Goal: Task Accomplishment & Management: Manage account settings

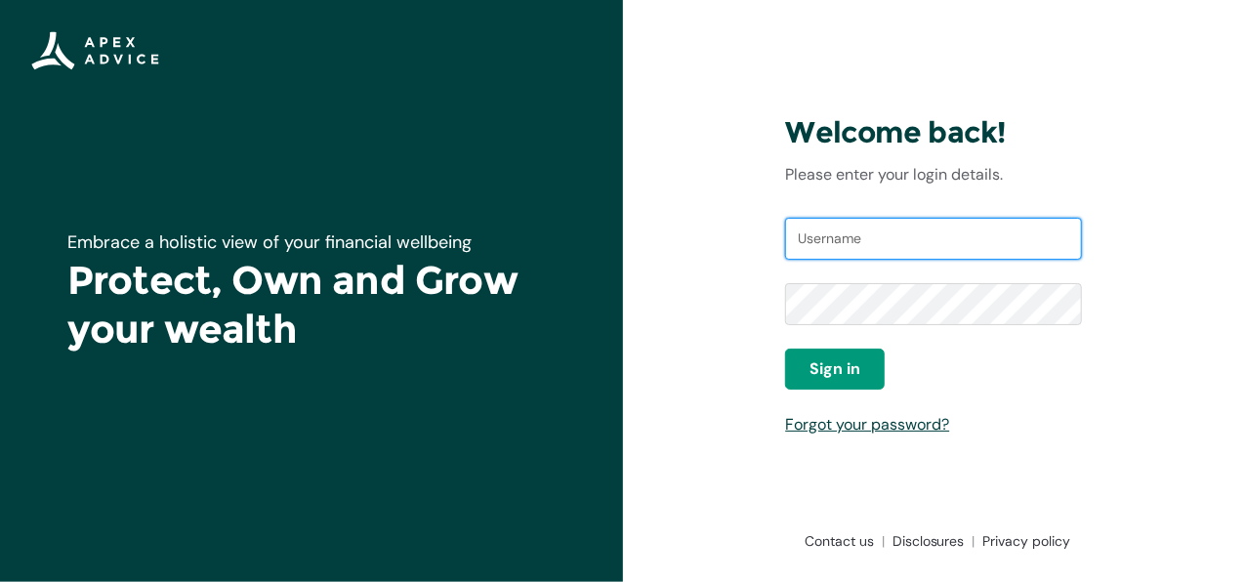
click at [865, 239] on input "Username" at bounding box center [933, 239] width 297 height 43
type input "[PERSON_NAME][EMAIL_ADDRESS][DOMAIN_NAME]"
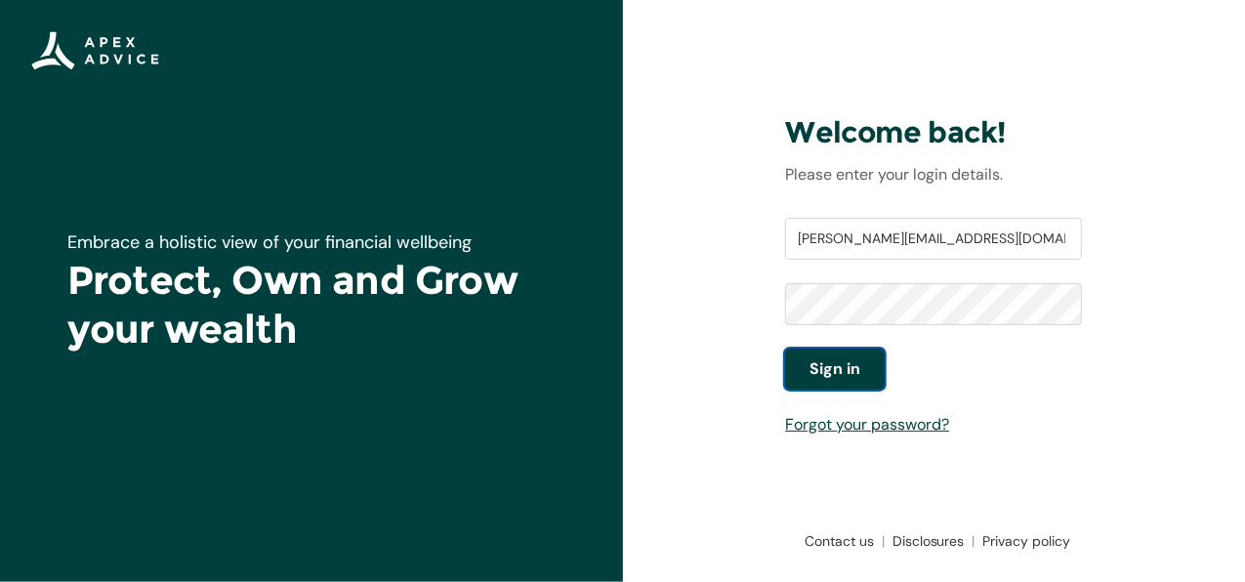
click at [861, 360] on button "Sign in" at bounding box center [835, 368] width 100 height 41
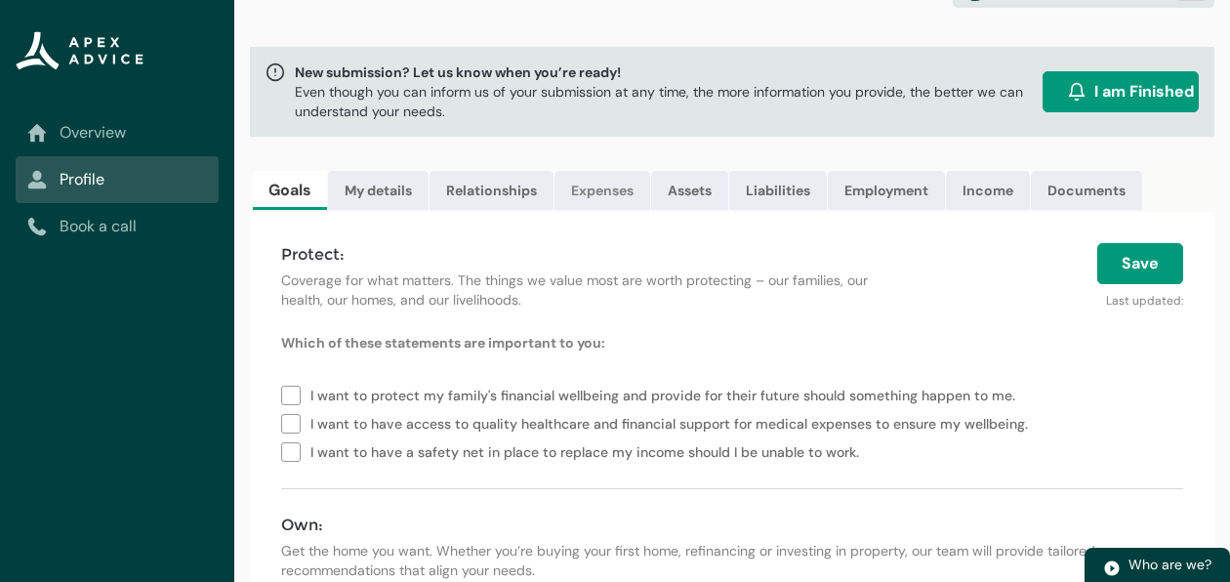
click at [613, 186] on link "Expenses" at bounding box center [602, 190] width 96 height 39
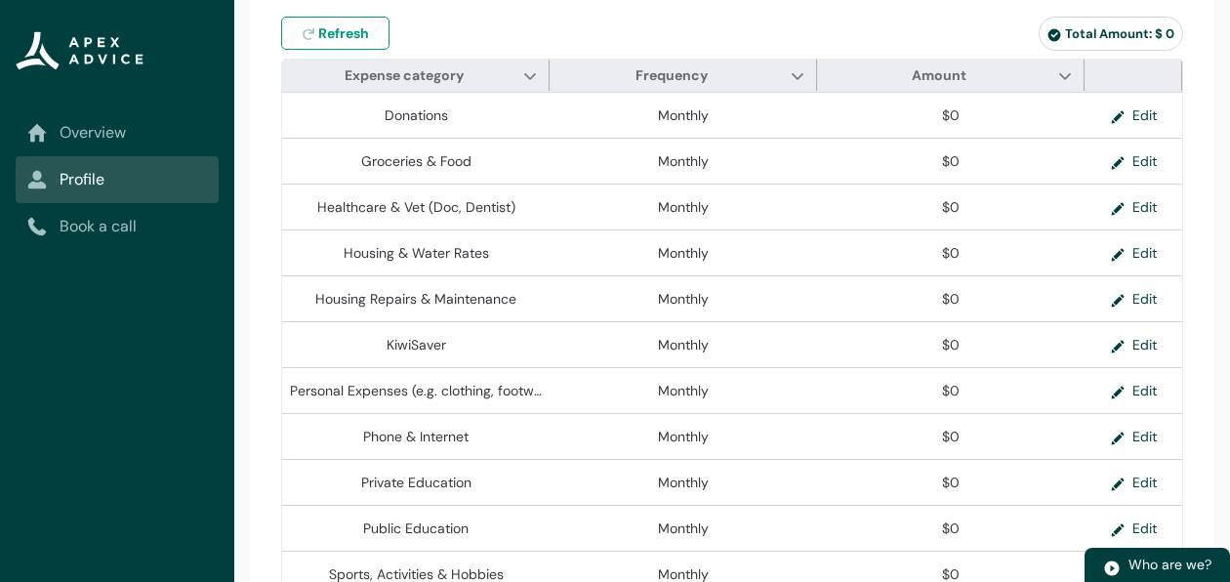
scroll to position [478, 0]
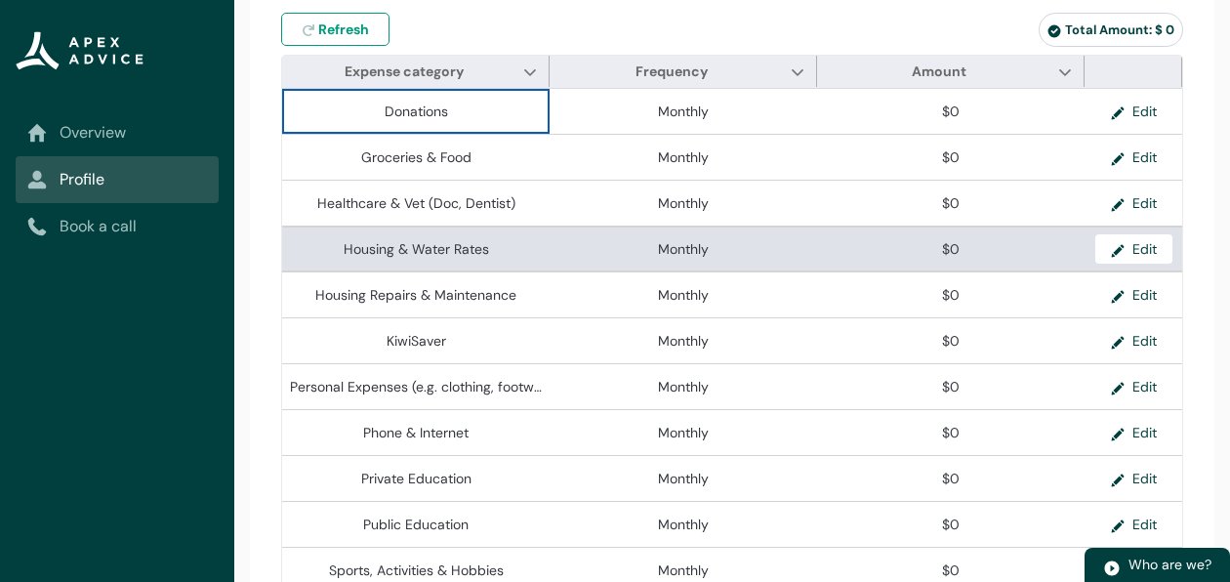
click at [749, 271] on td "Monthly" at bounding box center [683, 248] width 267 height 46
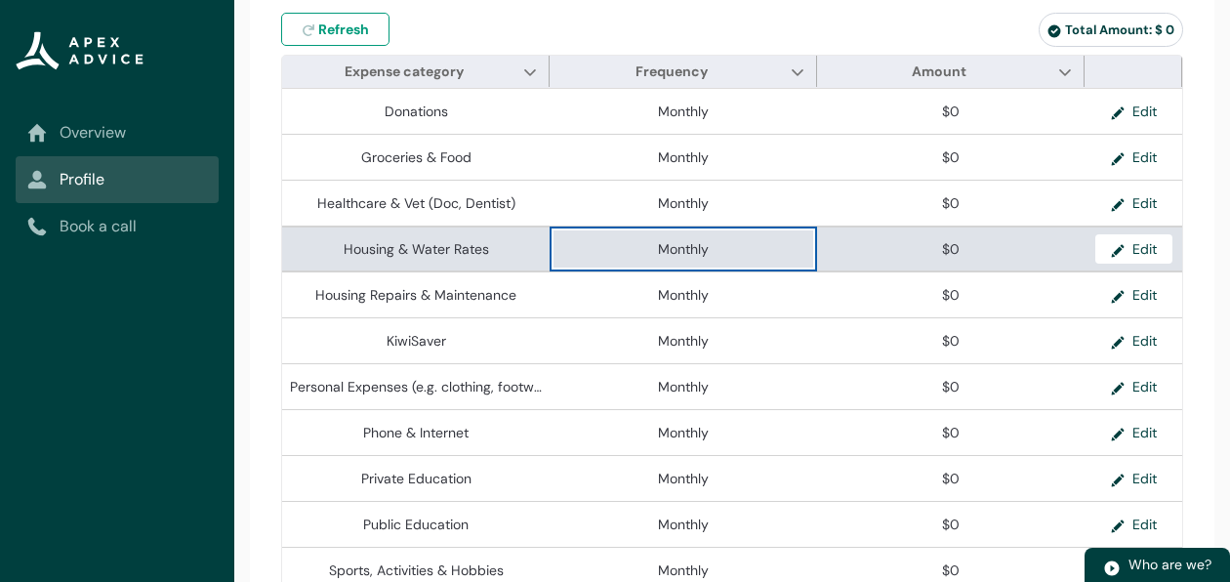
drag, startPoint x: 729, startPoint y: 256, endPoint x: 652, endPoint y: 265, distance: 77.6
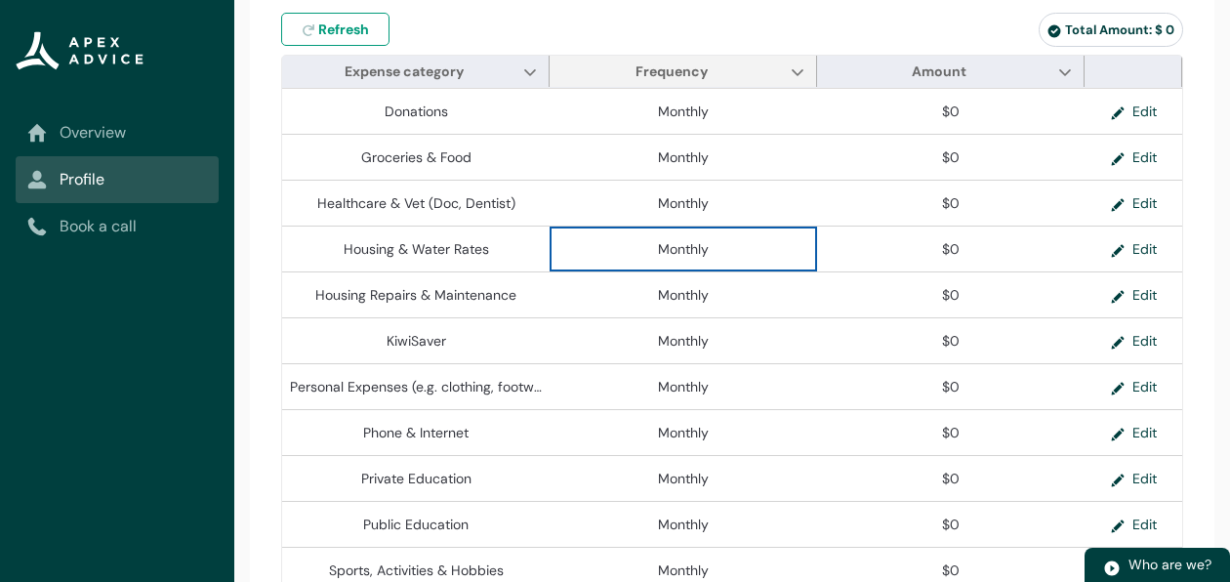
drag, startPoint x: 652, startPoint y: 265, endPoint x: 802, endPoint y: 69, distance: 246.4
click at [802, 69] on span "Frequency Show Frequency column actions" at bounding box center [683, 71] width 267 height 31
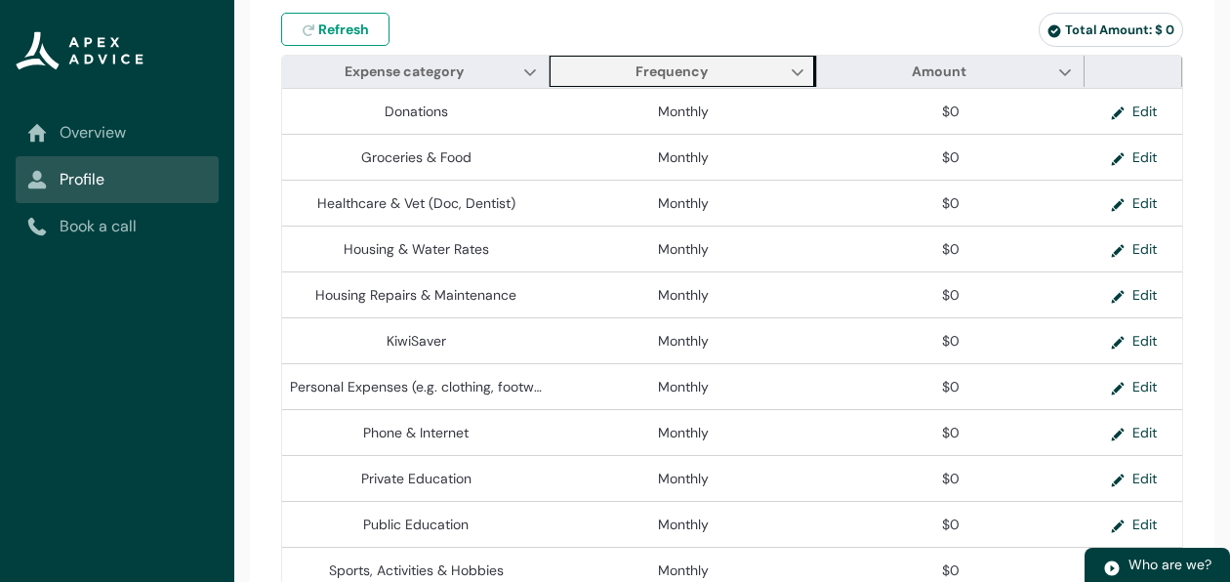
click at [802, 69] on span "Frequency Show Frequency column actions" at bounding box center [683, 71] width 267 height 31
click at [797, 79] on lightning-primitive-icon "Frequency" at bounding box center [798, 71] width 14 height 15
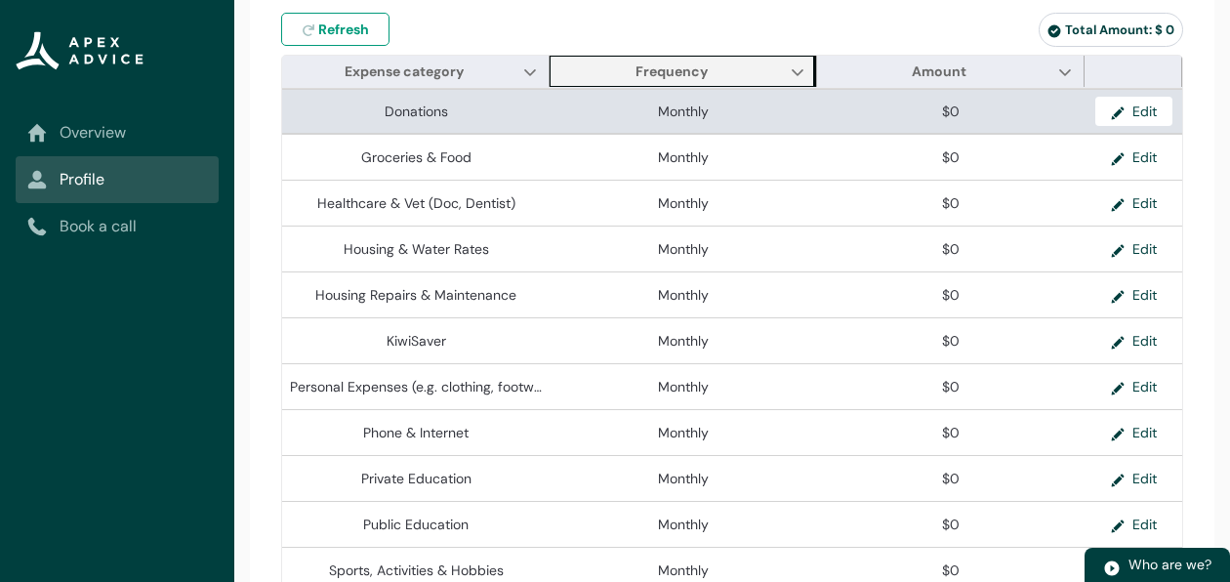
click at [705, 120] on lightning-base-formatted-text "Monthly" at bounding box center [683, 111] width 51 height 18
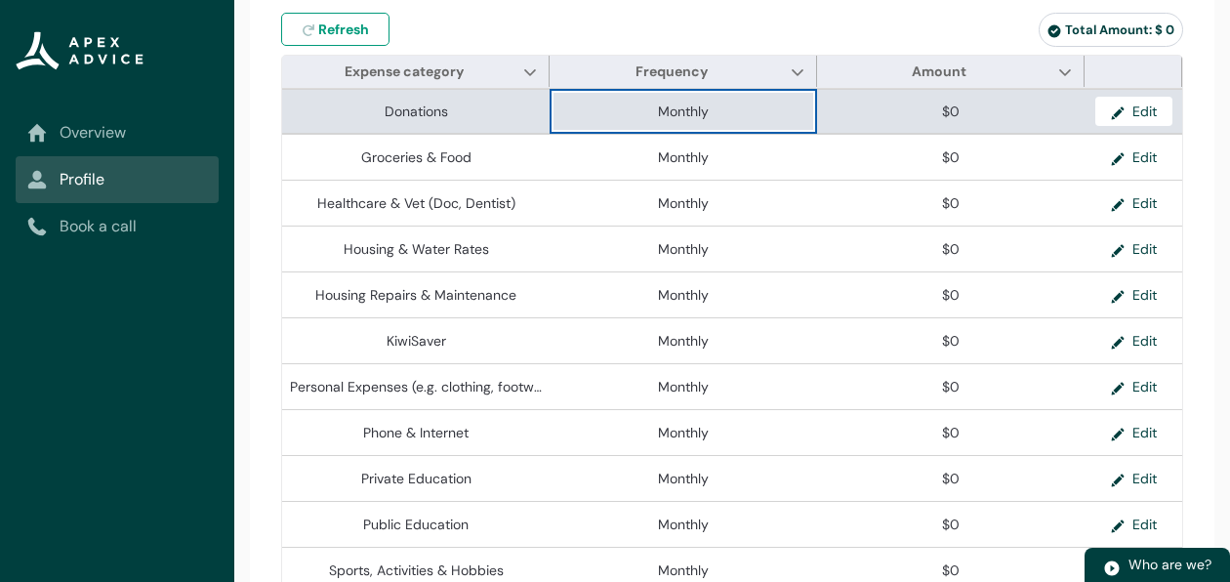
click at [705, 120] on lightning-base-formatted-text "Monthly" at bounding box center [683, 111] width 51 height 18
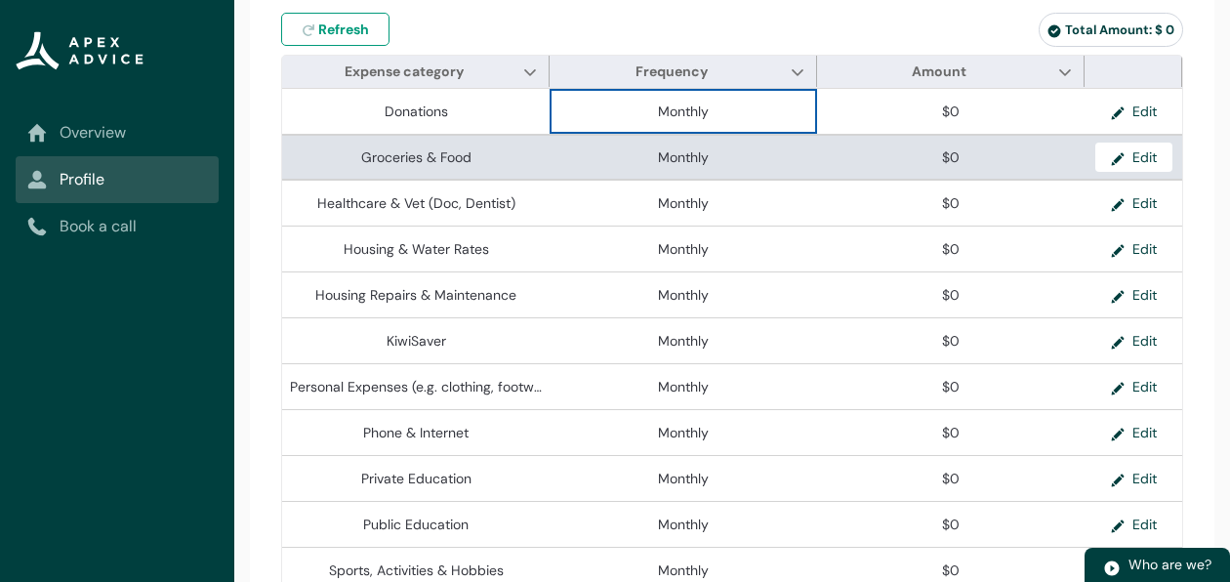
click at [957, 166] on lightning-formatted-number "$0" at bounding box center [951, 157] width 18 height 18
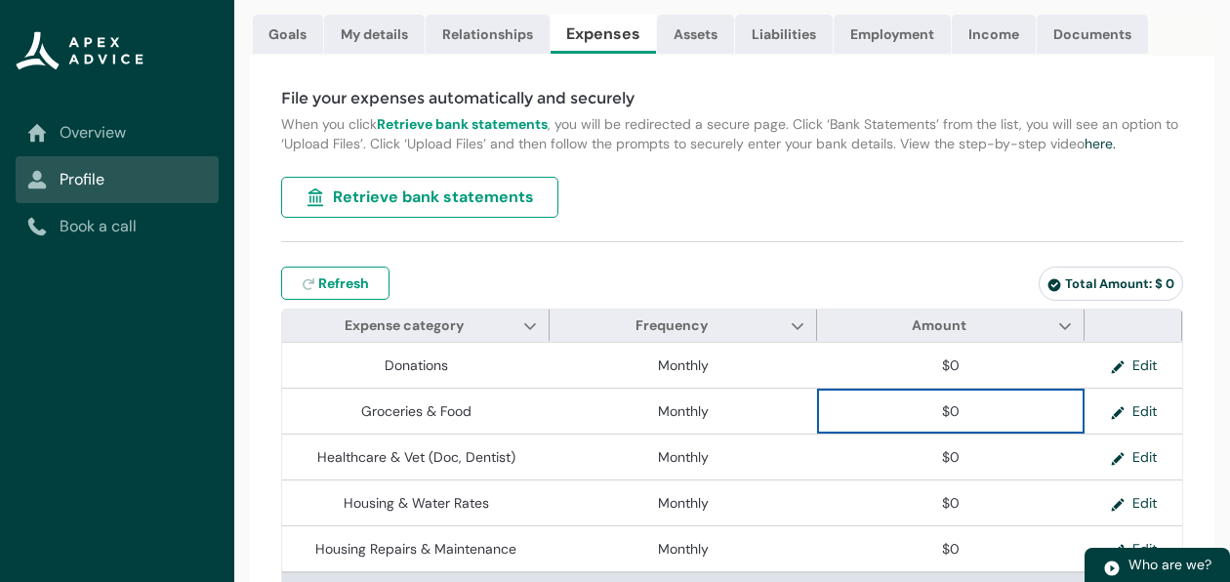
scroll to position [225, 0]
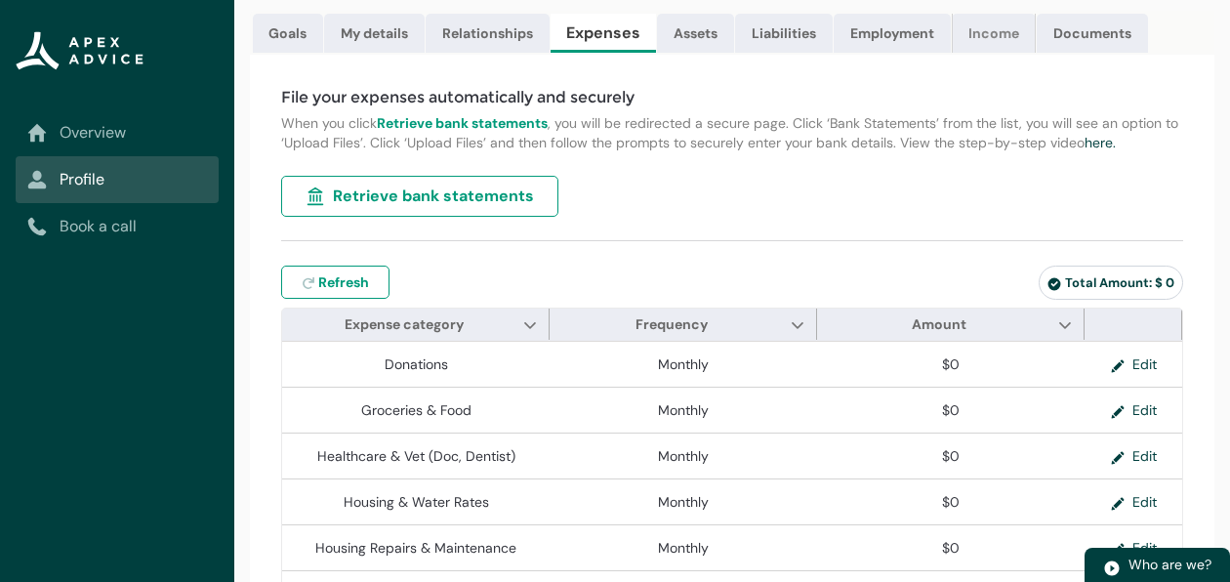
drag, startPoint x: 988, startPoint y: 42, endPoint x: 974, endPoint y: 36, distance: 14.9
click at [974, 36] on link "Income" at bounding box center [994, 33] width 84 height 39
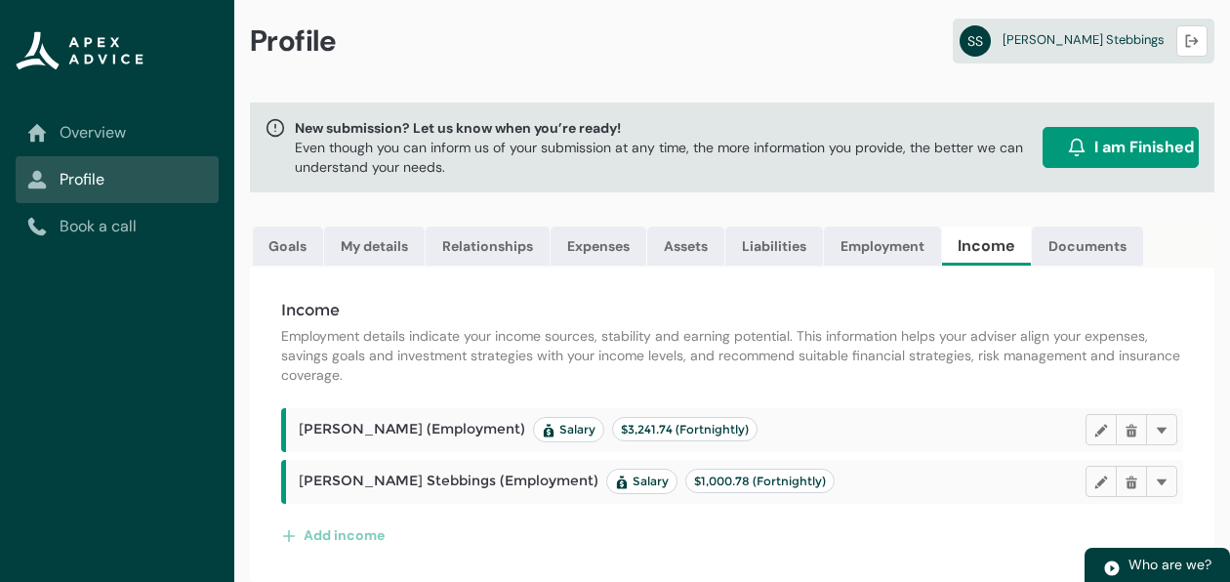
scroll to position [25, 0]
click at [1103, 429] on lightning-primitive-icon "button" at bounding box center [1101, 430] width 14 height 15
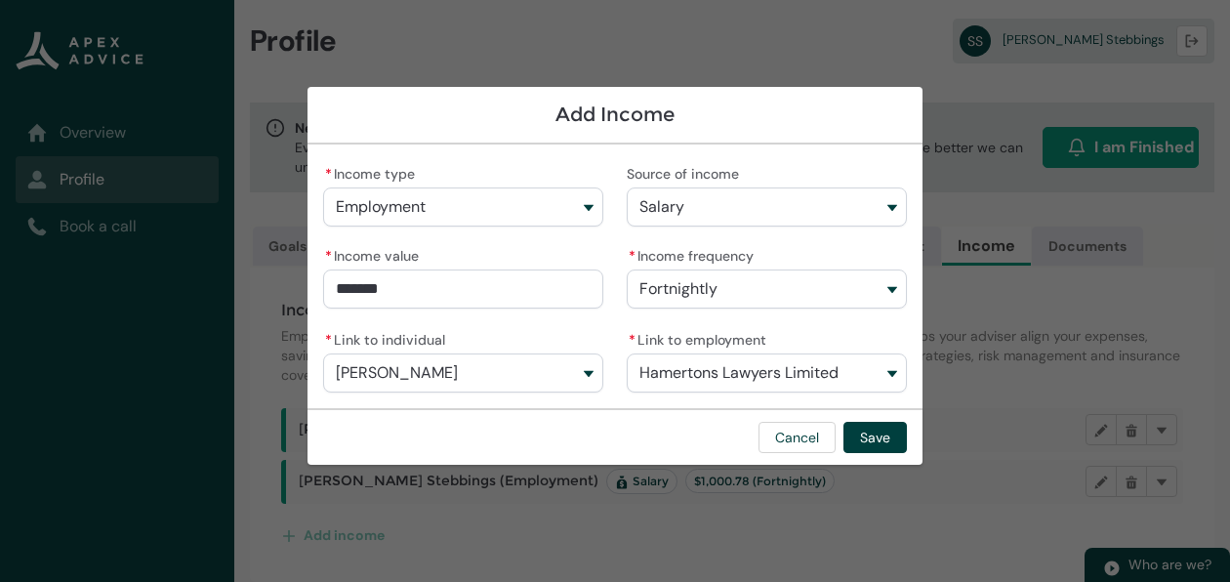
drag, startPoint x: 428, startPoint y: 288, endPoint x: 284, endPoint y: 286, distance: 143.5
click at [284, 286] on section "Add Income * Income type Employment Source of income Salary * Income value ****…" at bounding box center [615, 291] width 1230 height 582
type input "*********"
click at [797, 432] on button "Cancel" at bounding box center [796, 437] width 77 height 31
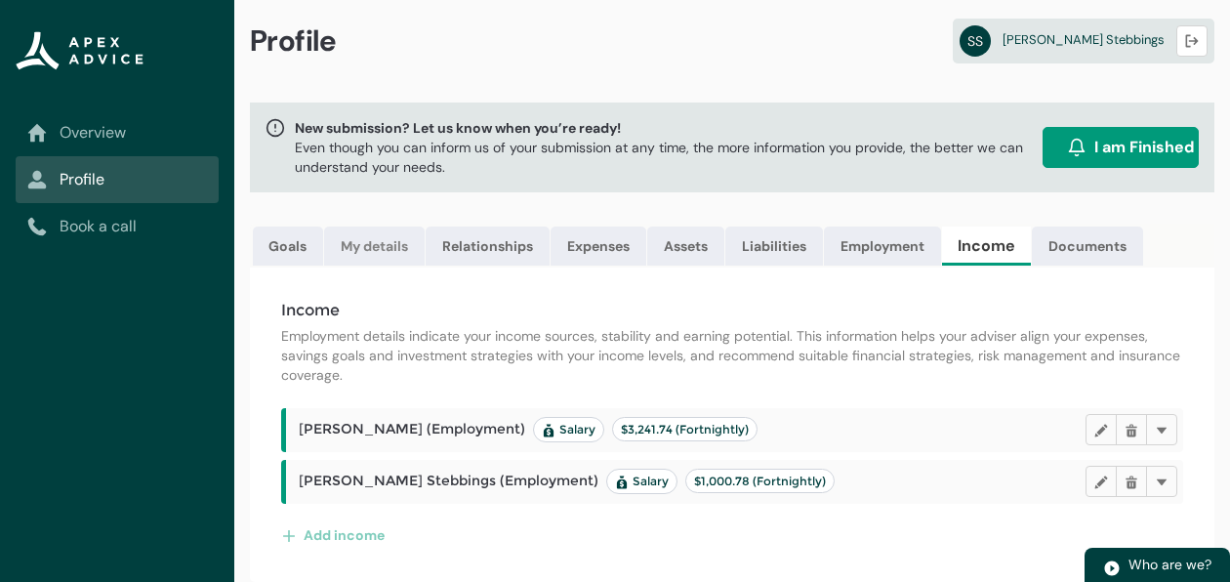
click at [389, 239] on link "My details" at bounding box center [374, 245] width 101 height 39
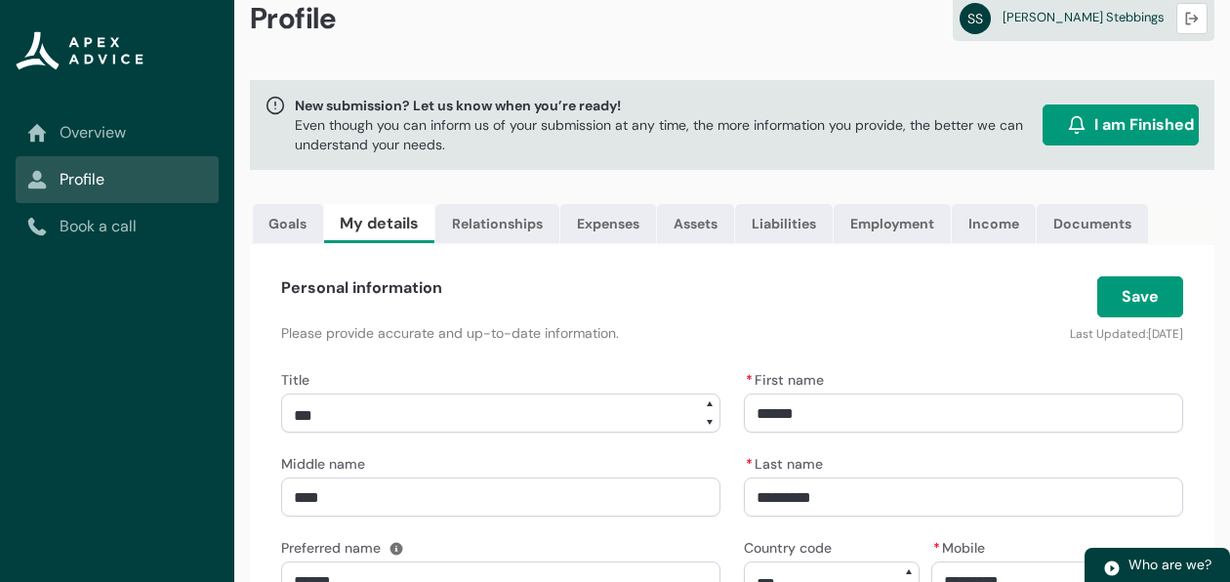
scroll to position [39, 0]
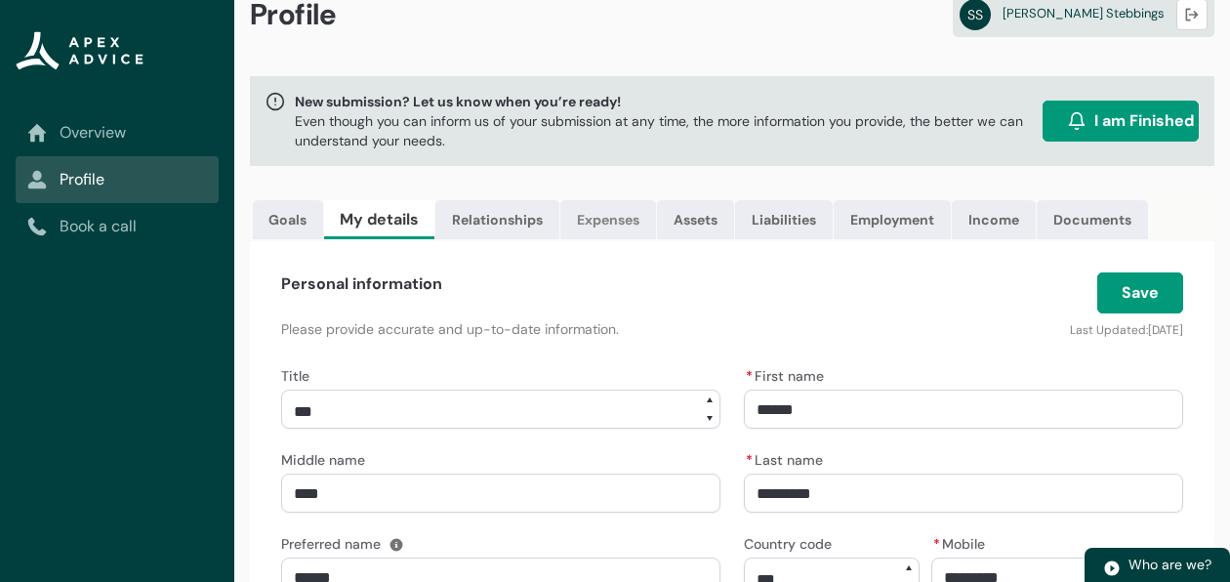
click at [593, 208] on link "Expenses" at bounding box center [608, 219] width 96 height 39
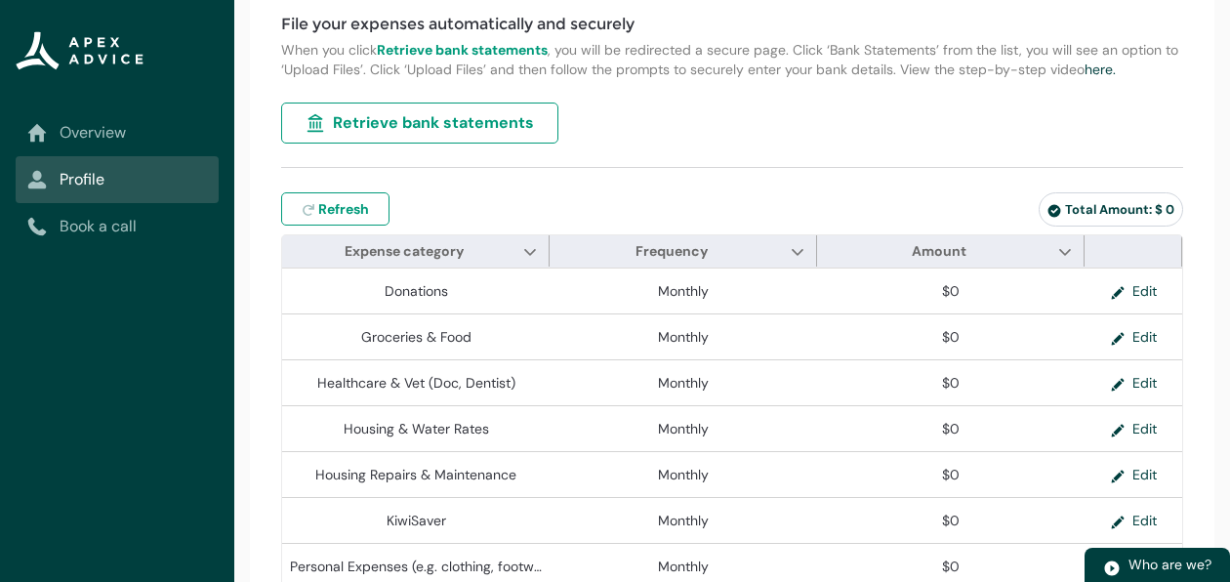
scroll to position [307, 0]
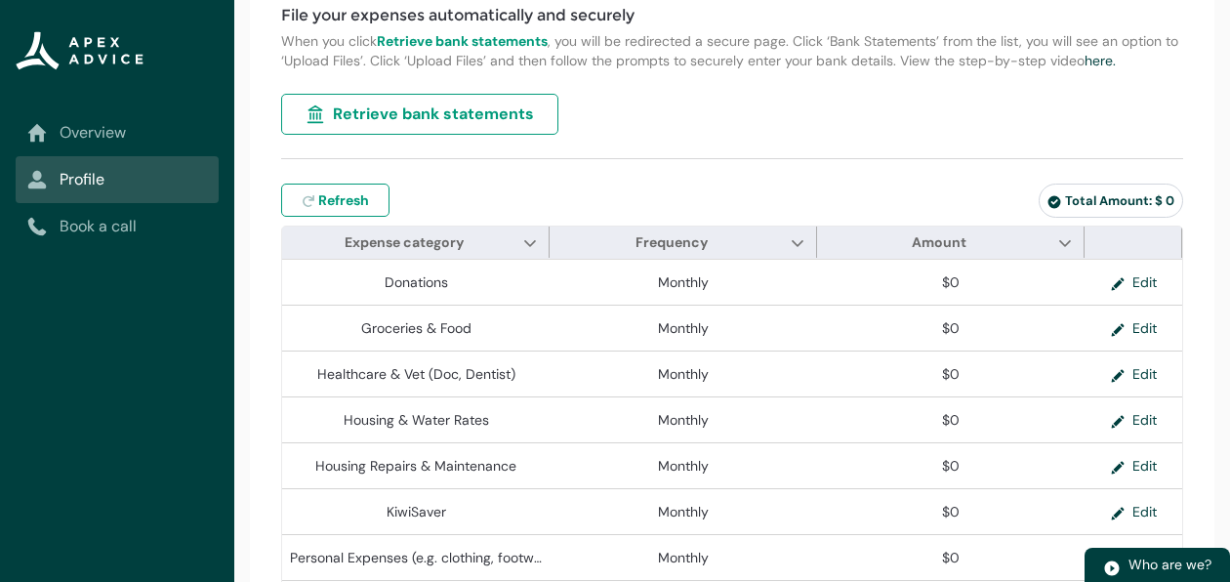
click at [1193, 194] on div "File your expenses automatically and securely When you click Retrieve bank stat…" at bounding box center [732, 540] width 964 height 1135
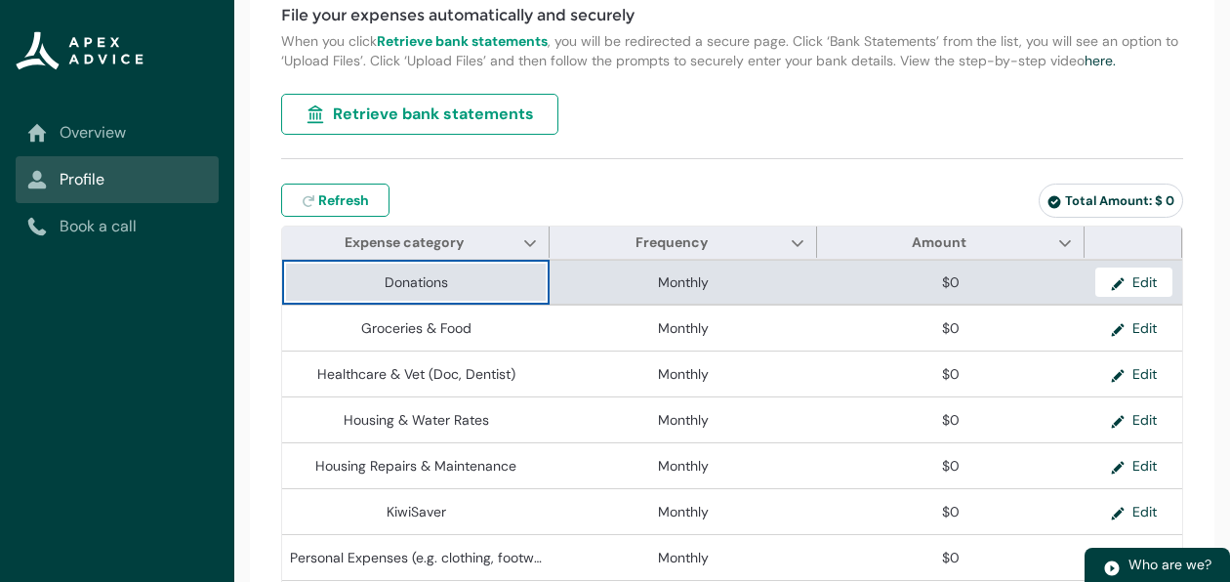
click at [1002, 292] on span "$0" at bounding box center [951, 282] width 252 height 20
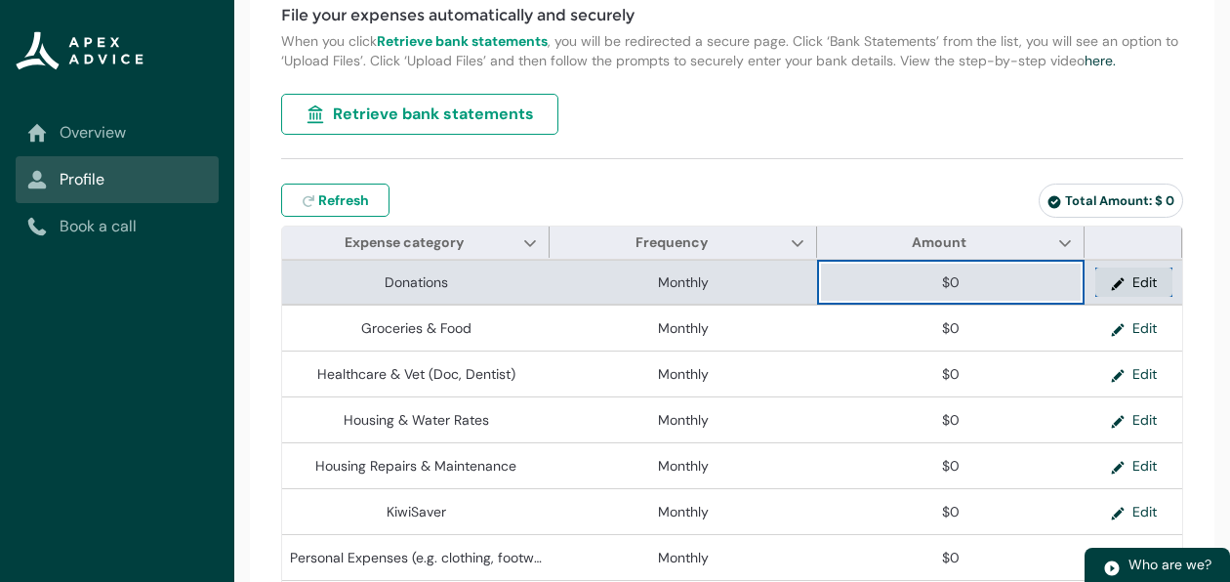
click at [1136, 288] on button "Edit" at bounding box center [1133, 281] width 77 height 29
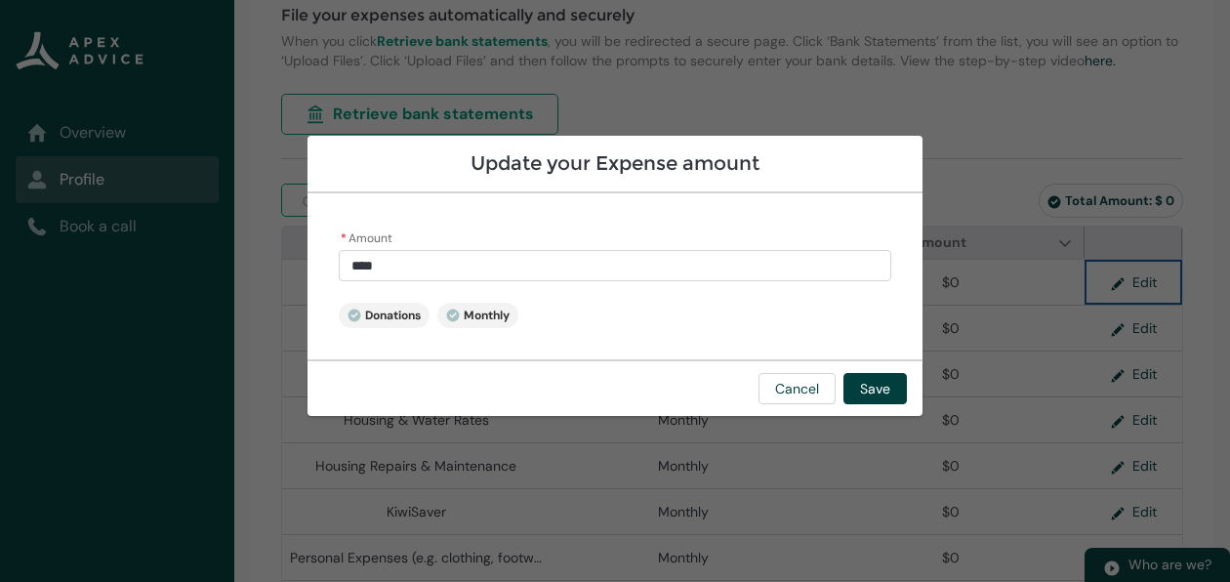
type input "*"
click at [361, 268] on input "*" at bounding box center [615, 265] width 552 height 31
type lightning-primitive-input-simple "1"
type input "*"
type lightning-primitive-input-simple "11"
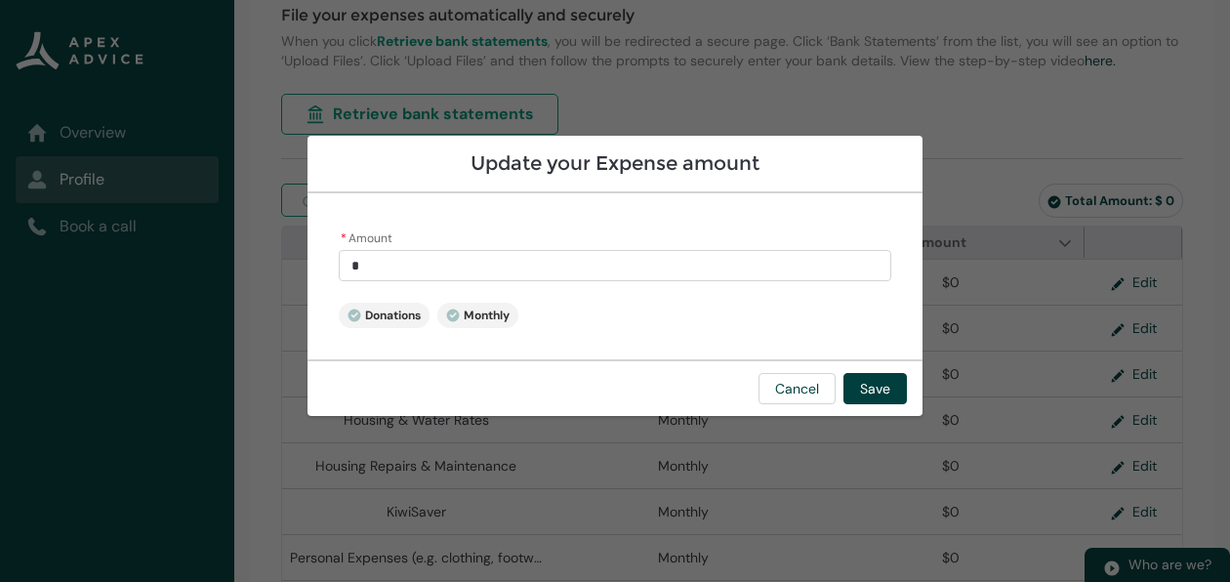
type input "**"
type lightning-primitive-input-simple "114"
type input "***"
type lightning-primitive-input-simple "1142"
type input "********"
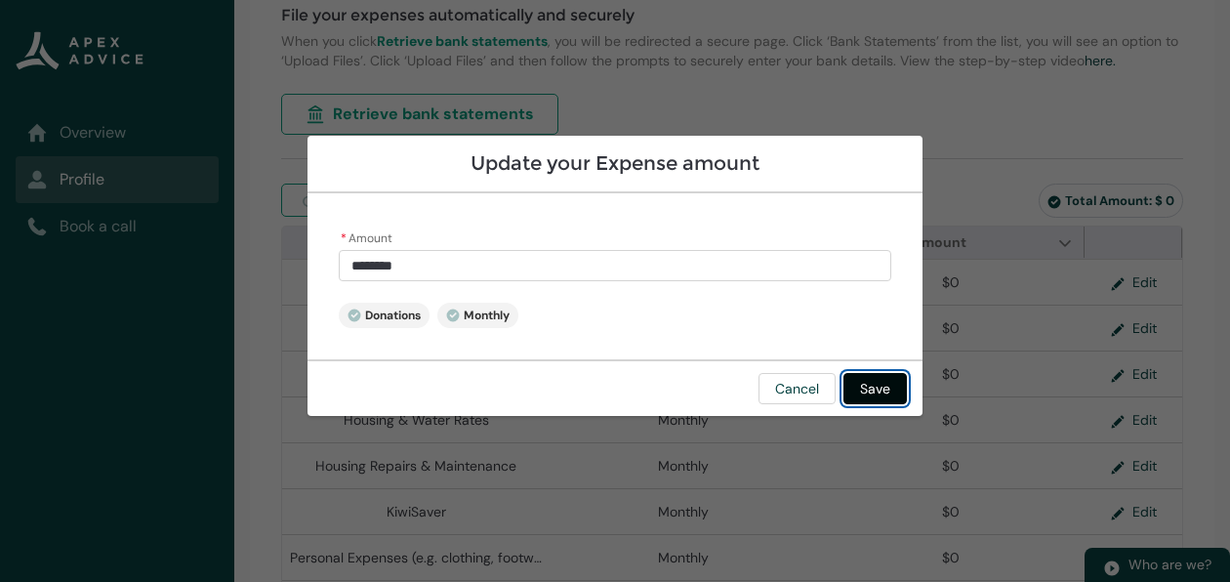
click at [875, 381] on button "Save" at bounding box center [874, 388] width 63 height 31
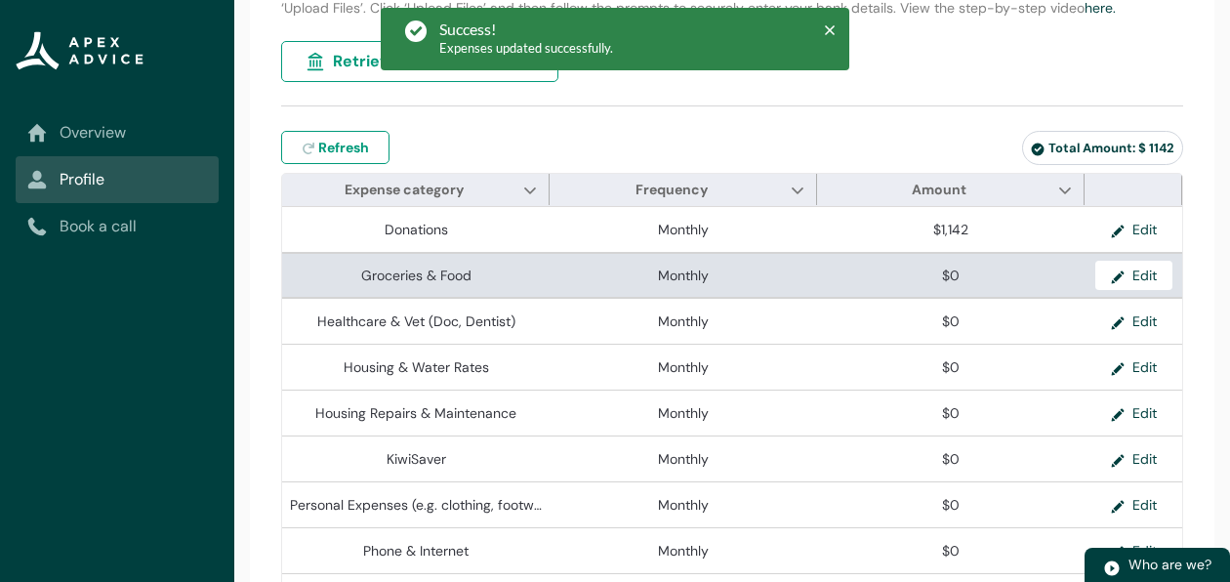
scroll to position [361, 0]
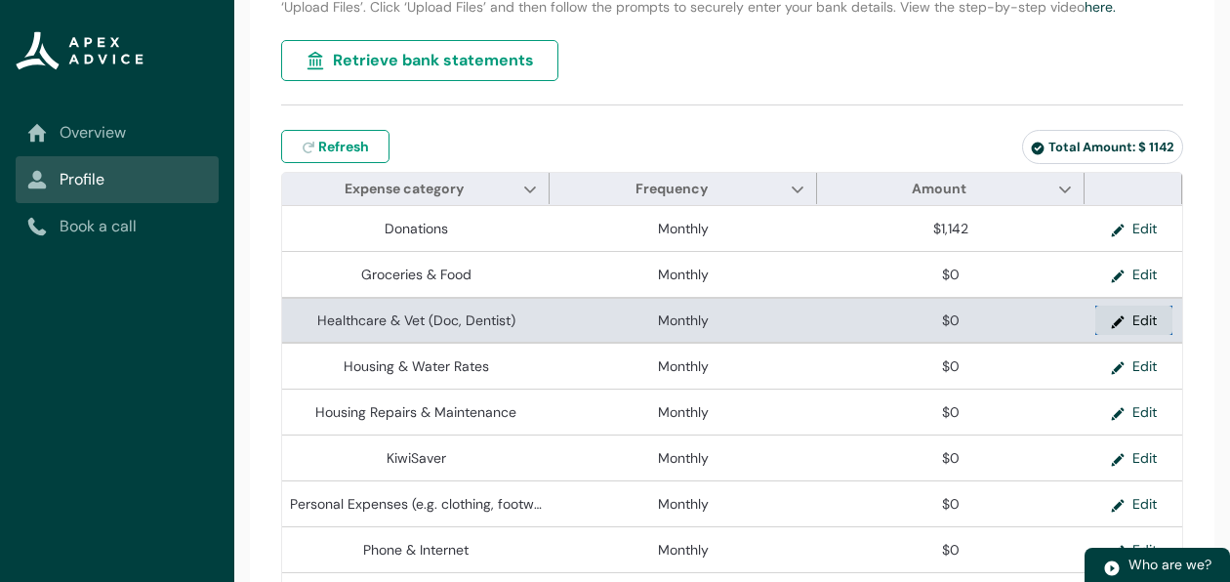
click at [1146, 327] on button "Edit" at bounding box center [1133, 320] width 77 height 29
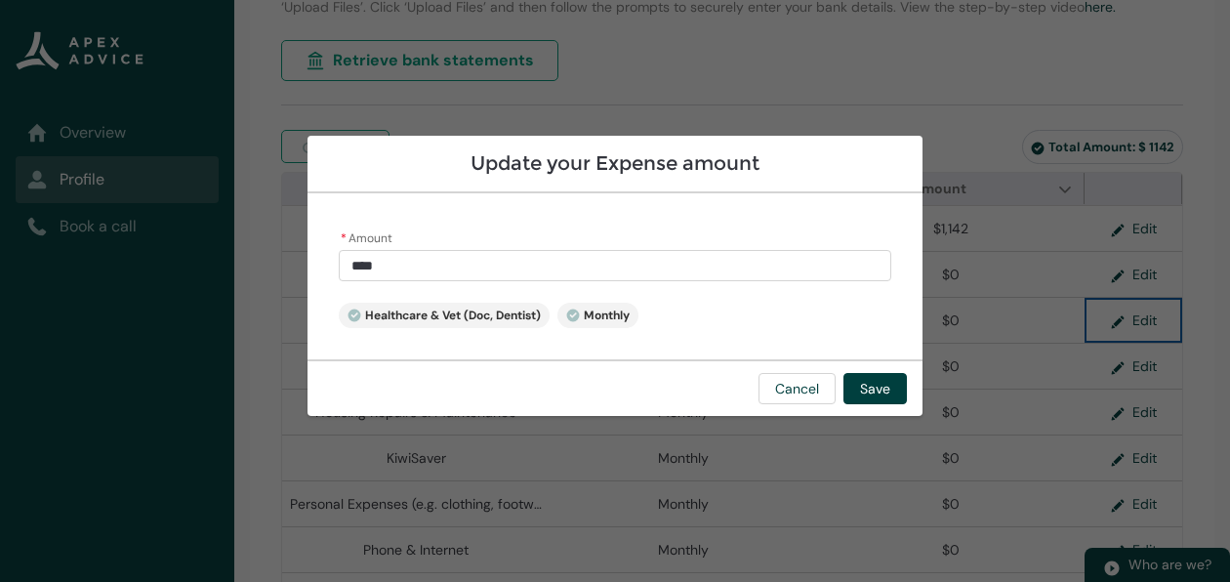
type input "*"
click at [359, 266] on input "*" at bounding box center [615, 265] width 552 height 31
type lightning-primitive-input-simple "5"
type input "*"
type lightning-primitive-input-simple "50"
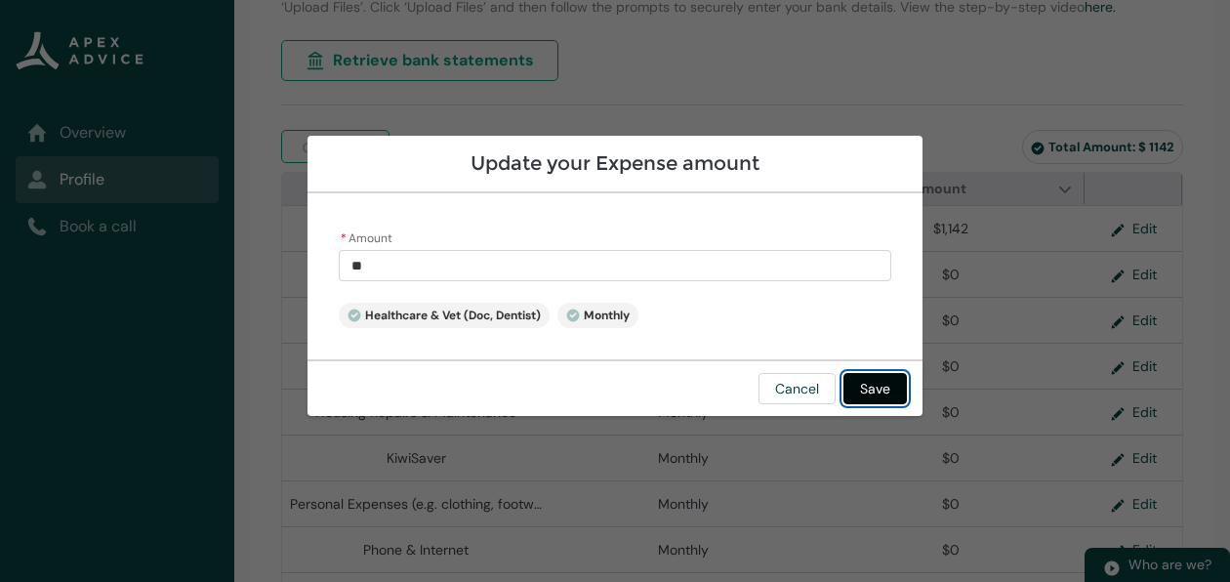
type input "*****"
click at [879, 393] on button "Save" at bounding box center [874, 388] width 63 height 31
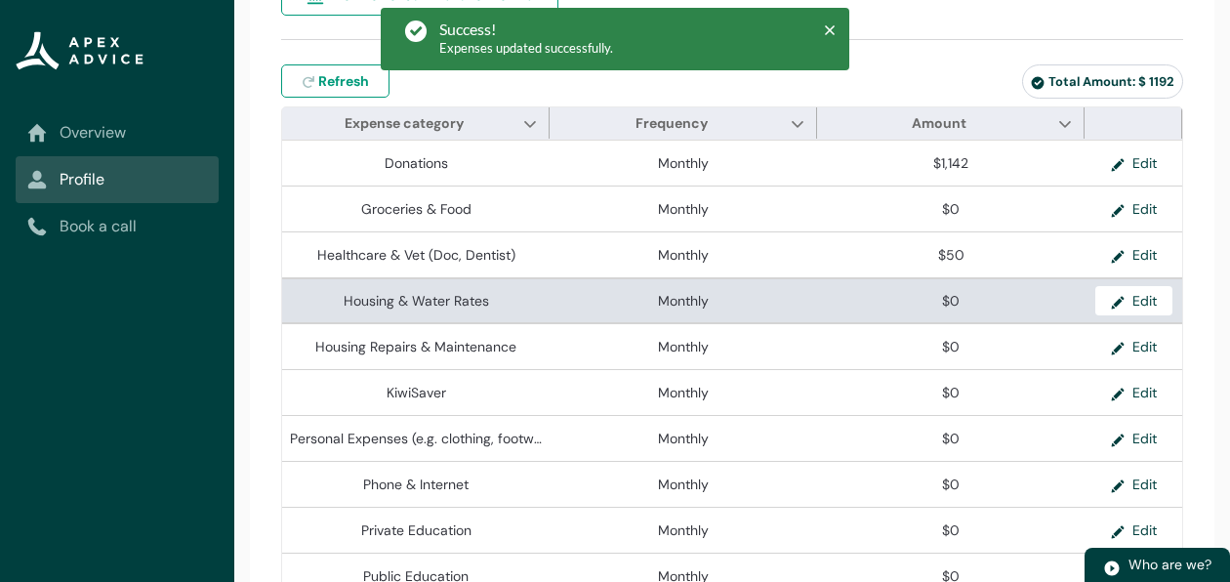
scroll to position [428, 0]
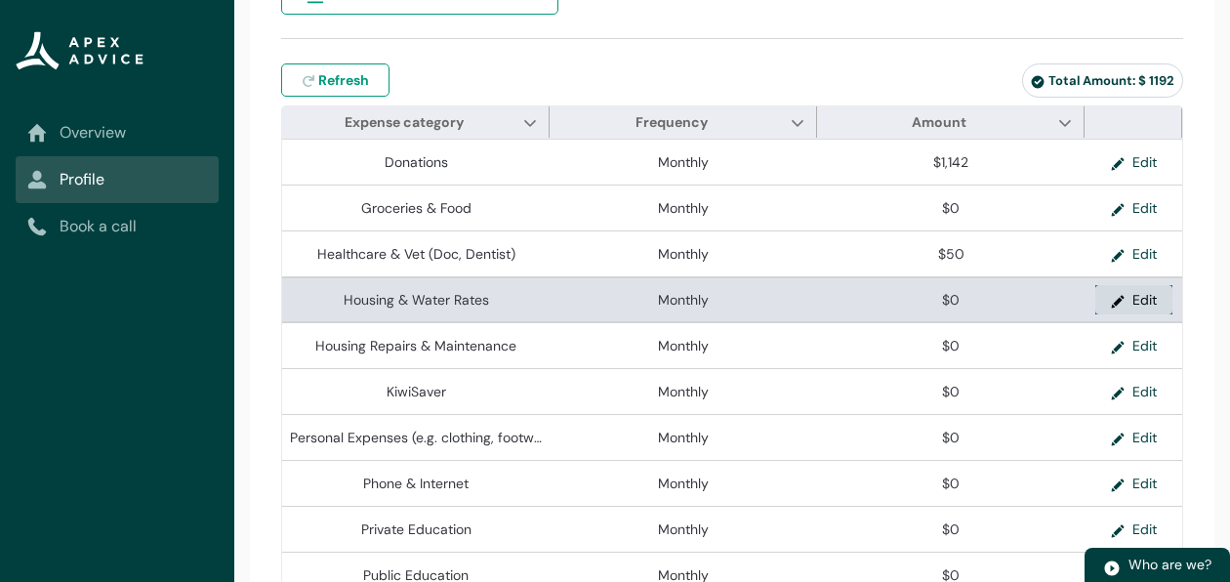
click at [1152, 314] on button "Edit" at bounding box center [1133, 299] width 77 height 29
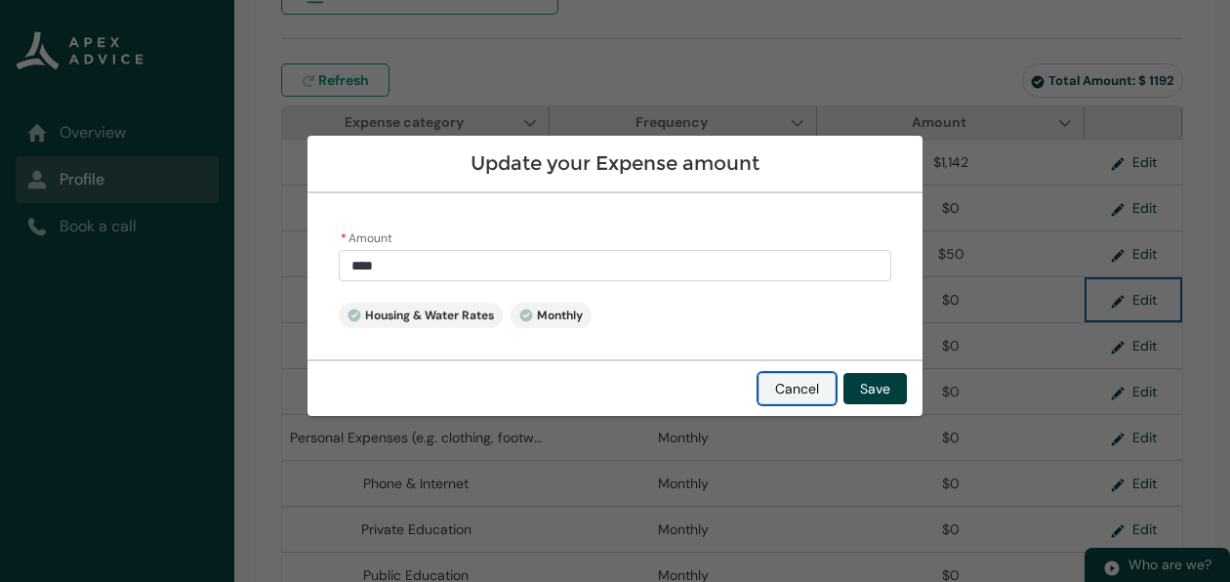
click at [810, 389] on button "Cancel" at bounding box center [796, 388] width 77 height 31
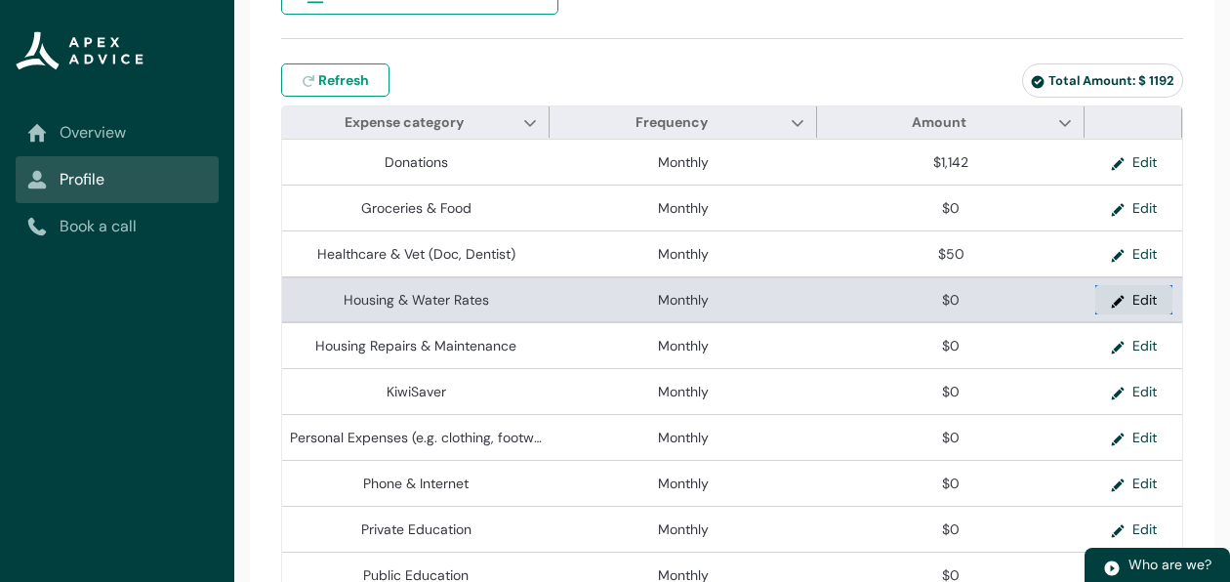
click at [1140, 314] on button "Edit" at bounding box center [1133, 299] width 77 height 29
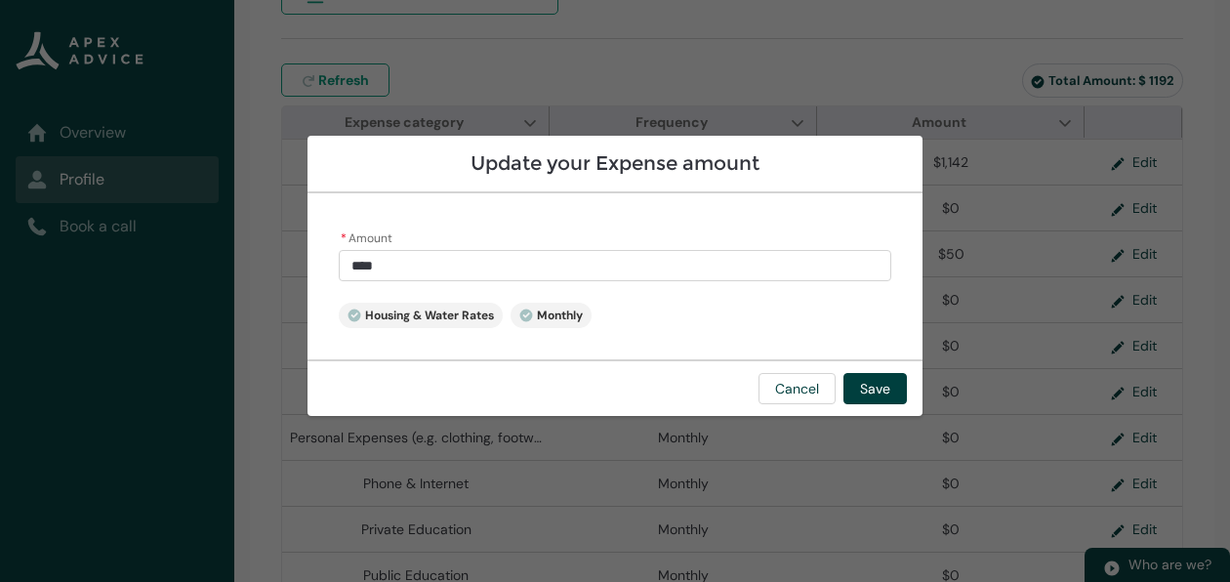
click at [793, 403] on footer "Cancel Save" at bounding box center [614, 387] width 615 height 57
click at [798, 394] on button "Cancel" at bounding box center [796, 388] width 77 height 31
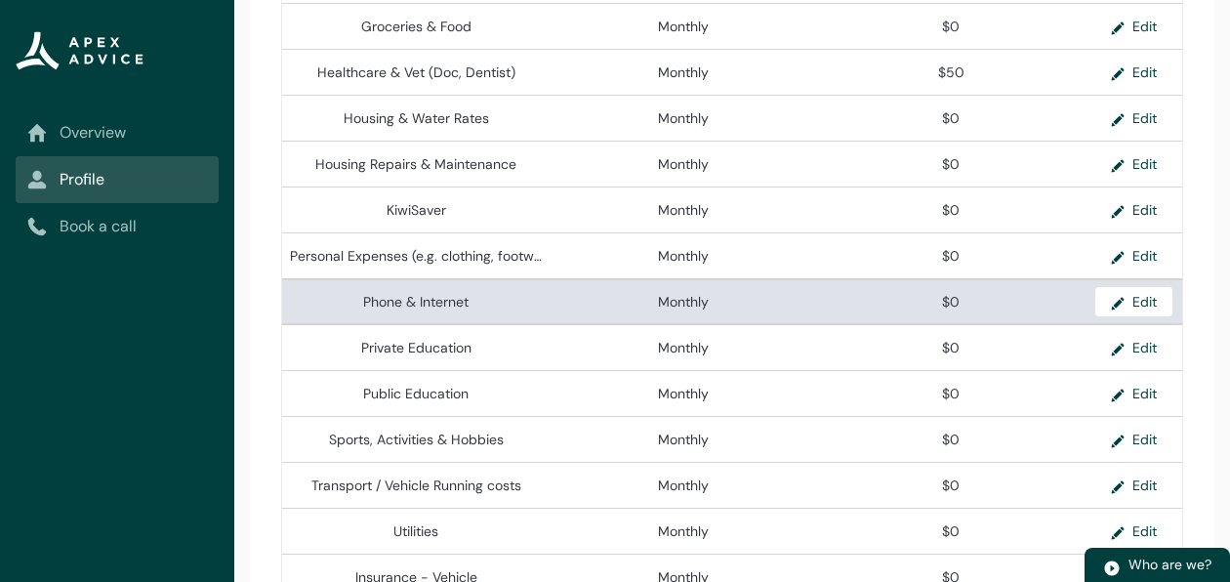
scroll to position [610, 0]
click at [1136, 307] on button "Edit" at bounding box center [1133, 300] width 77 height 29
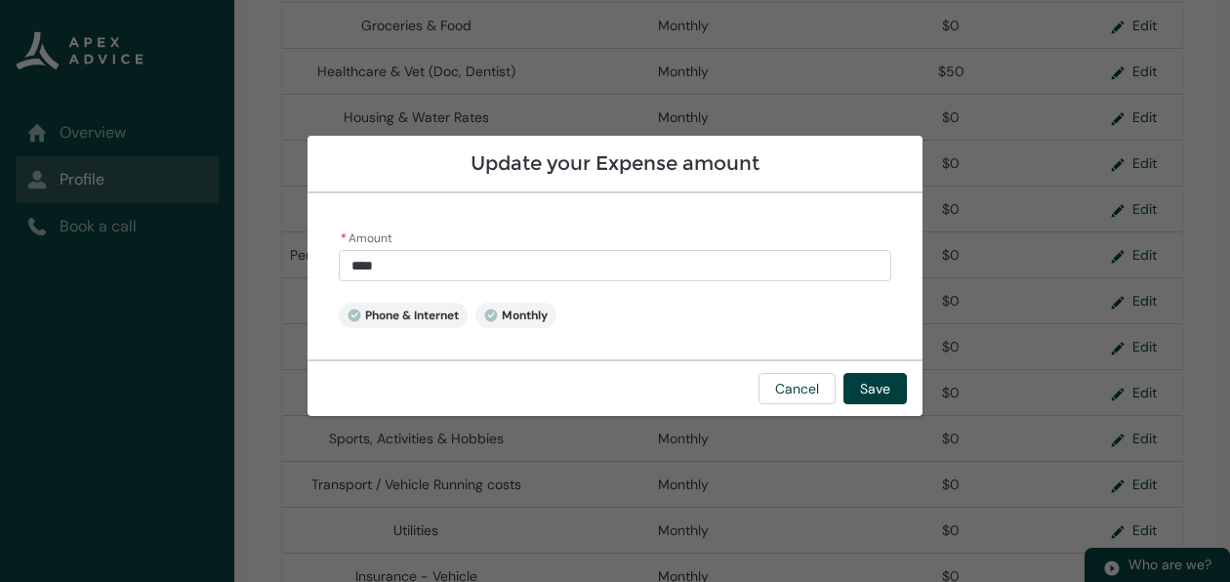
type input "*"
click at [433, 265] on input "*" at bounding box center [615, 265] width 552 height 31
type lightning-primitive-input-simple "1"
type input "*"
type lightning-primitive-input-simple "12"
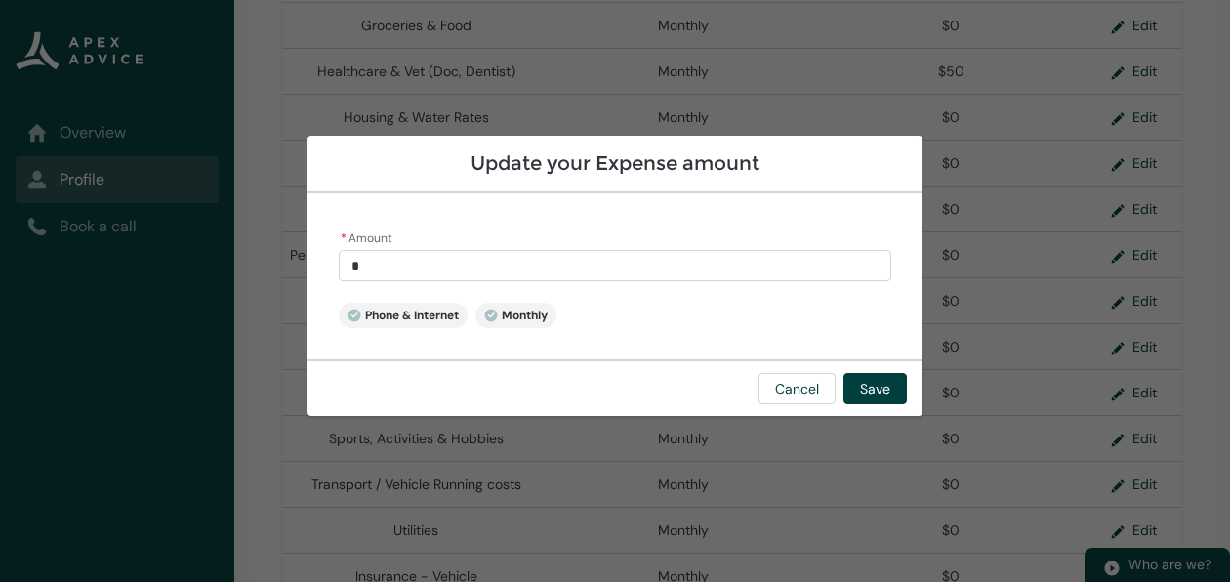
type input "**"
type lightning-primitive-input-simple "129"
type input "******"
click at [875, 401] on button "Save" at bounding box center [874, 388] width 63 height 31
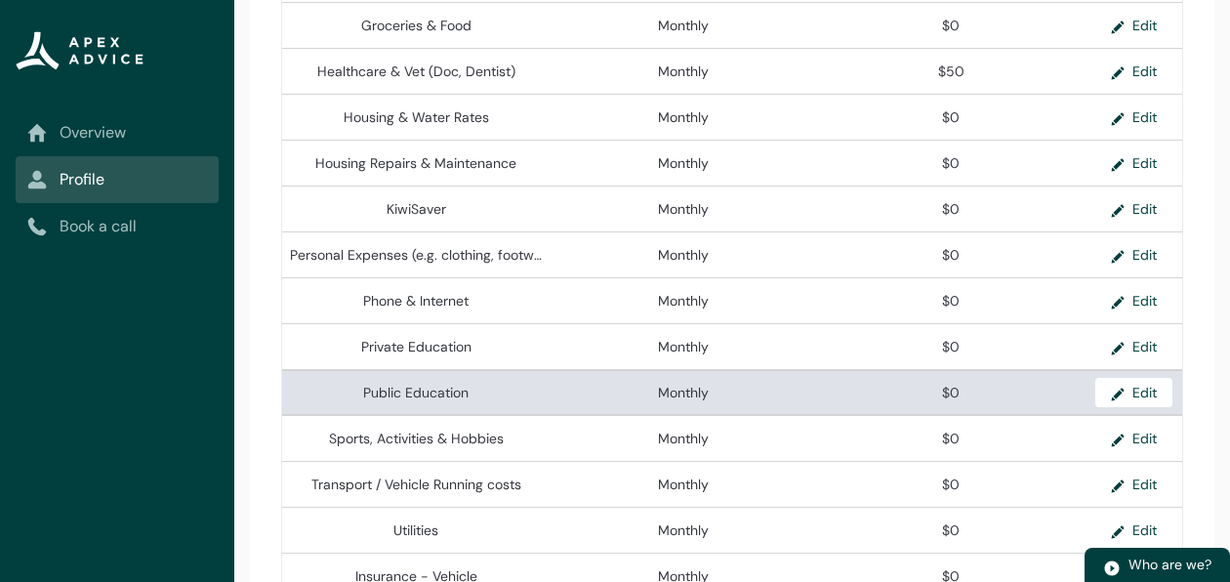
click at [883, 386] on td "$0" at bounding box center [950, 392] width 267 height 46
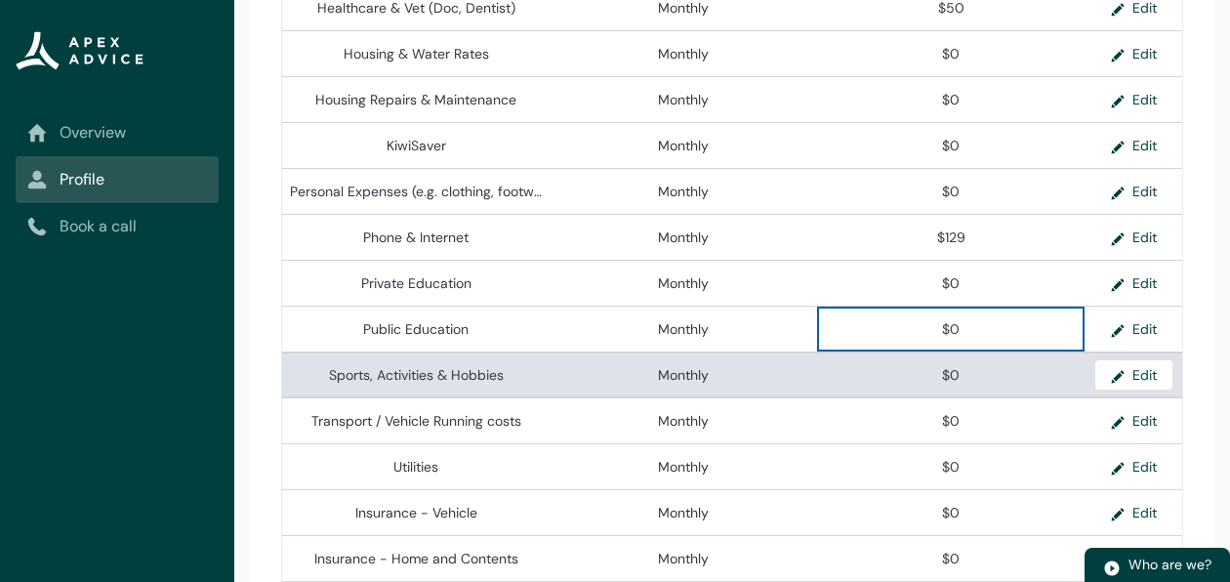
scroll to position [682, 0]
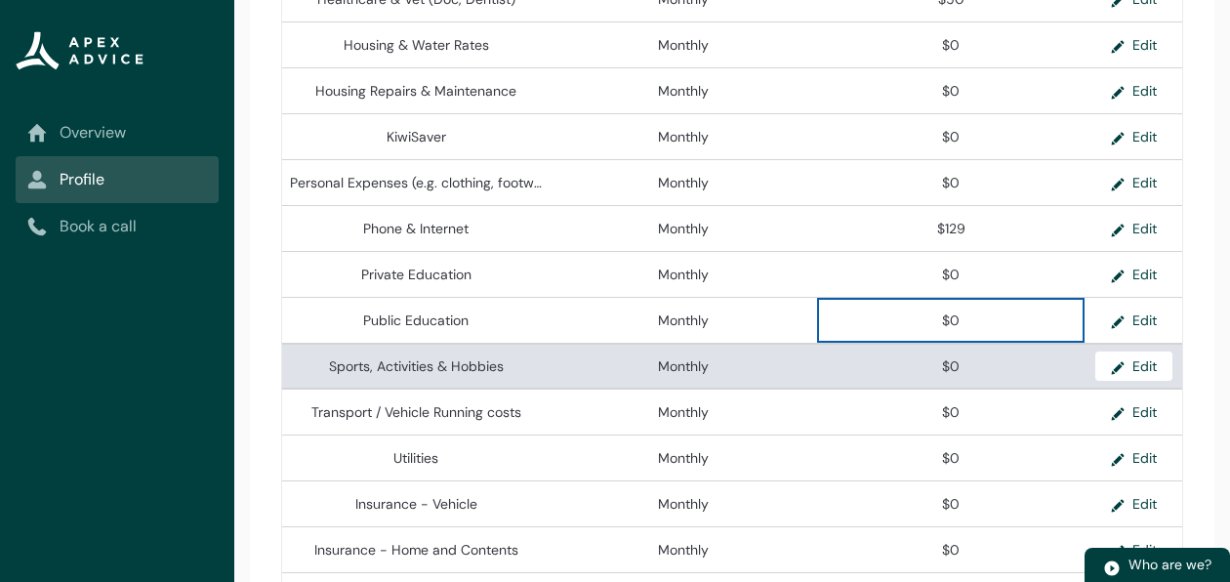
click at [975, 376] on span "$0" at bounding box center [951, 366] width 252 height 20
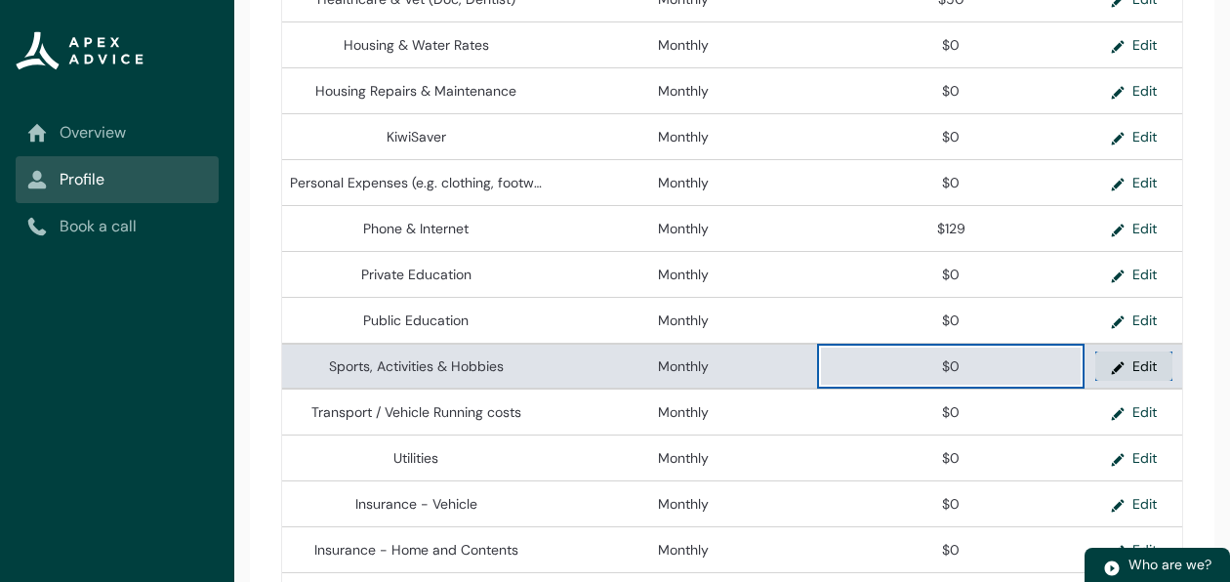
click at [1135, 374] on button "Edit" at bounding box center [1133, 365] width 77 height 29
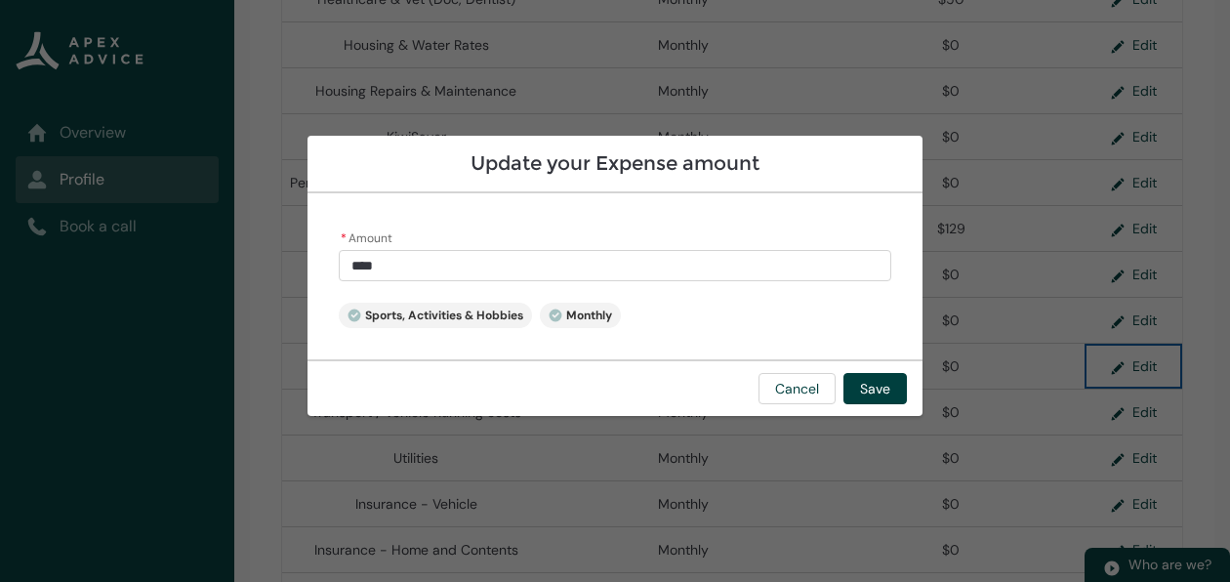
type input "*"
click at [471, 275] on input "*" at bounding box center [615, 265] width 552 height 31
type lightning-primitive-input-simple "05"
type input "**"
type lightning-primitive-input-simple "050"
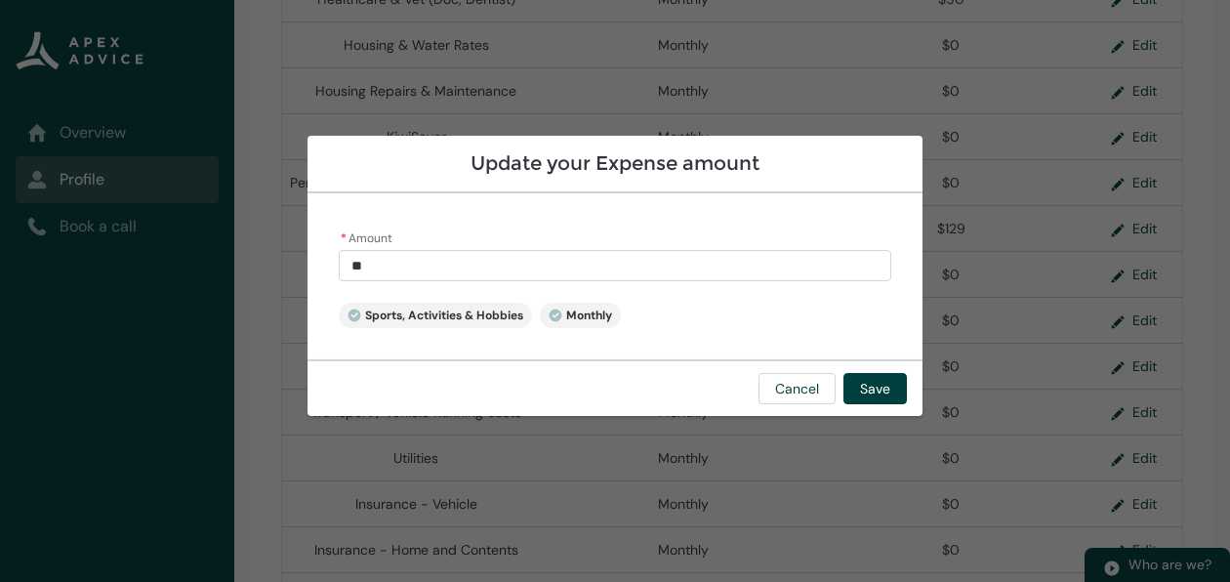
type input "***"
click at [365, 259] on input "***" at bounding box center [615, 265] width 552 height 31
click at [364, 266] on input "***" at bounding box center [615, 265] width 552 height 31
type lightning-primitive-input-simple "50"
type input "*****"
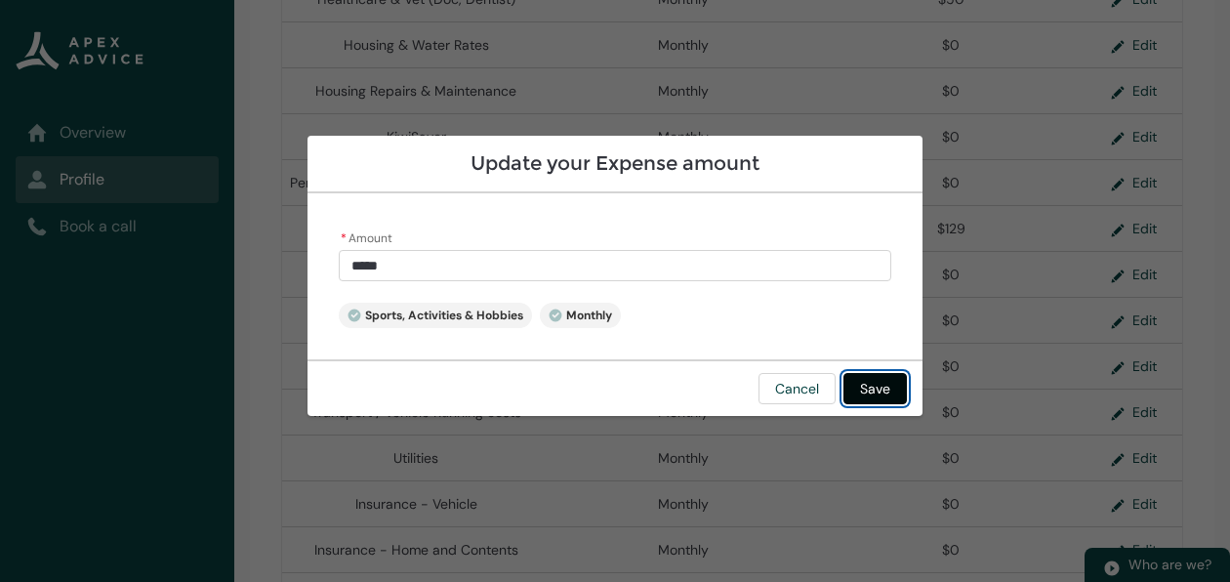
click at [865, 391] on button "Save" at bounding box center [874, 388] width 63 height 31
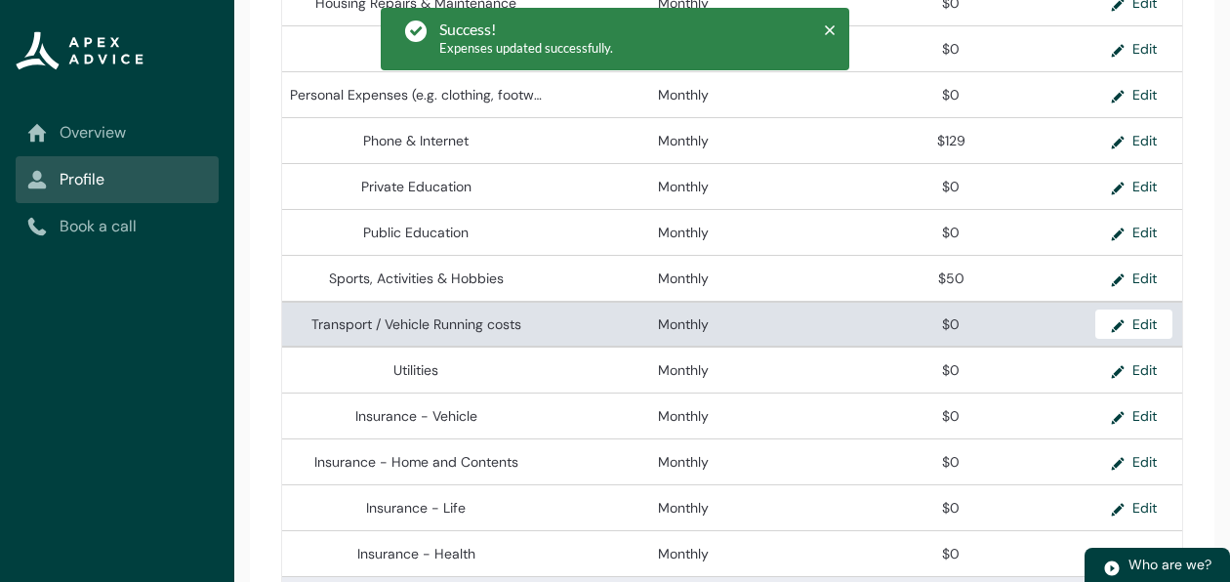
scroll to position [776, 0]
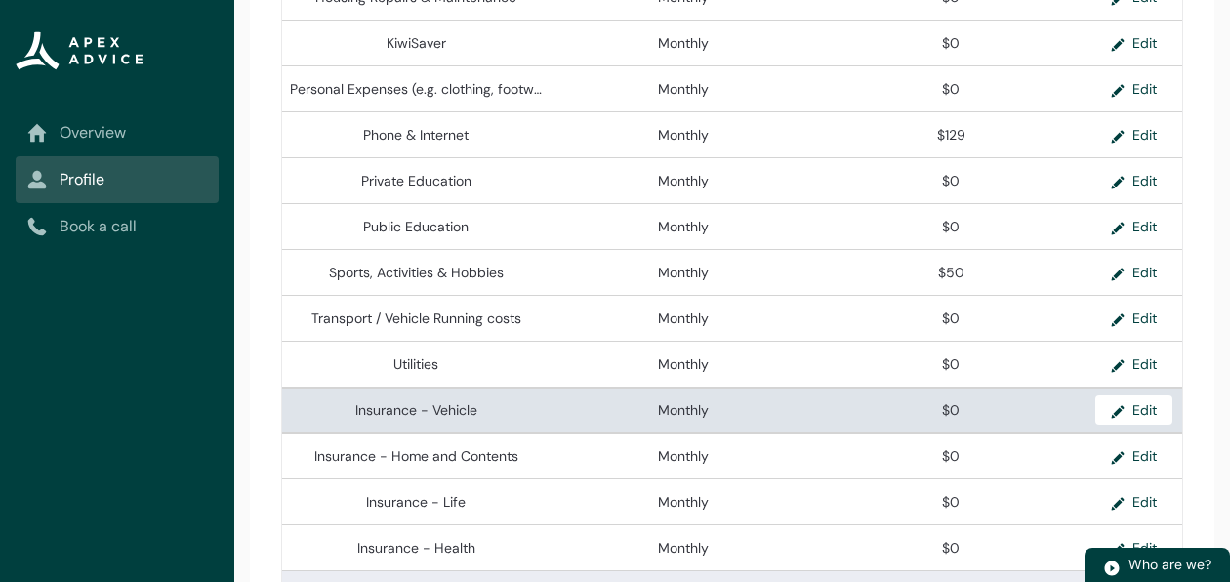
click at [634, 432] on td "Monthly" at bounding box center [683, 410] width 267 height 46
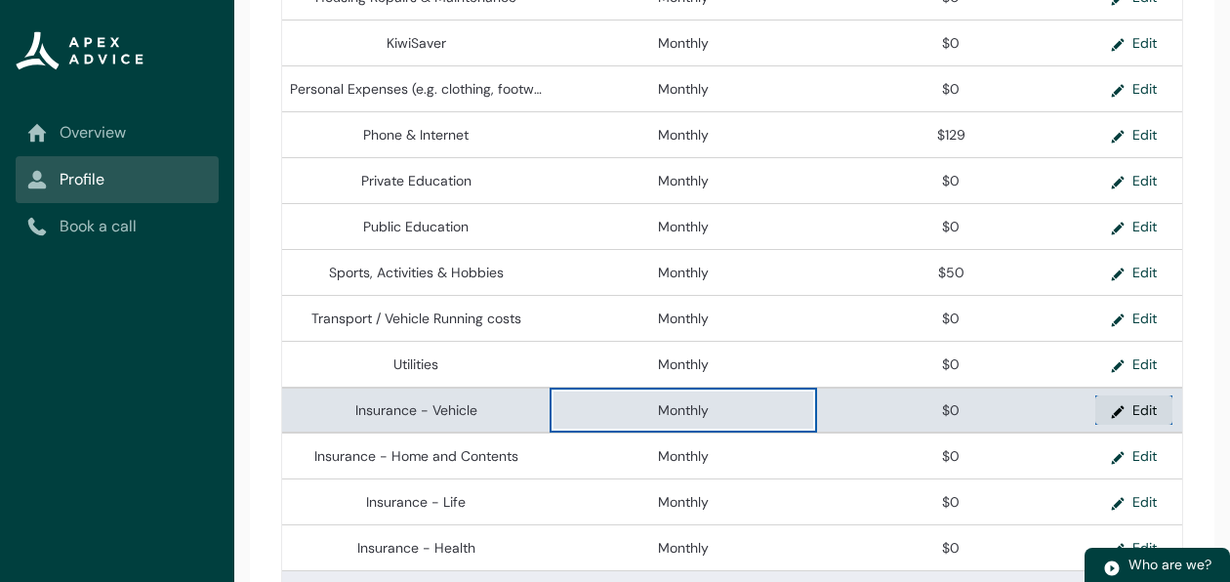
click at [1134, 418] on button "Edit" at bounding box center [1133, 409] width 77 height 29
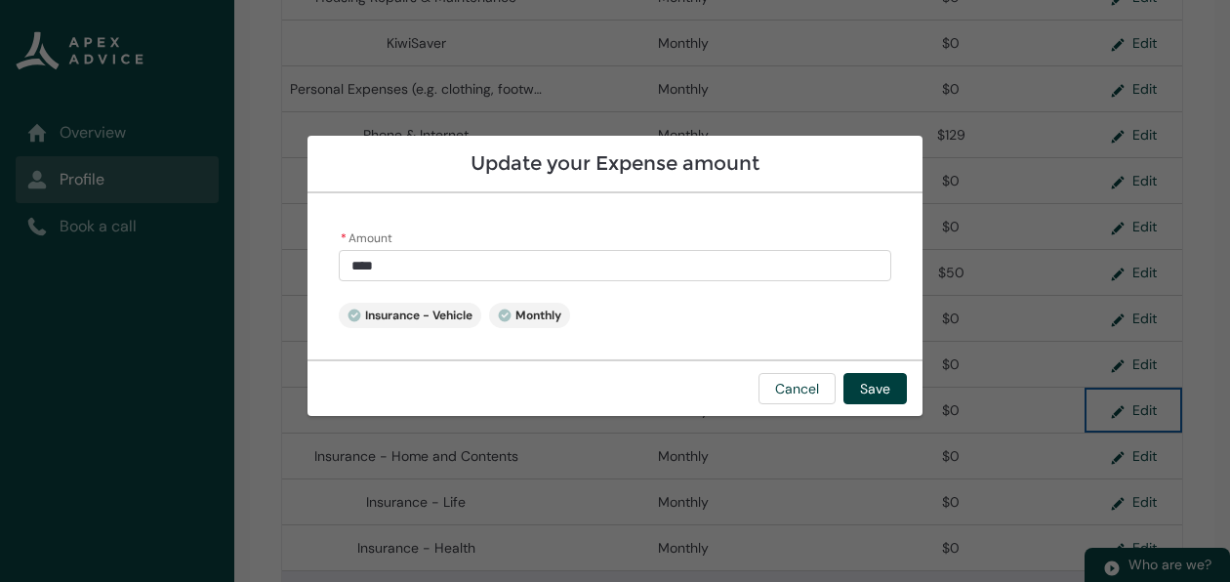
type input "*"
click at [548, 268] on input "*" at bounding box center [615, 265] width 552 height 31
type lightning-primitive-input-simple "1"
type input "*"
type lightning-primitive-input-simple "10"
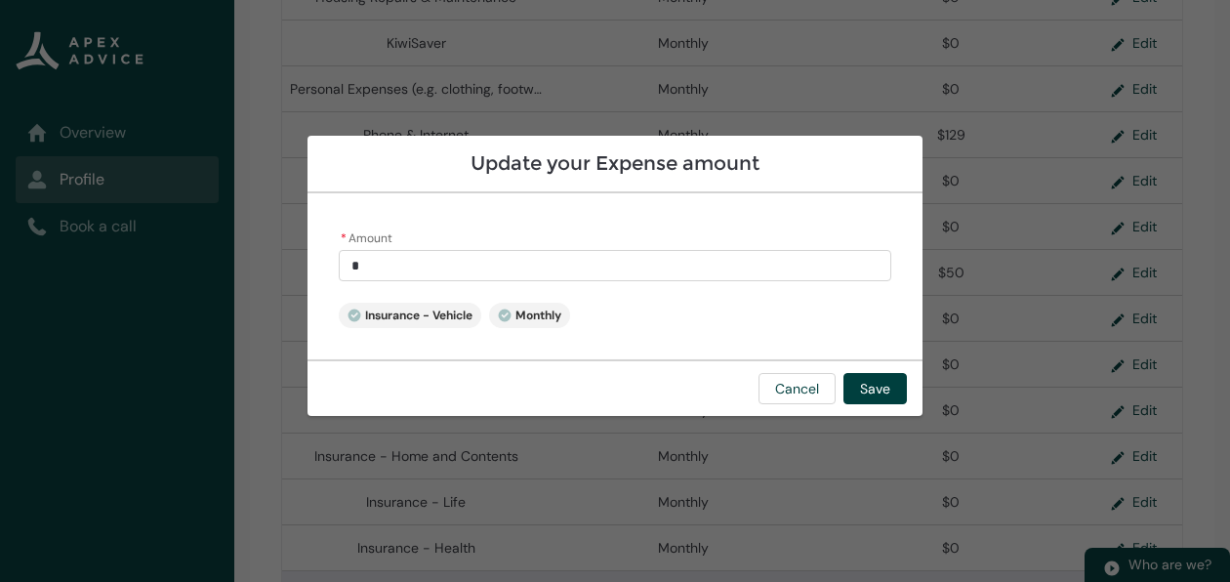
type input "**"
type lightning-primitive-input-simple "106"
type input "******"
click at [896, 392] on button "Save" at bounding box center [874, 388] width 63 height 31
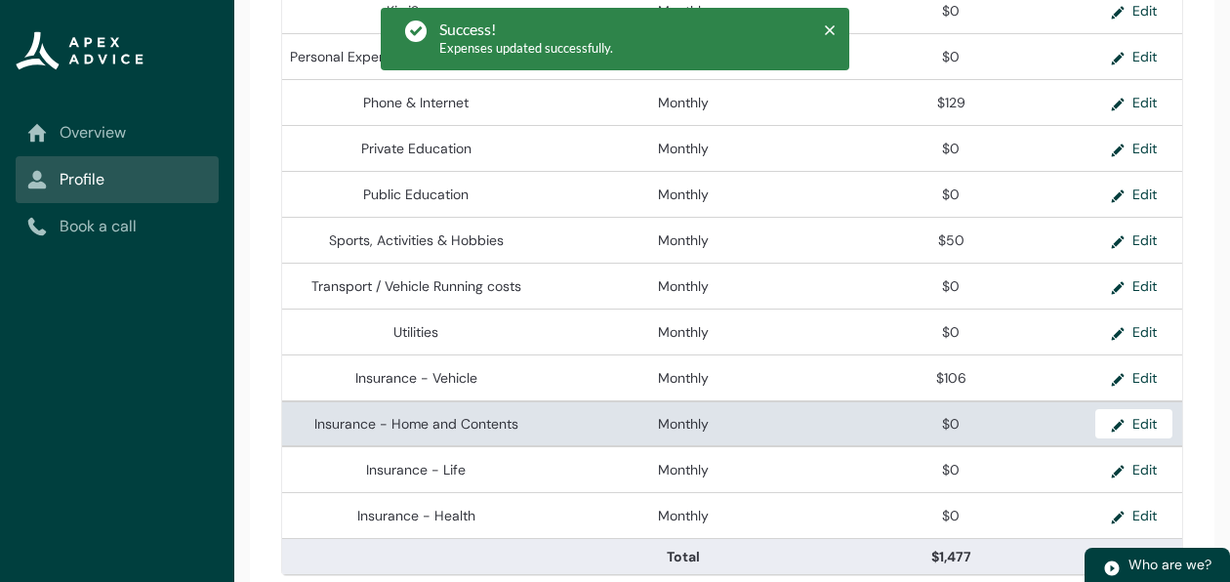
scroll to position [838, 0]
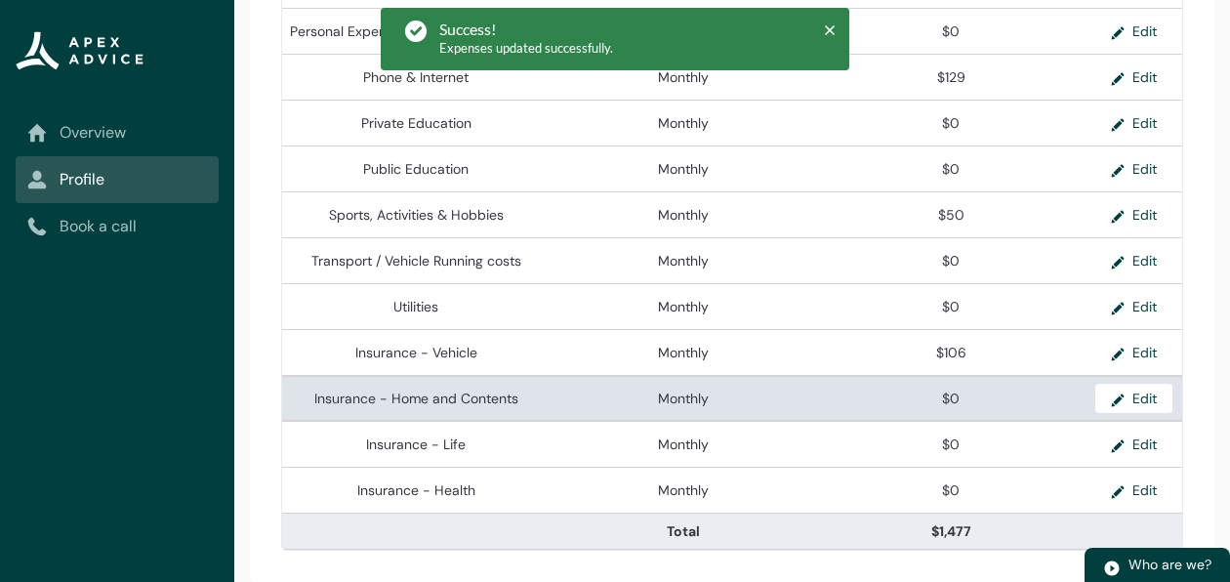
click at [974, 403] on span "$0" at bounding box center [951, 399] width 252 height 20
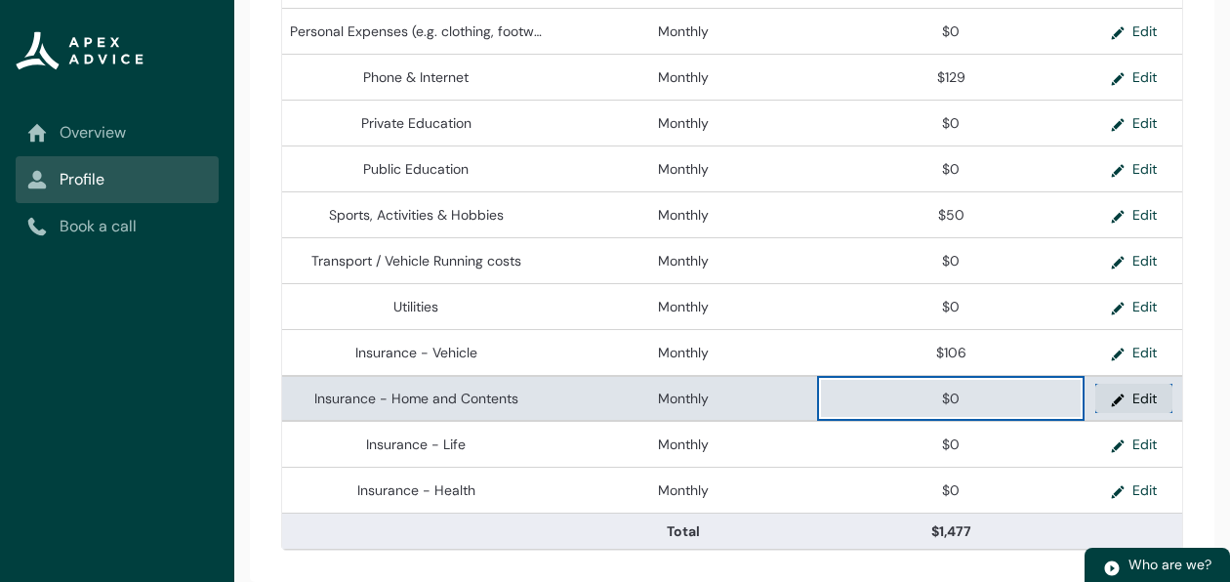
click at [1130, 390] on button "Edit" at bounding box center [1133, 398] width 77 height 29
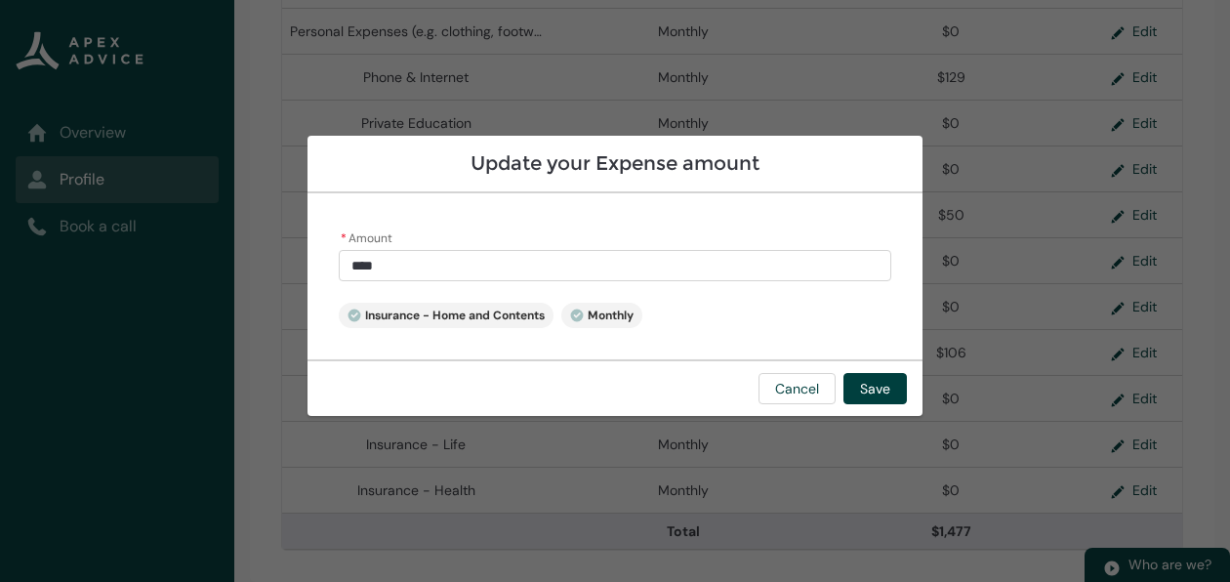
type input "*"
click at [396, 264] on input "*" at bounding box center [615, 265] width 552 height 31
type lightning-primitive-input-simple "4"
type input "*"
type lightning-primitive-input-simple "45"
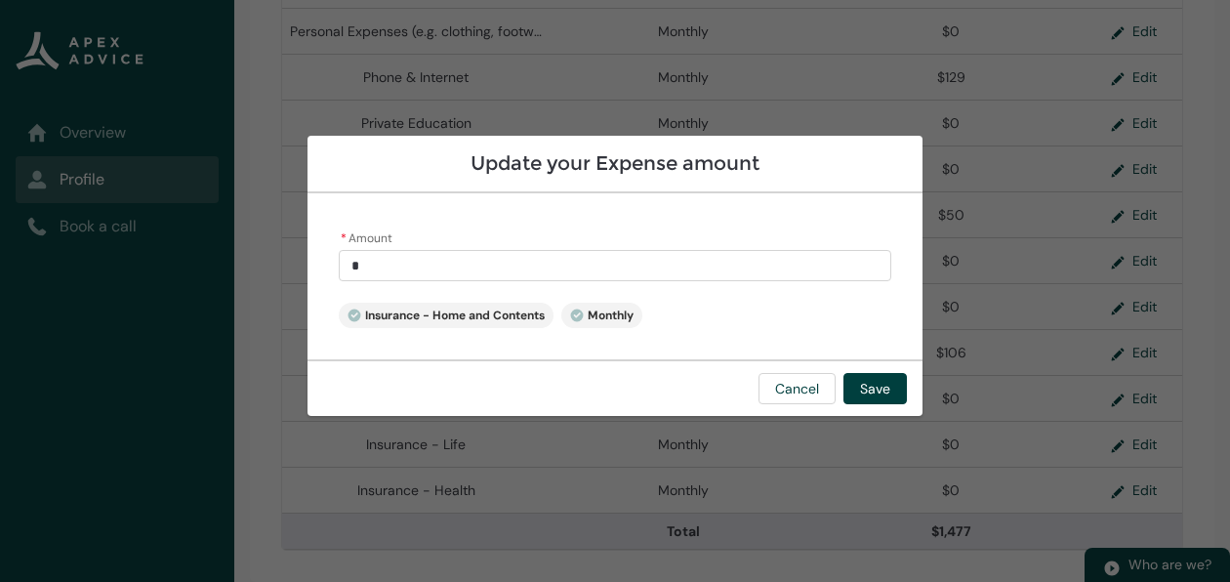
type input "**"
type lightning-primitive-input-simple "450"
type input "******"
click at [875, 371] on footer "Cancel Save" at bounding box center [614, 387] width 615 height 57
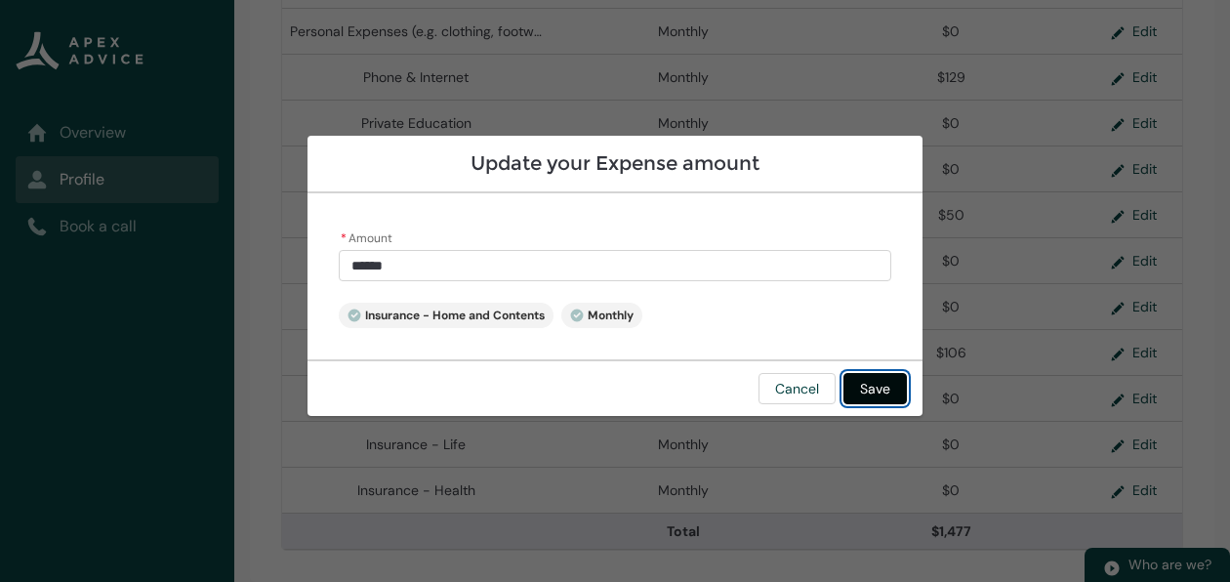
click at [873, 388] on button "Save" at bounding box center [874, 388] width 63 height 31
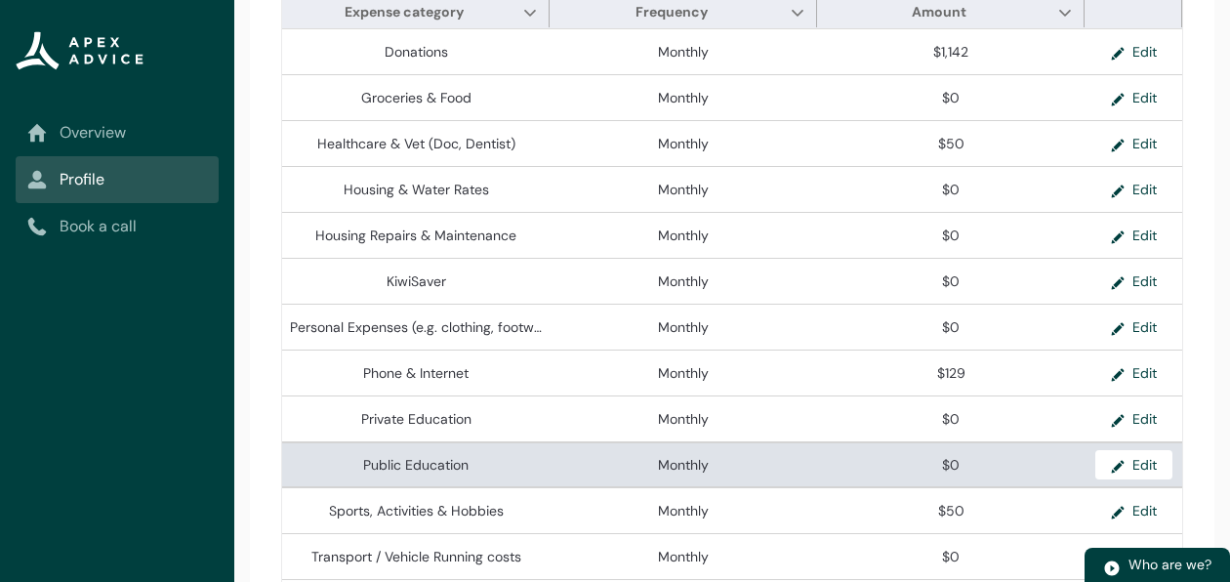
scroll to position [537, 0]
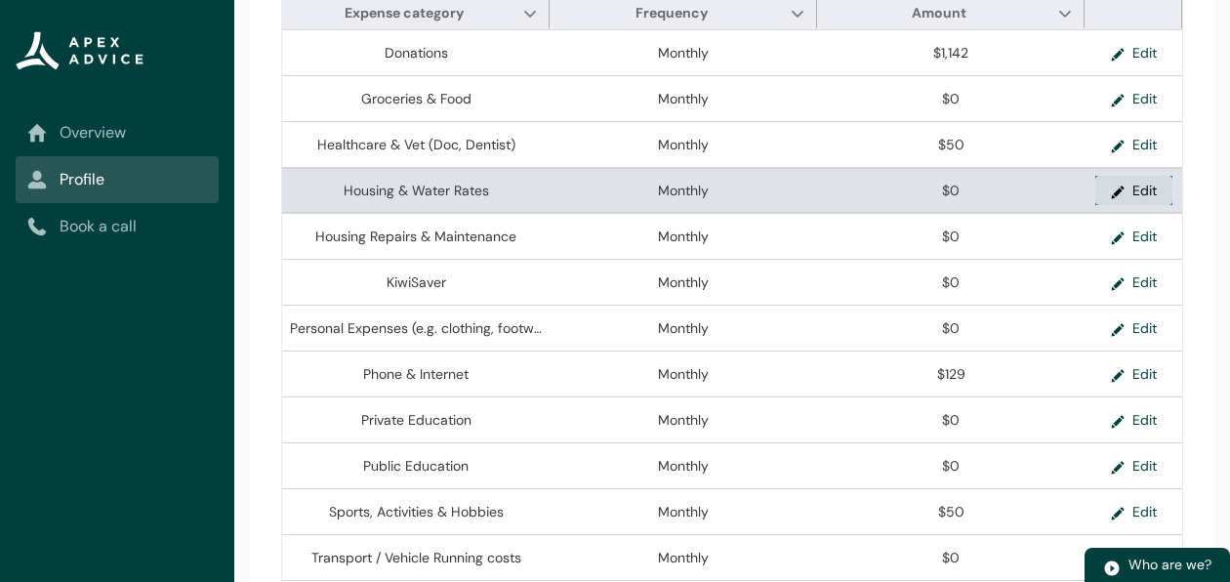
click at [1134, 192] on button "Edit" at bounding box center [1133, 190] width 77 height 29
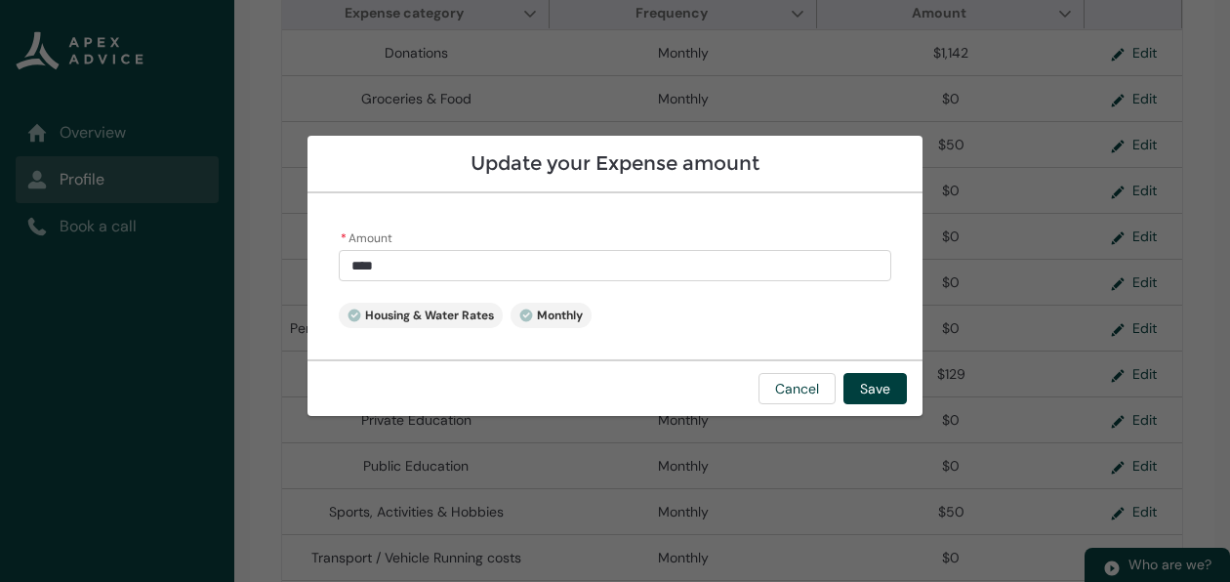
type input "*"
click at [514, 275] on input "*" at bounding box center [615, 265] width 552 height 31
type lightning-primitive-input-simple "4"
type input "*"
type lightning-primitive-input-simple "40"
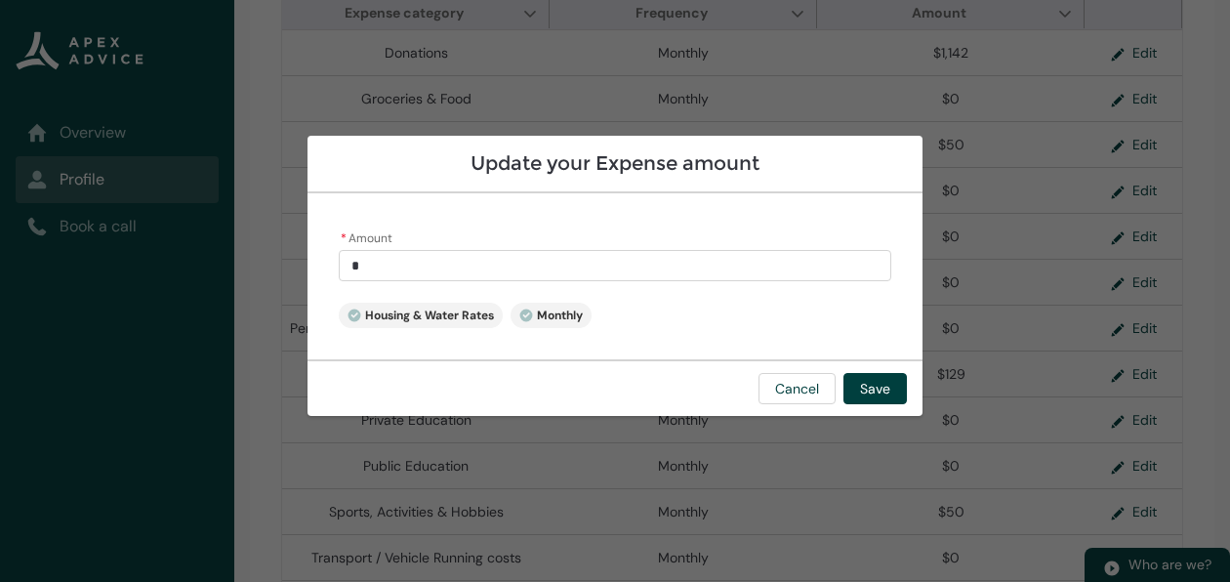
type input "**"
type lightning-primitive-input-simple "407"
type input "******"
click at [875, 390] on button "Save" at bounding box center [874, 388] width 63 height 31
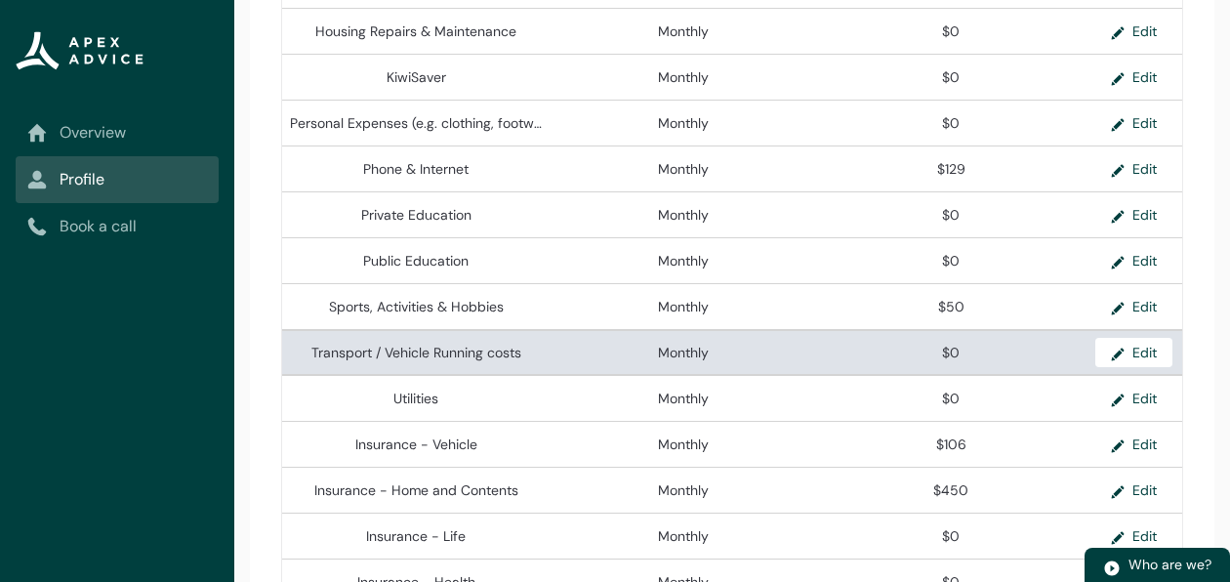
scroll to position [838, 0]
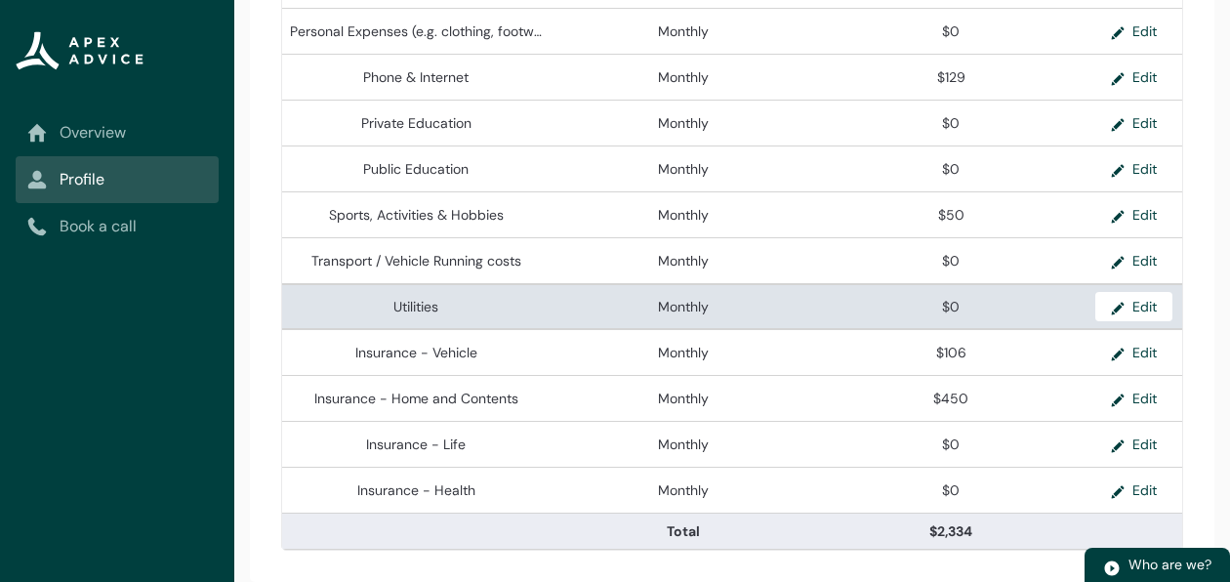
click at [736, 302] on span "Monthly" at bounding box center [683, 307] width 252 height 20
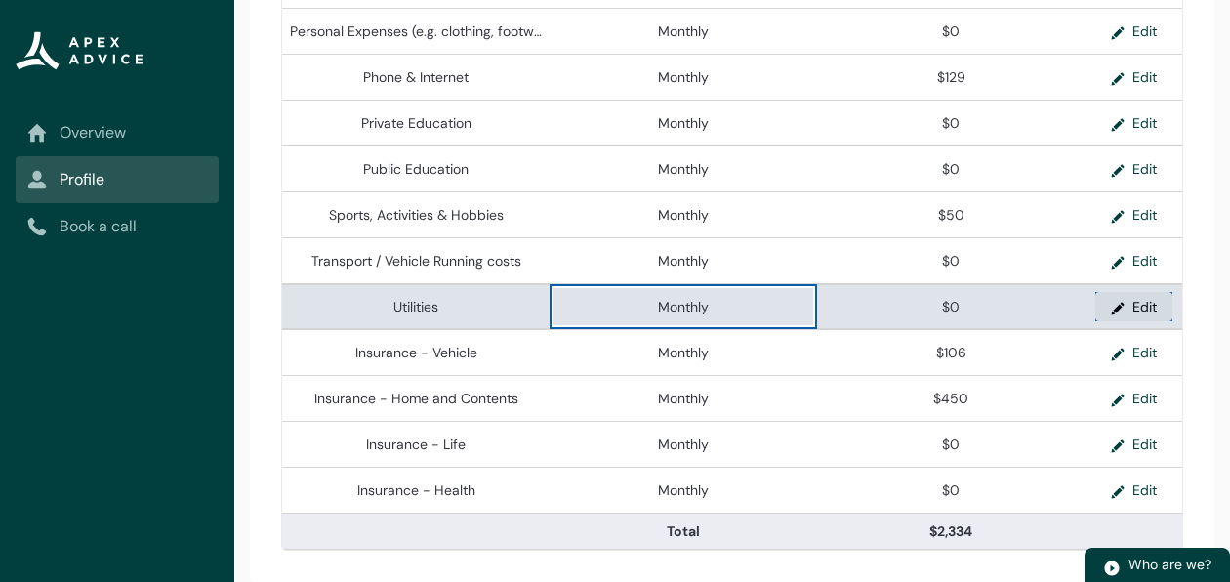
click at [1140, 308] on button "Edit" at bounding box center [1133, 306] width 77 height 29
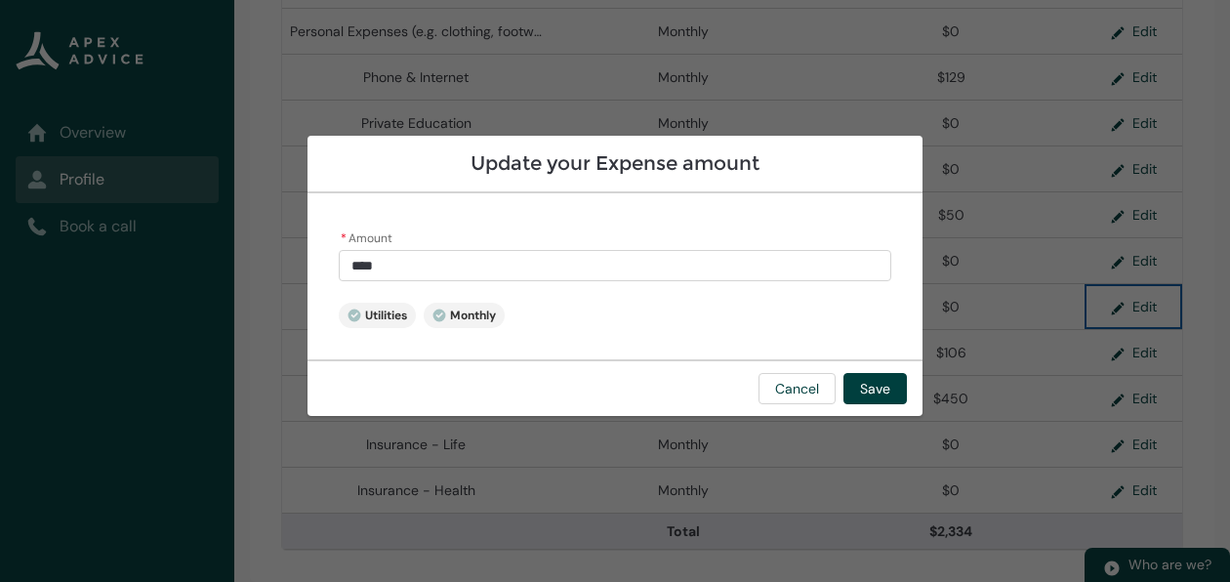
type input "*"
click at [515, 267] on input "*" at bounding box center [615, 265] width 552 height 31
type lightning-primitive-input-simple "2"
type input "*"
type lightning-primitive-input-simple "28"
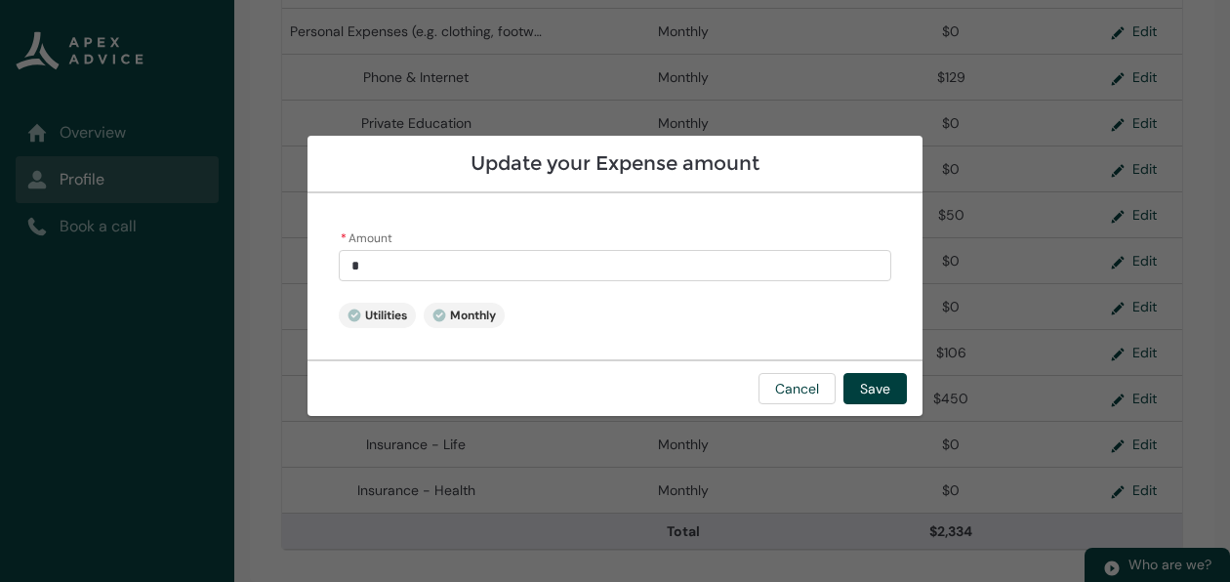
type input "**"
type lightning-primitive-input-simple "280"
type input "******"
click at [870, 377] on button "Save" at bounding box center [874, 388] width 63 height 31
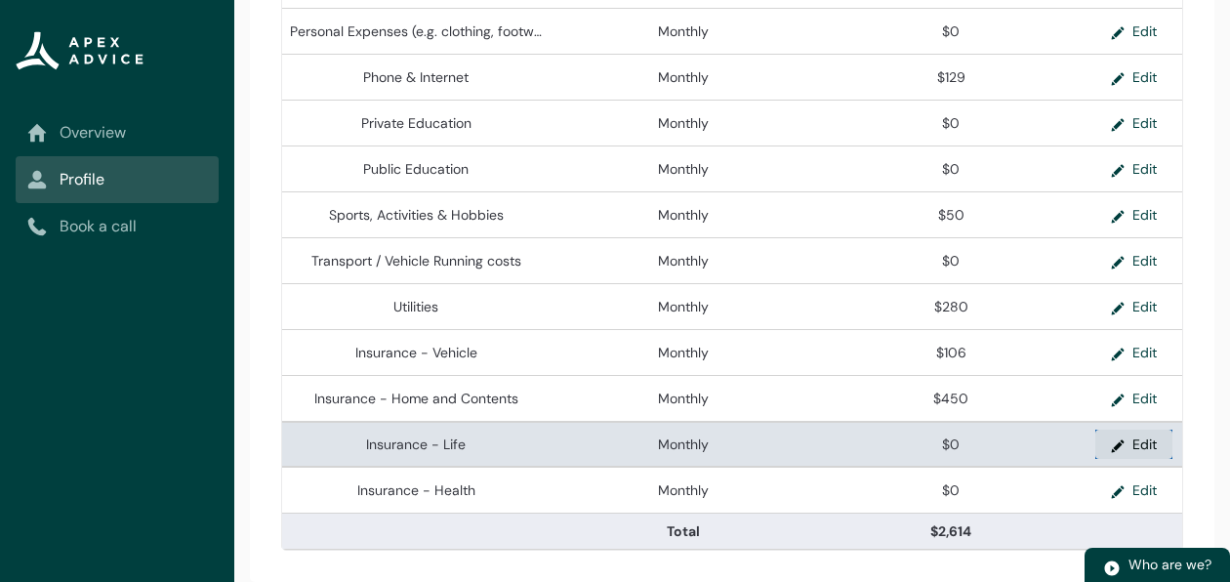
click at [1143, 446] on button "Edit" at bounding box center [1133, 443] width 77 height 29
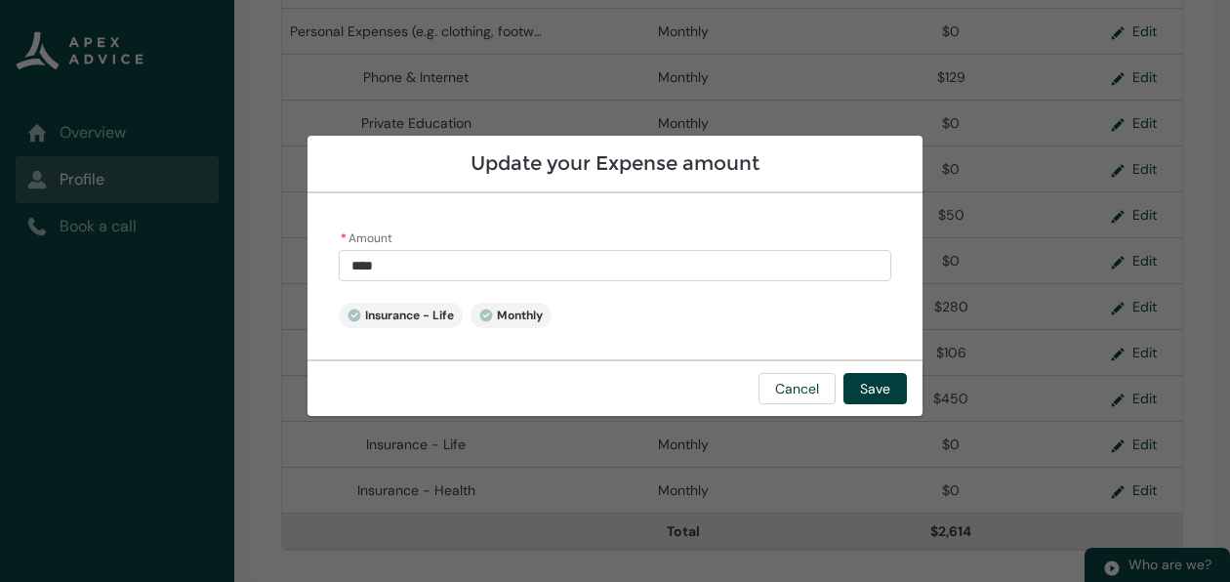
click at [389, 264] on input "****" at bounding box center [615, 265] width 552 height 31
type input "*"
type lightning-primitive-input-simple "1"
type input "*"
type lightning-primitive-input-simple "12"
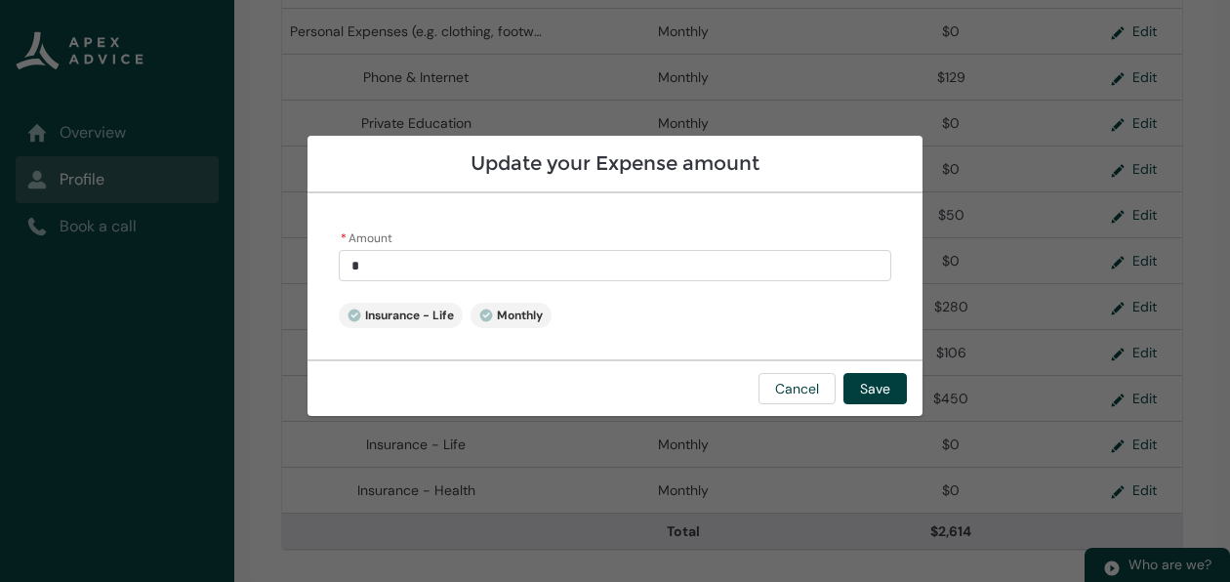
type input "**"
type lightning-primitive-input-simple "120"
type input "******"
click at [865, 385] on button "Save" at bounding box center [874, 388] width 63 height 31
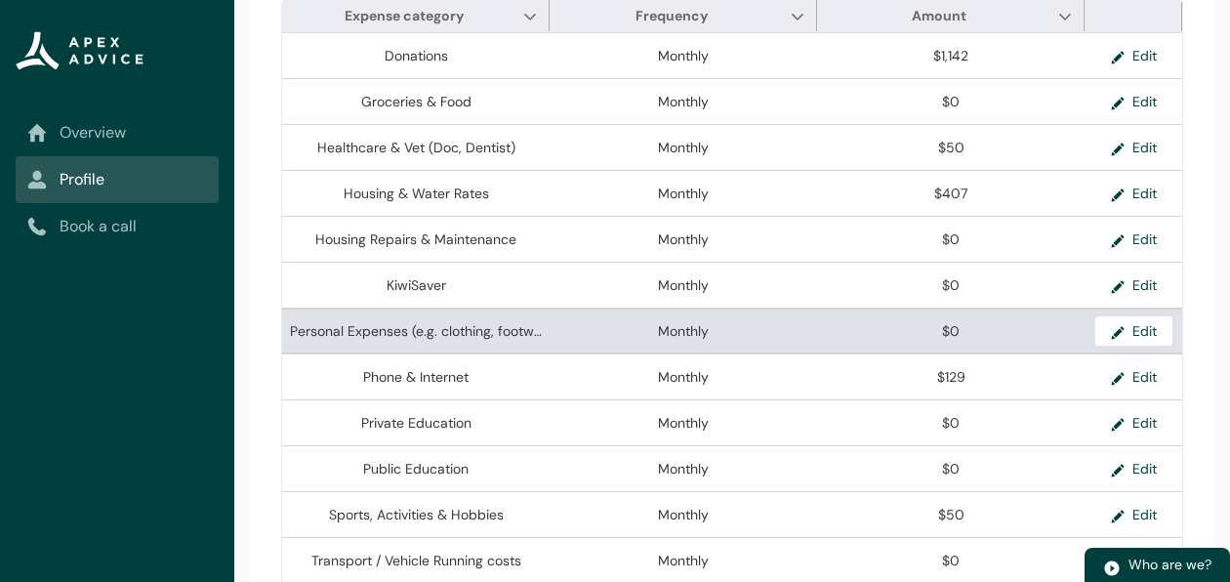
scroll to position [529, 0]
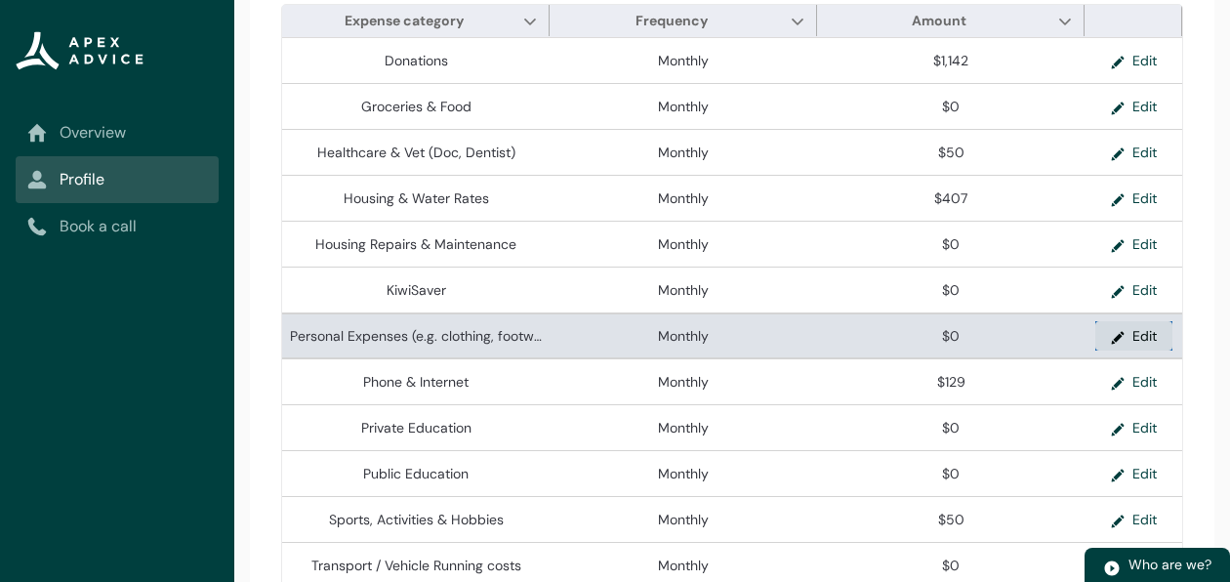
click at [1133, 345] on button "Edit" at bounding box center [1133, 335] width 77 height 29
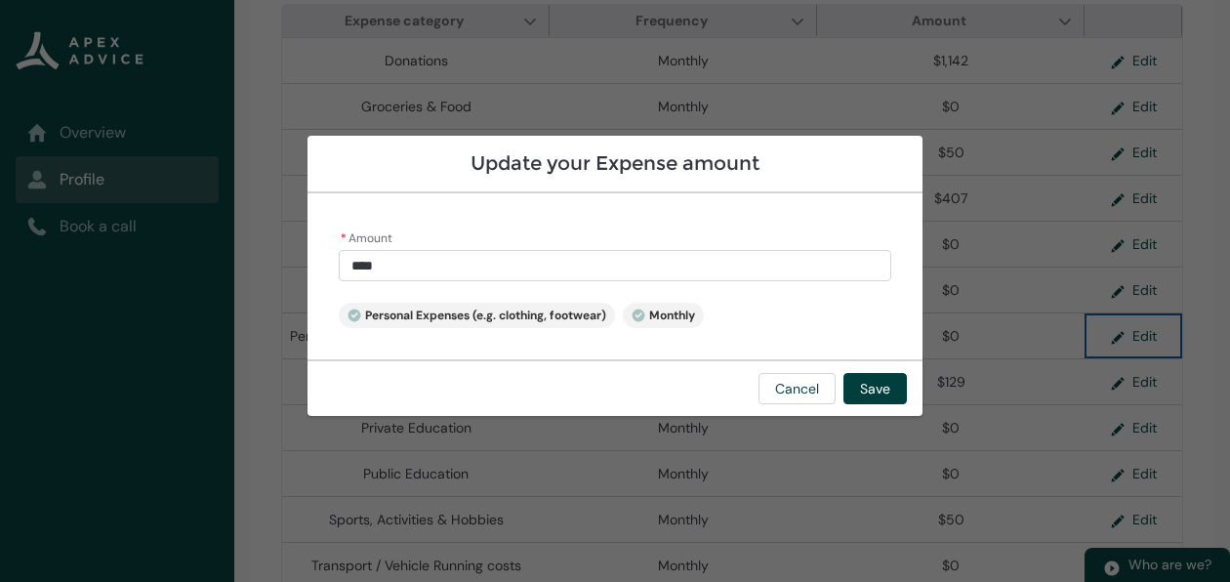
type input "*"
click at [509, 266] on input "*" at bounding box center [615, 265] width 552 height 31
type lightning-primitive-input-simple "5"
type input "*"
type lightning-primitive-input-simple "50"
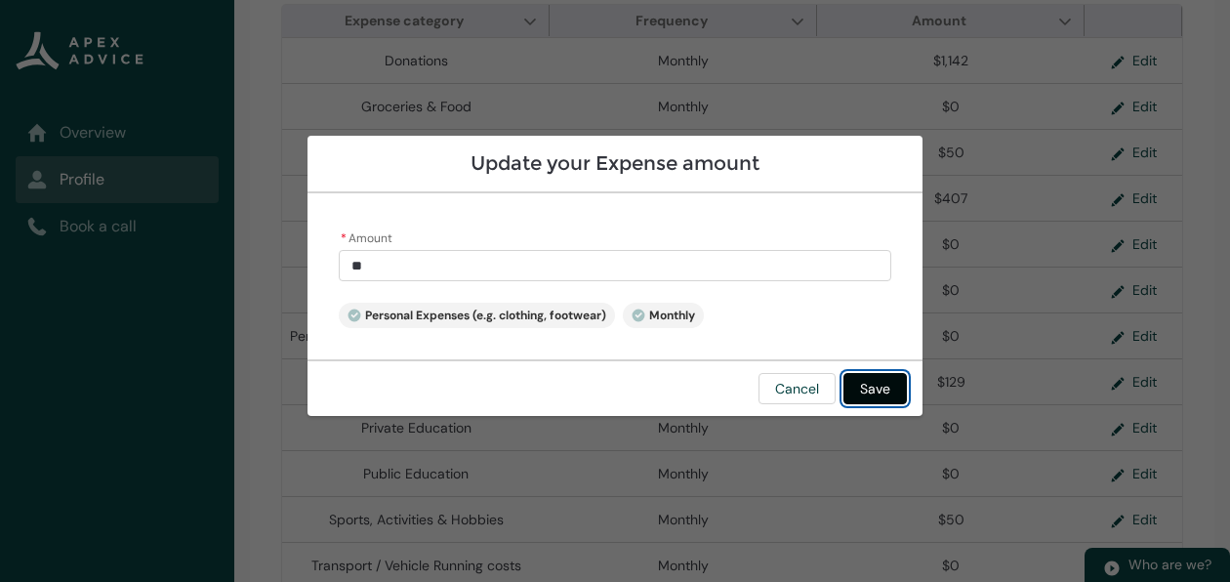
type input "*****"
click at [884, 392] on button "Save" at bounding box center [874, 388] width 63 height 31
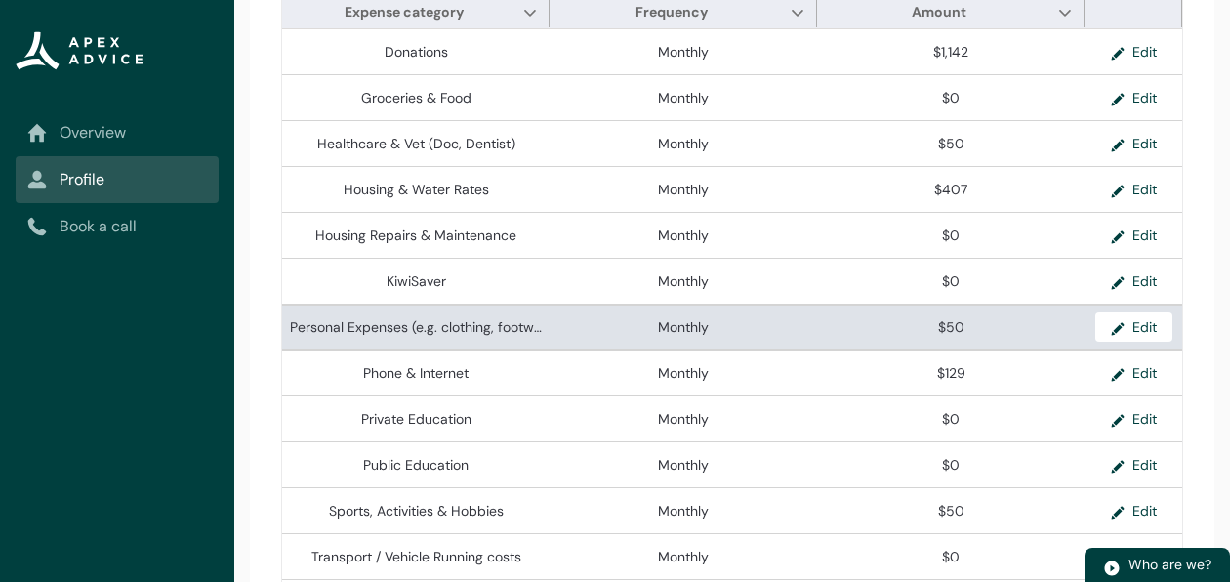
scroll to position [581, 0]
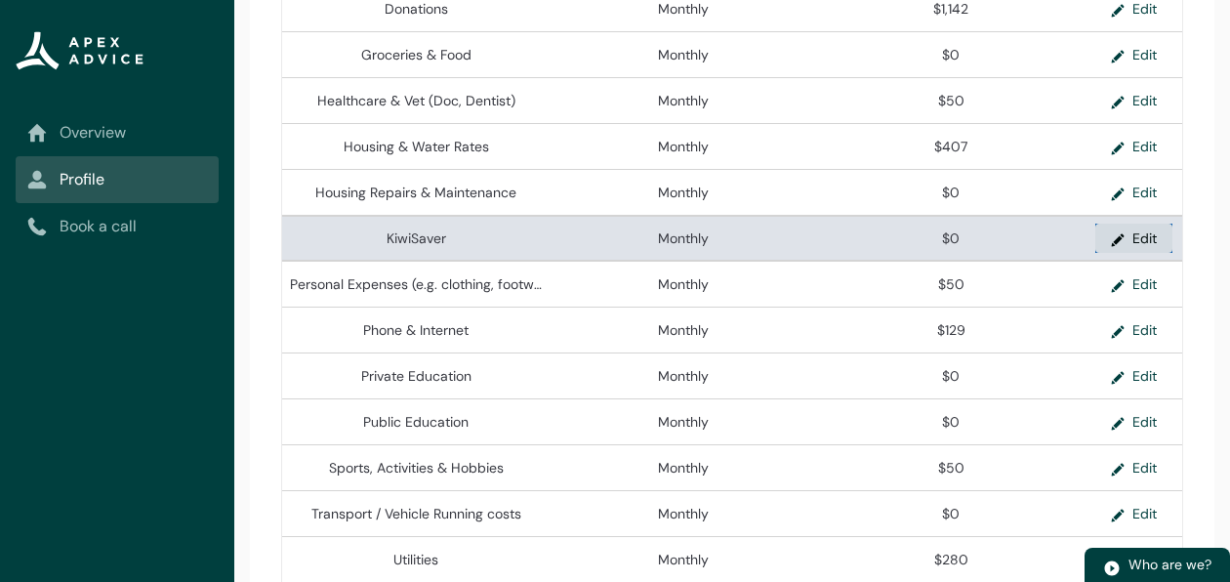
click at [1137, 244] on button "Edit" at bounding box center [1133, 238] width 77 height 29
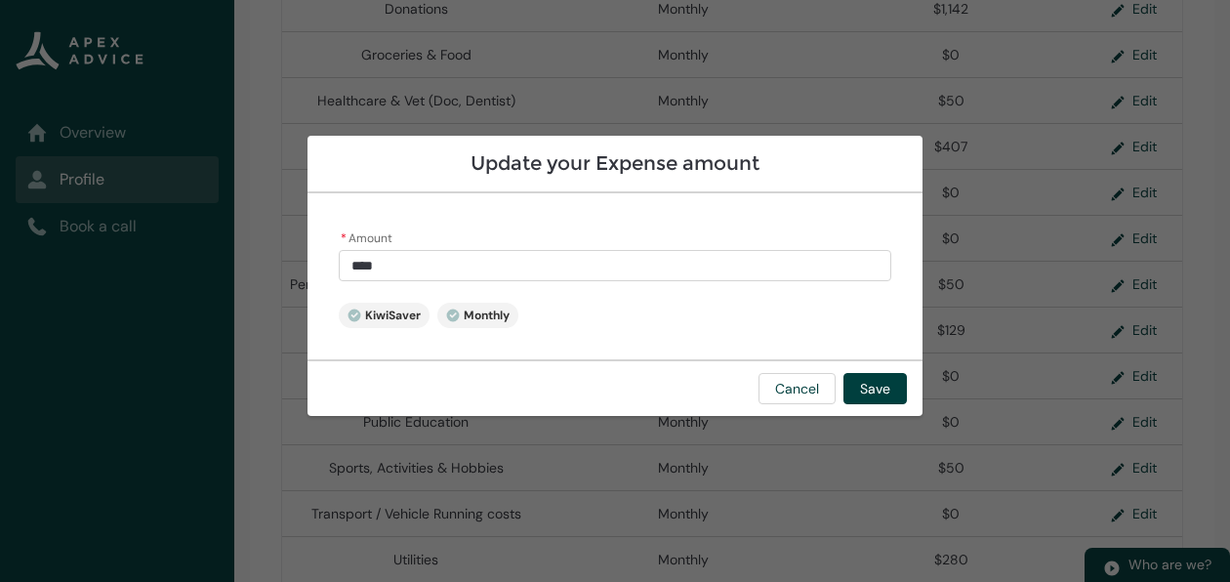
click at [566, 267] on input "****" at bounding box center [615, 265] width 552 height 31
type input "*"
type lightning-primitive-input-simple "6"
type input "*"
type lightning-primitive-input-simple "65"
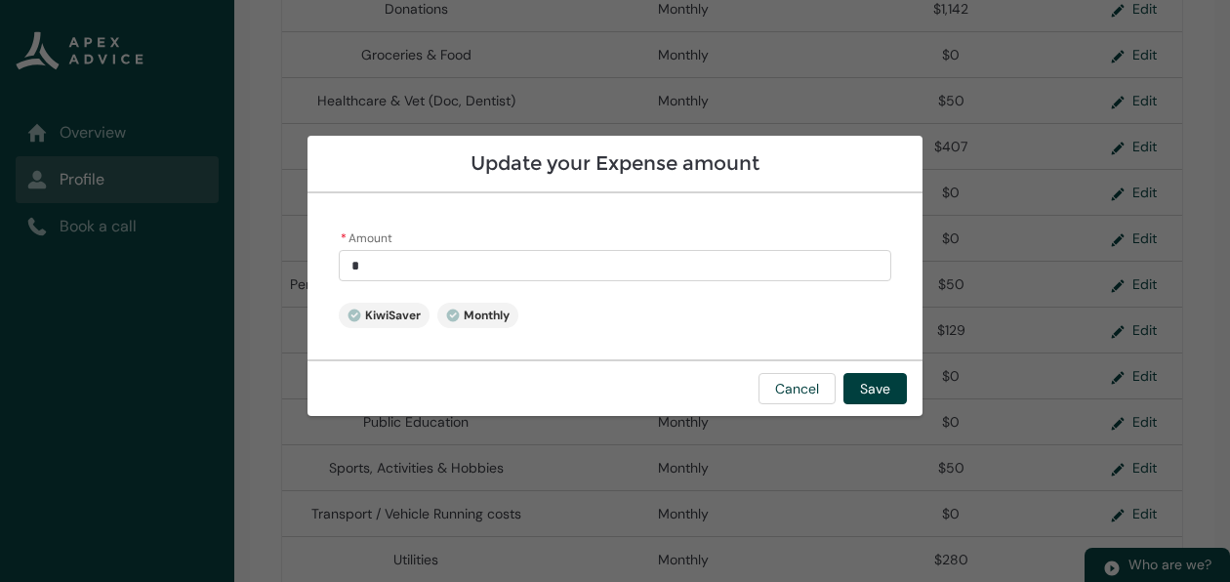
type input "**"
type lightning-primitive-input-simple "652"
type input "******"
click at [879, 379] on button "Save" at bounding box center [874, 388] width 63 height 31
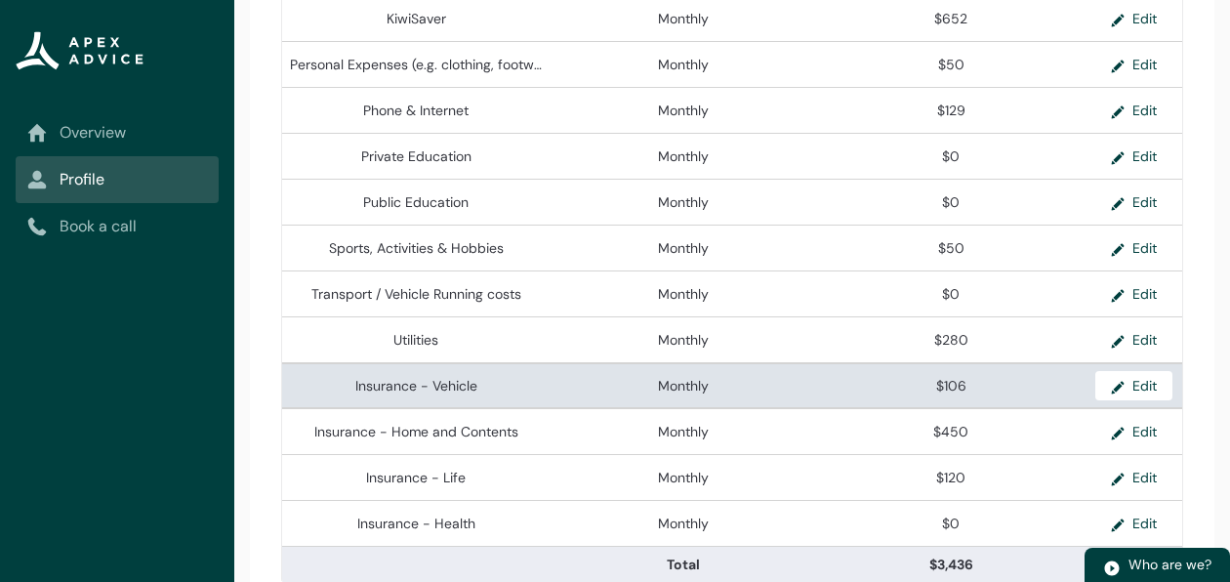
scroll to position [803, 0]
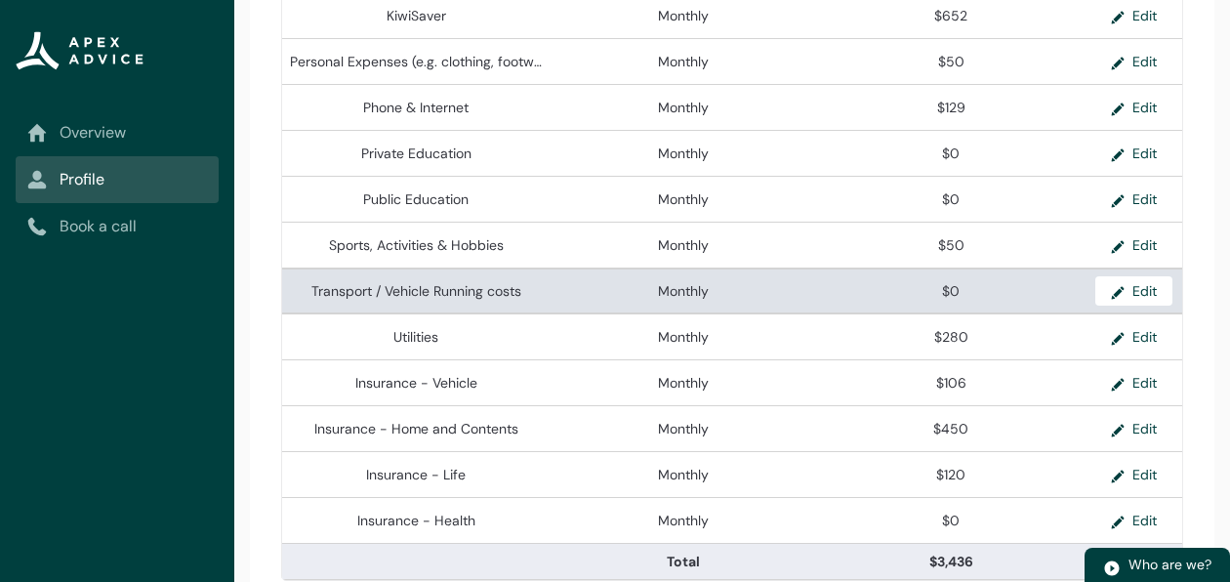
drag, startPoint x: 1136, startPoint y: 299, endPoint x: 761, endPoint y: 284, distance: 375.1
click at [761, 284] on td "Monthly" at bounding box center [683, 290] width 267 height 46
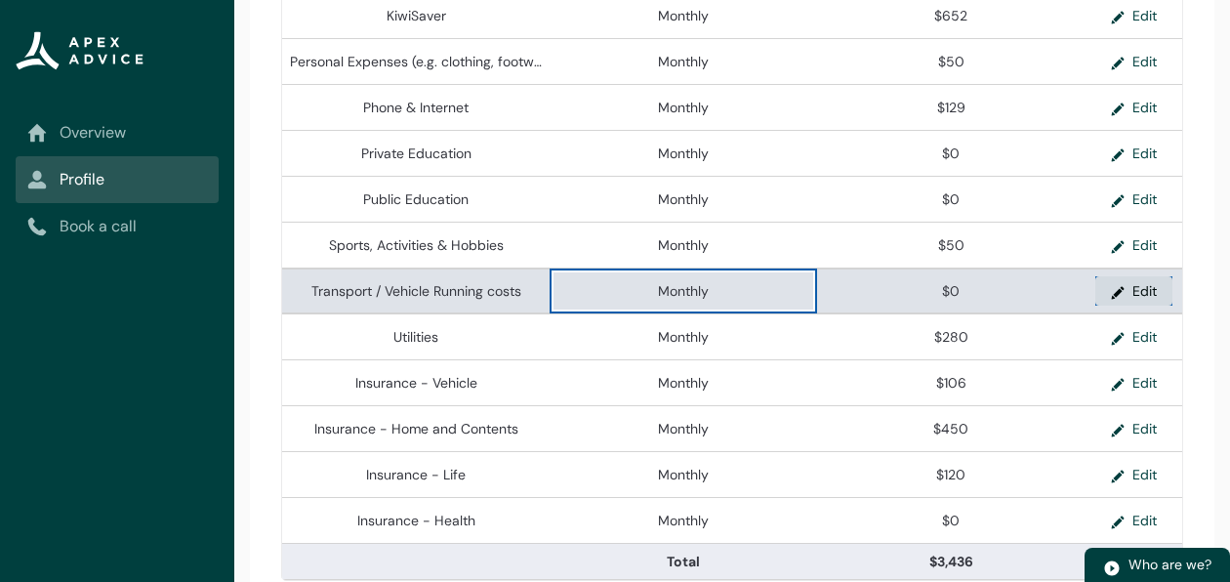
click at [1137, 293] on button "Edit" at bounding box center [1133, 290] width 77 height 29
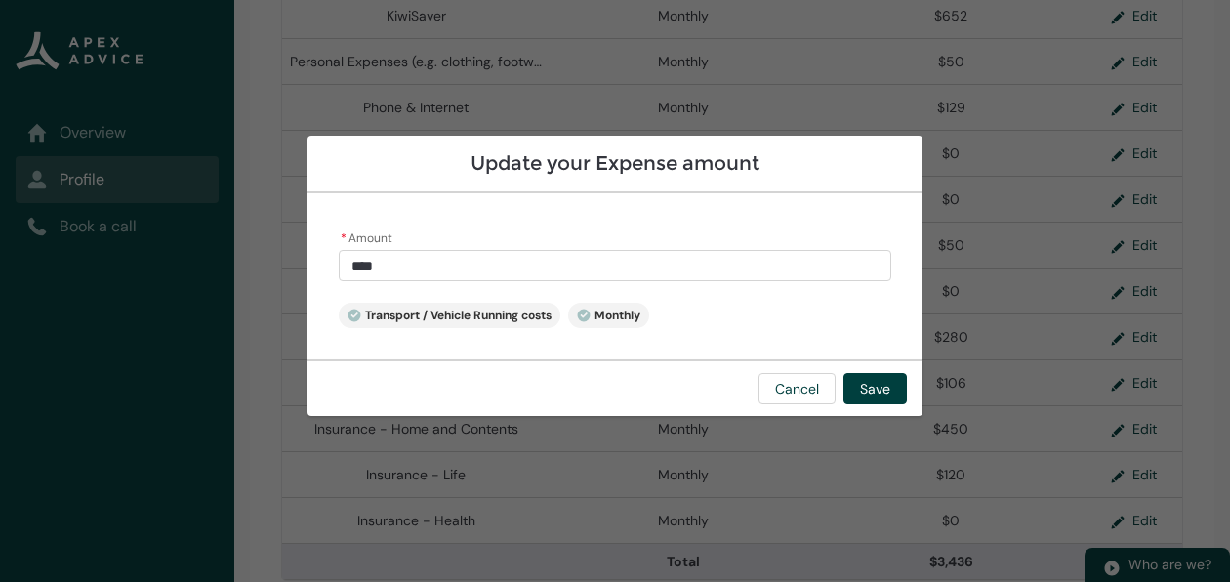
type input "*"
click at [511, 263] on input "*" at bounding box center [615, 265] width 552 height 31
type lightning-primitive-input-simple "2"
type input "*"
type lightning-primitive-input-simple "23"
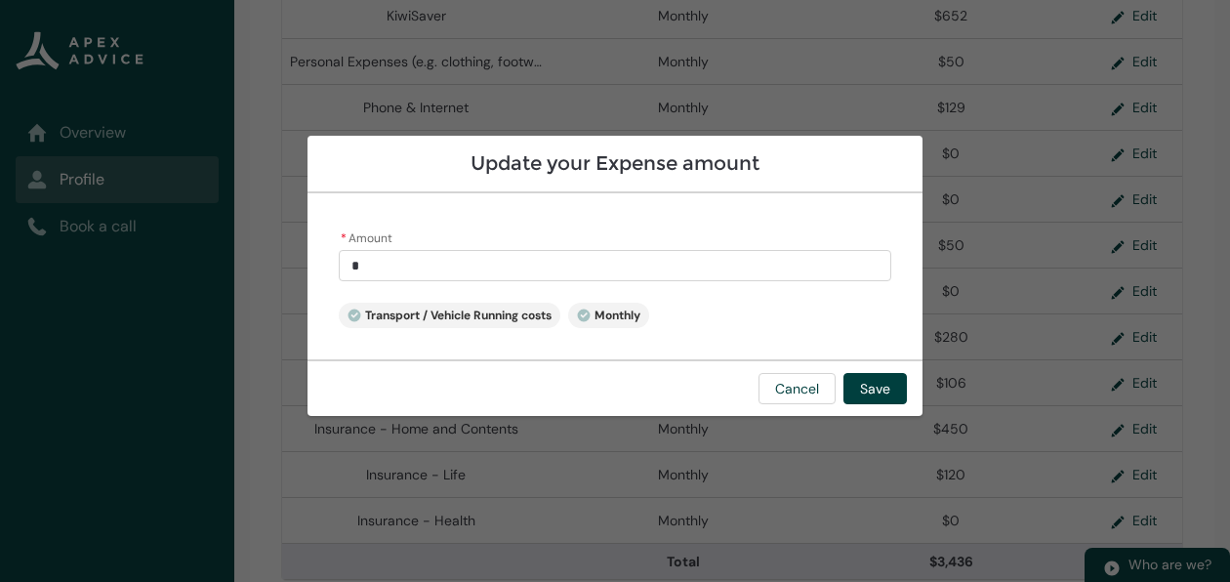
type input "**"
type lightning-primitive-input-simple "230"
type input "******"
click at [886, 393] on button "Save" at bounding box center [874, 388] width 63 height 31
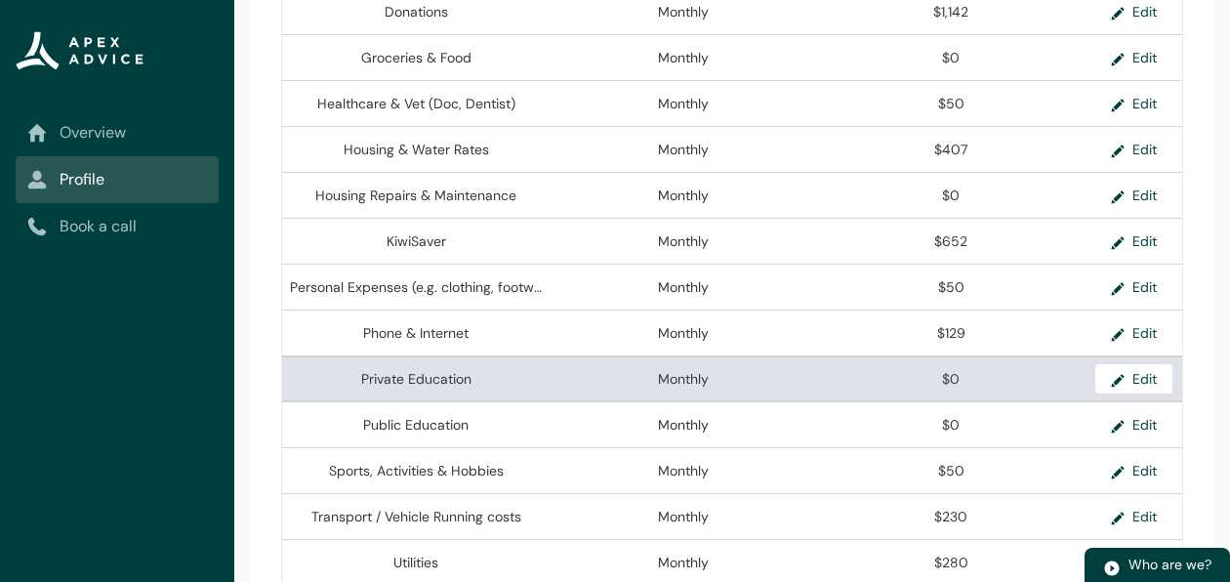
scroll to position [576, 0]
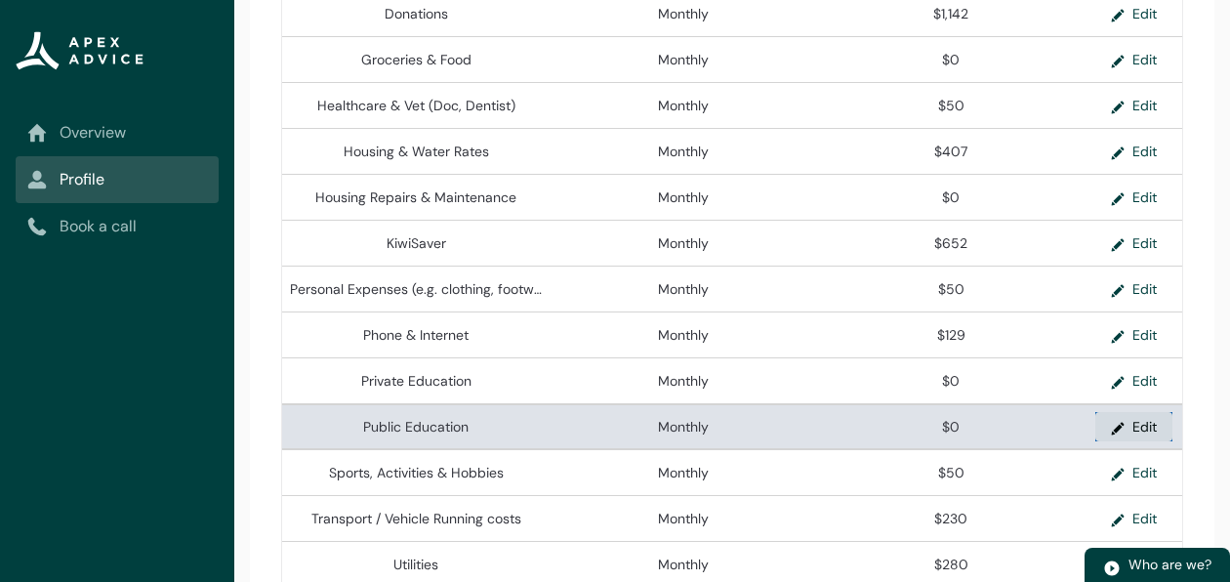
click at [1144, 434] on button "Edit" at bounding box center [1133, 426] width 77 height 29
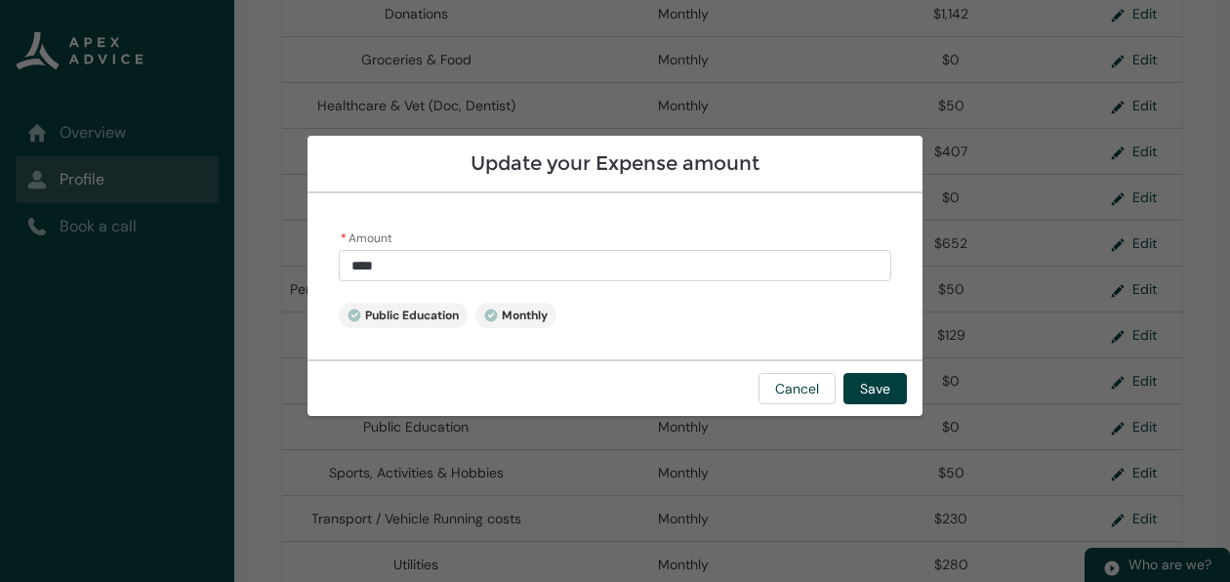
type input "*"
click at [415, 264] on input "*" at bounding box center [615, 265] width 552 height 31
type lightning-primitive-input-simple "5"
type input "*"
type lightning-primitive-input-simple "50"
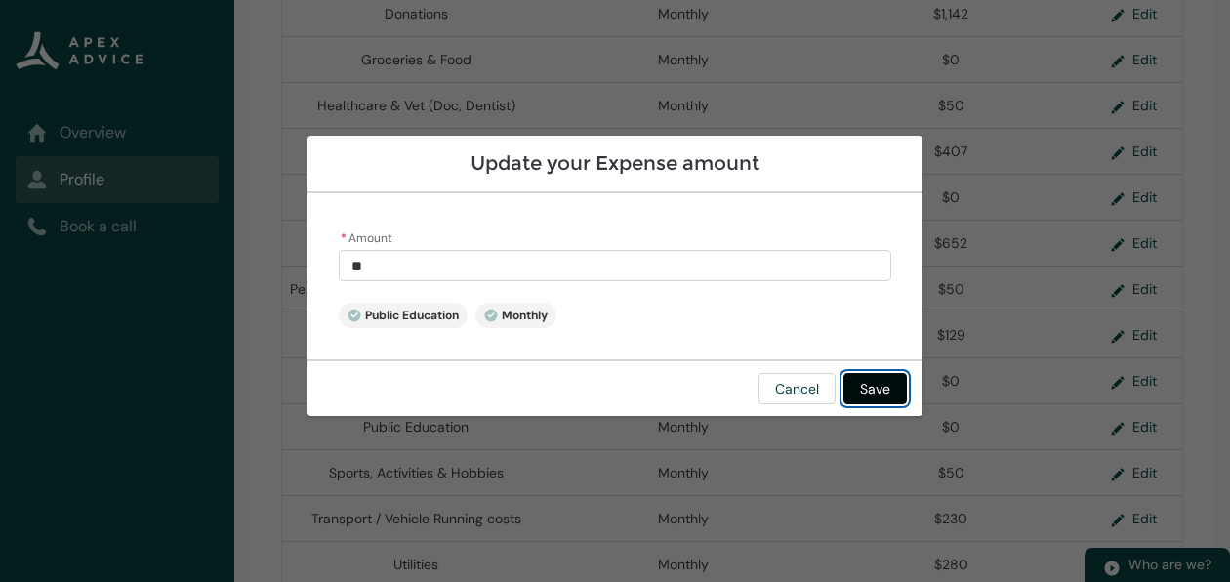
type input "*****"
click at [871, 391] on button "Save" at bounding box center [874, 388] width 63 height 31
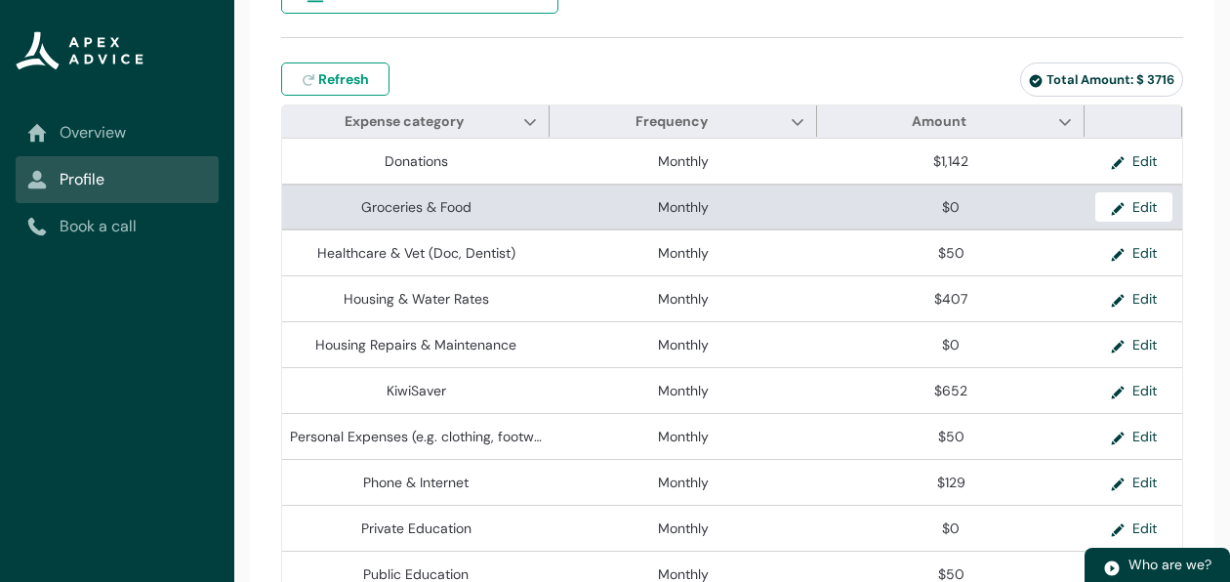
scroll to position [434, 0]
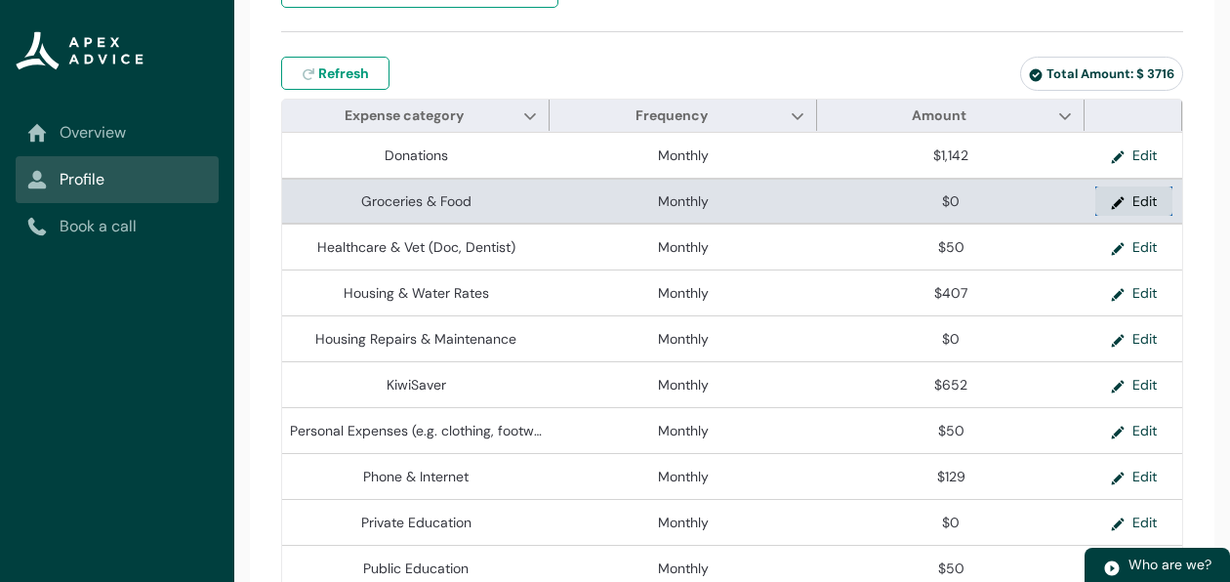
click at [1150, 208] on button "Edit" at bounding box center [1133, 200] width 77 height 29
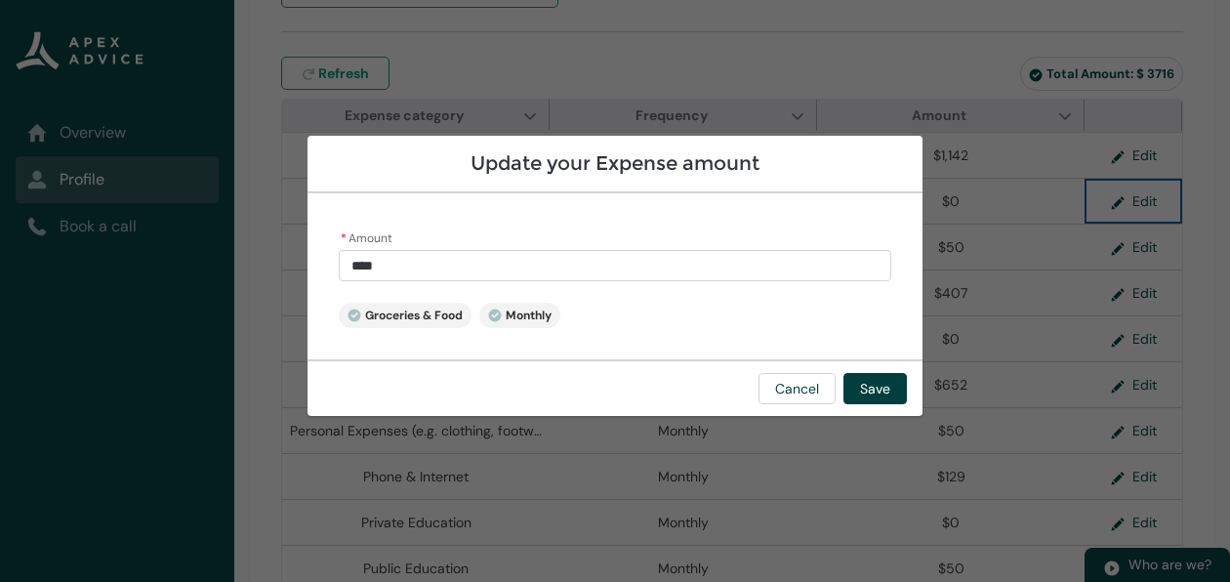
type input "*"
click at [437, 269] on input "*" at bounding box center [615, 265] width 552 height 31
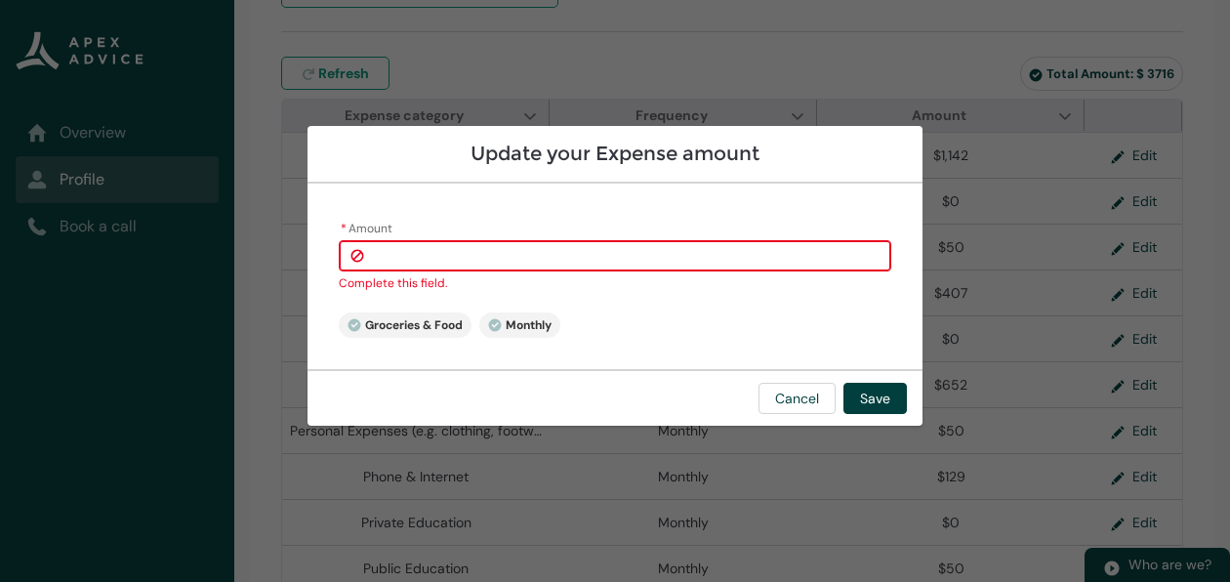
click at [447, 263] on input "* Amount" at bounding box center [615, 255] width 552 height 31
type lightning-primitive-input-simple "1"
type input "*"
type lightning-primitive-input-simple "15"
type input "**"
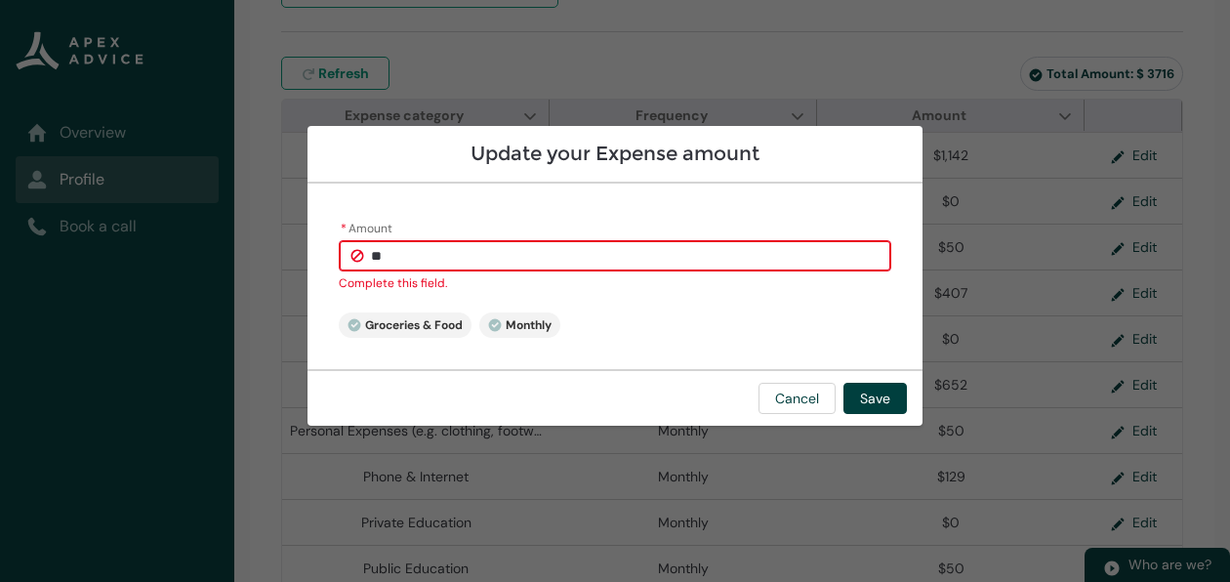
type lightning-primitive-input-simple "150"
type input "***"
type lightning-primitive-input-simple "1500"
type input "********"
click at [890, 400] on button "Save" at bounding box center [874, 398] width 63 height 31
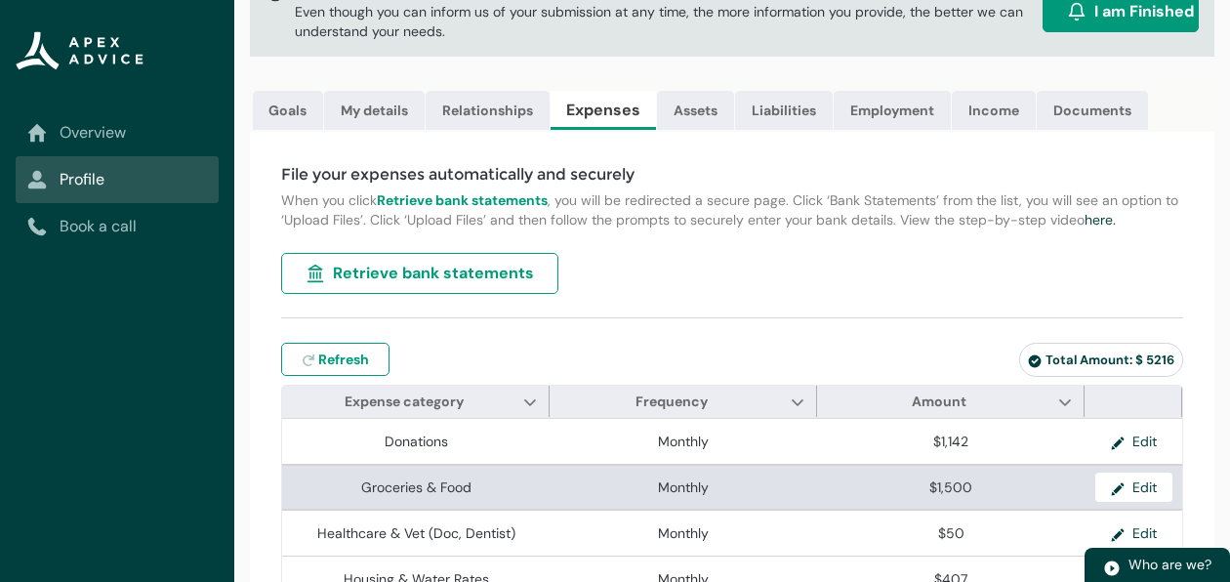
scroll to position [0, 0]
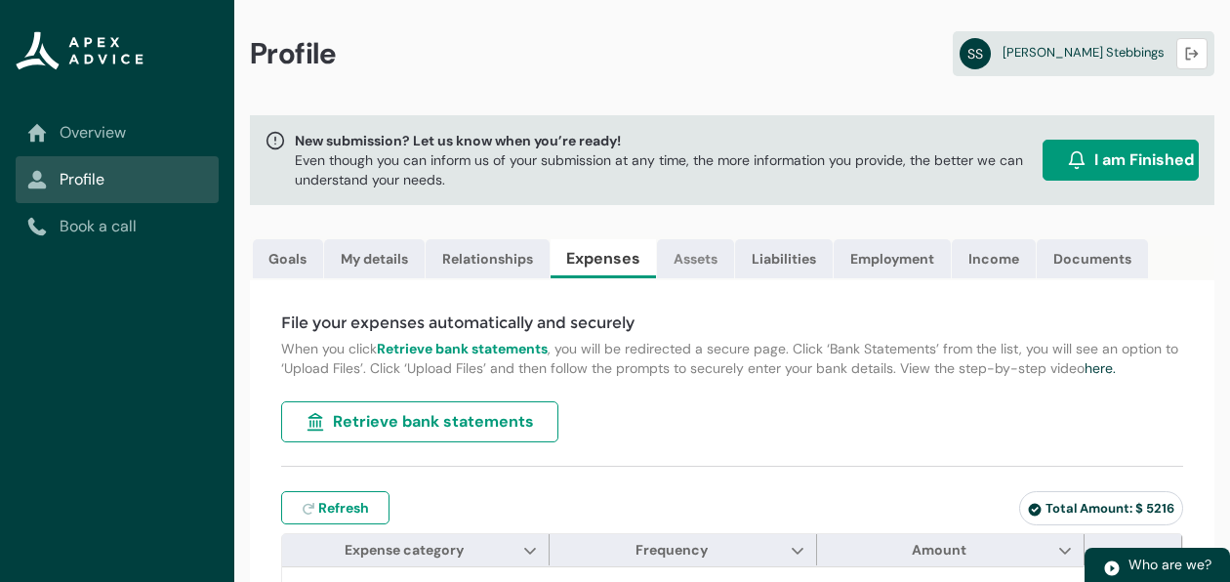
click at [697, 255] on link "Assets" at bounding box center [695, 258] width 77 height 39
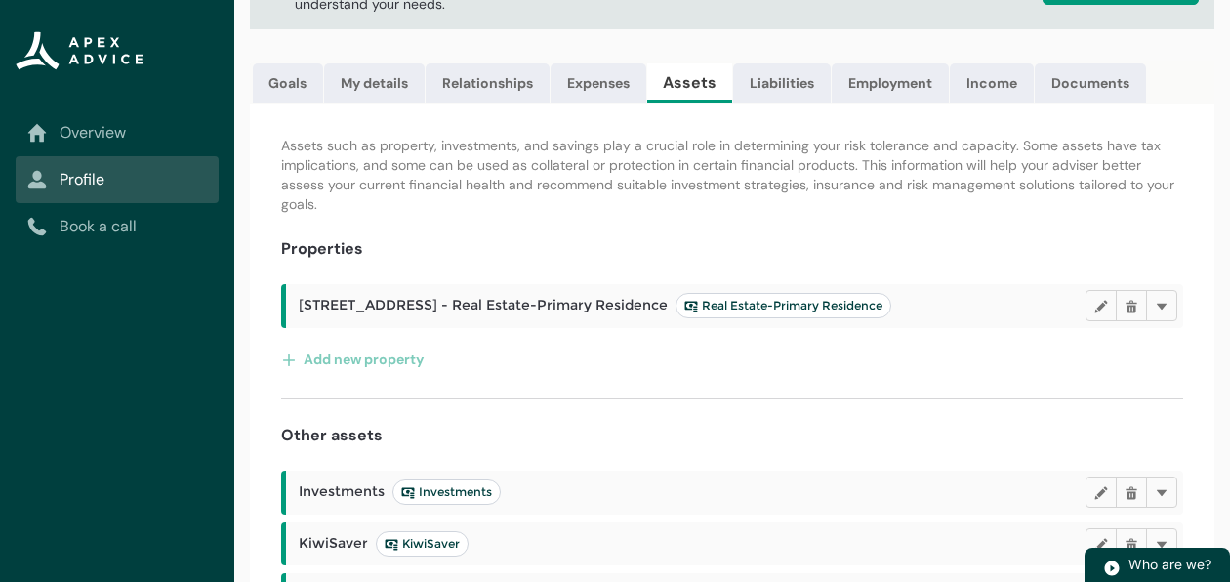
scroll to position [404, 0]
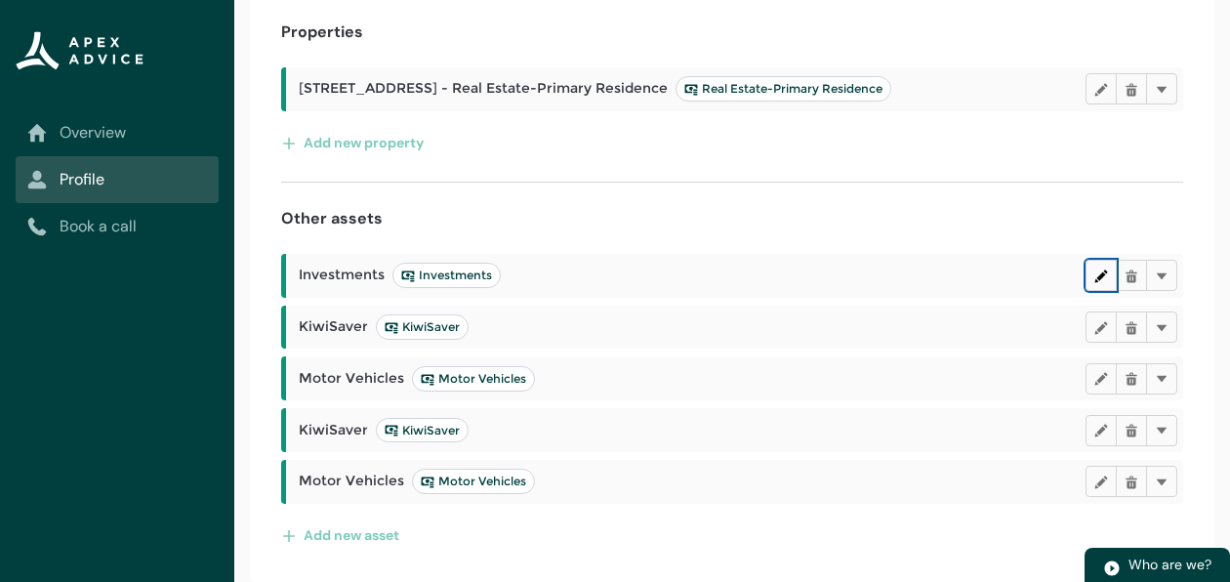
click at [1099, 276] on lightning-primitive-icon "button" at bounding box center [1101, 274] width 14 height 15
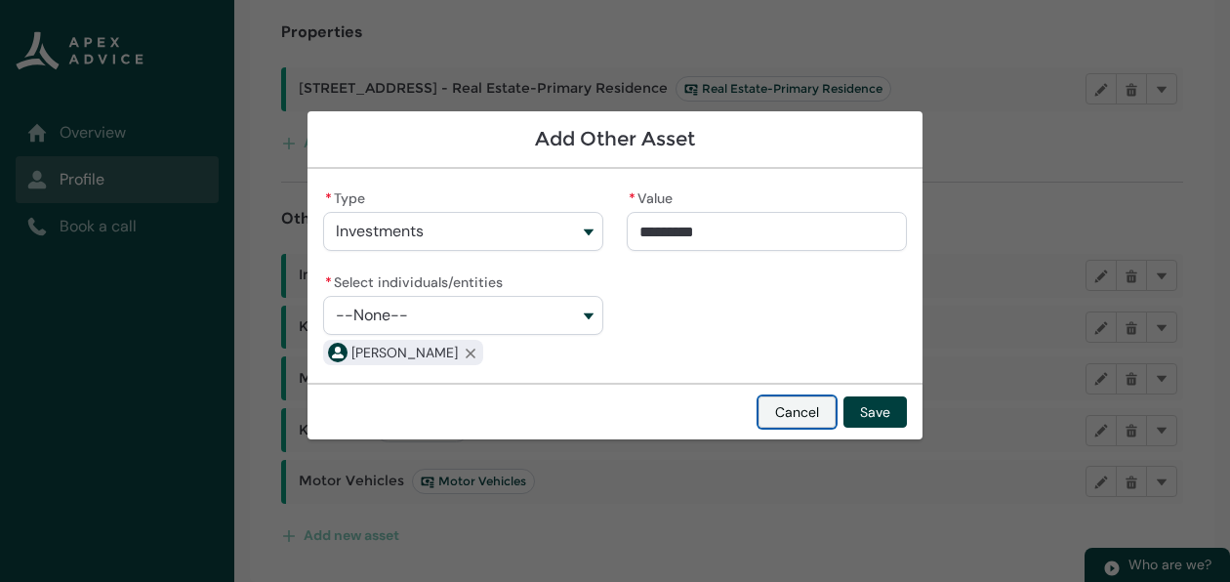
click at [779, 415] on button "Cancel" at bounding box center [796, 411] width 77 height 31
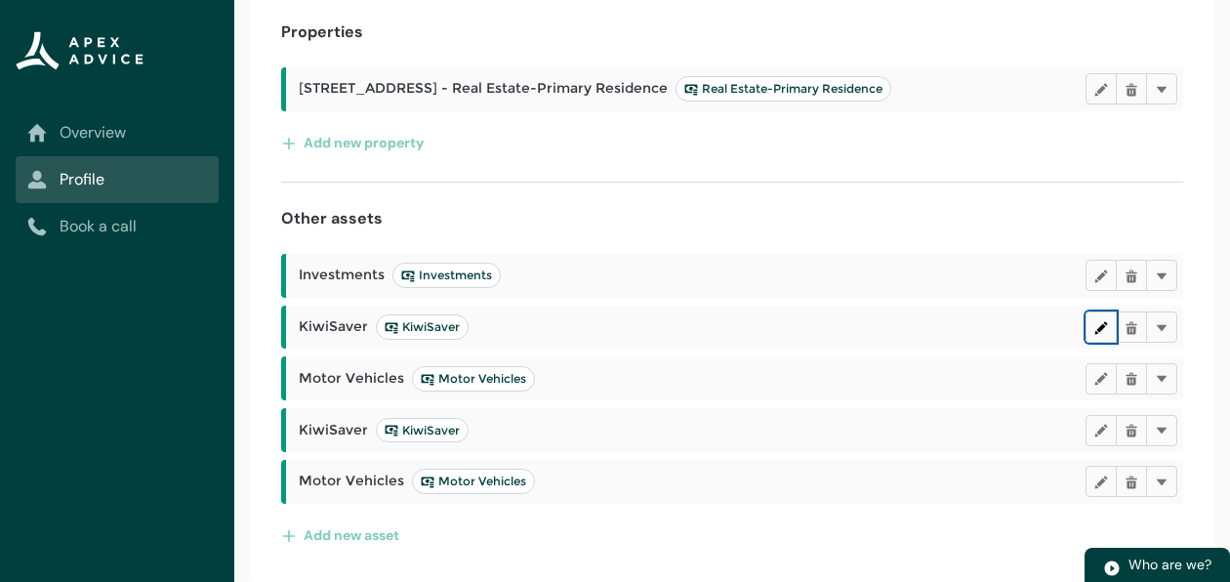
click at [1106, 331] on lightning-primitive-icon "button" at bounding box center [1101, 326] width 14 height 15
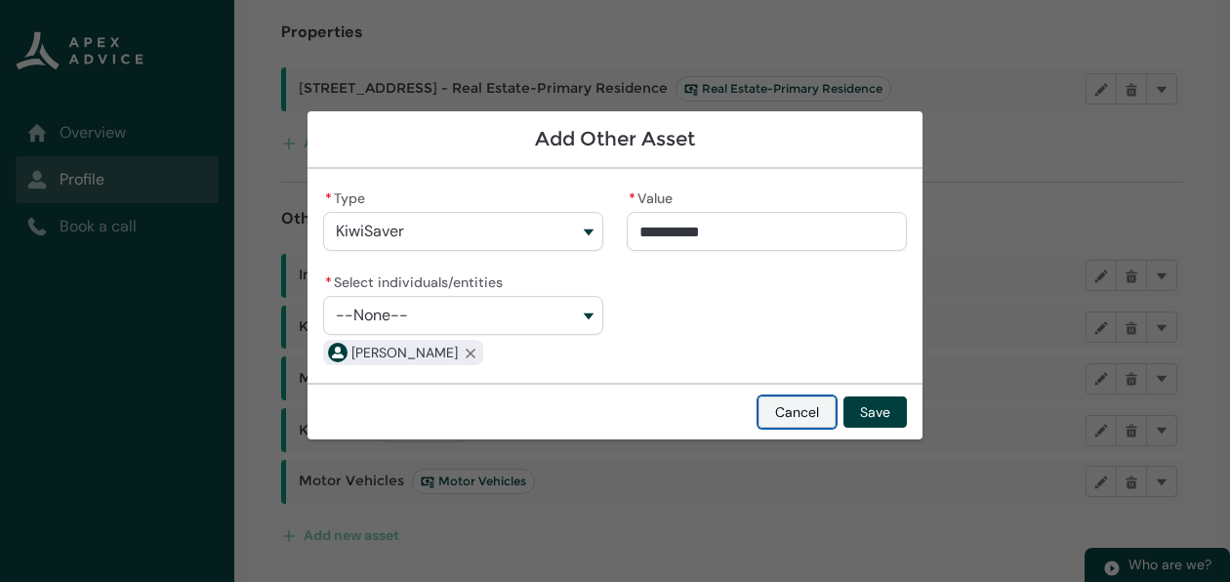
click at [804, 413] on button "Cancel" at bounding box center [796, 411] width 77 height 31
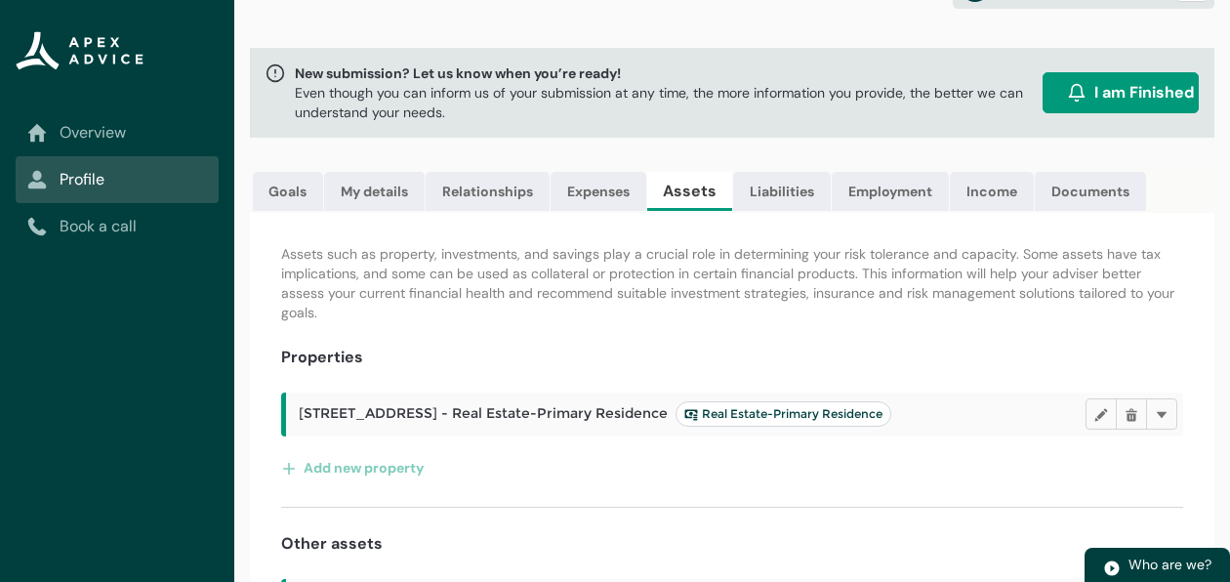
scroll to position [0, 0]
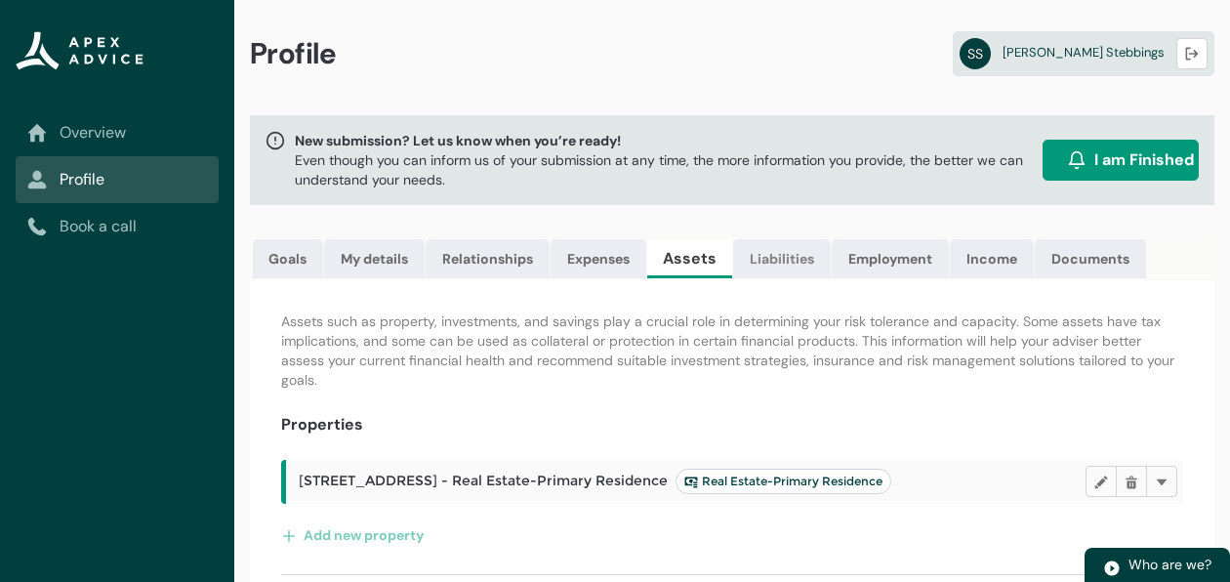
click at [795, 268] on link "Liabilities" at bounding box center [782, 258] width 98 height 39
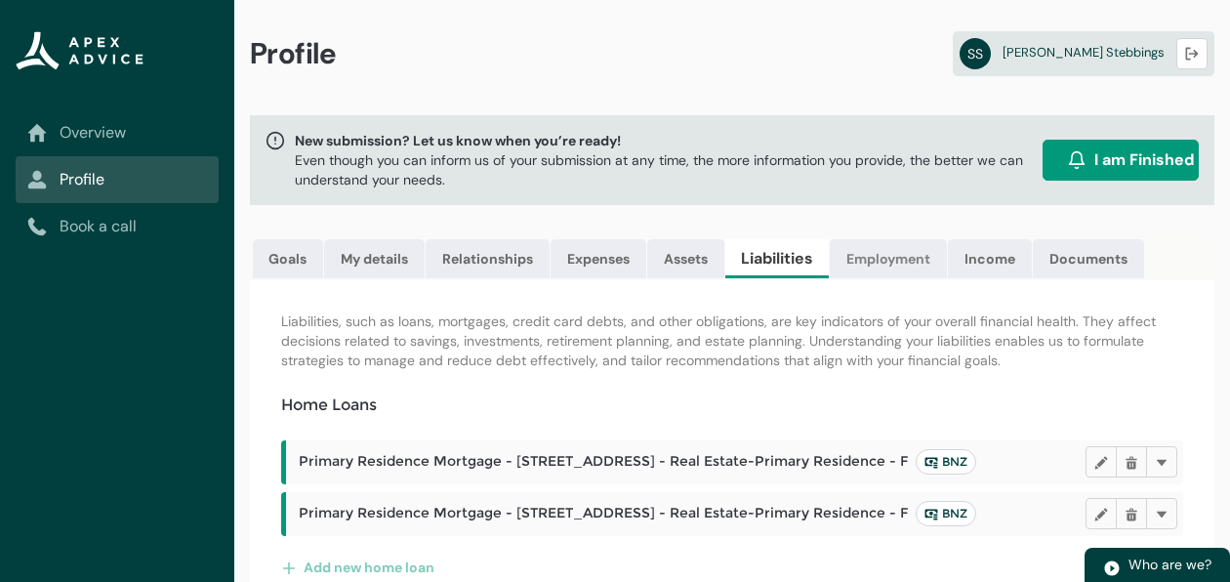
click at [904, 253] on link "Employment" at bounding box center [888, 258] width 117 height 39
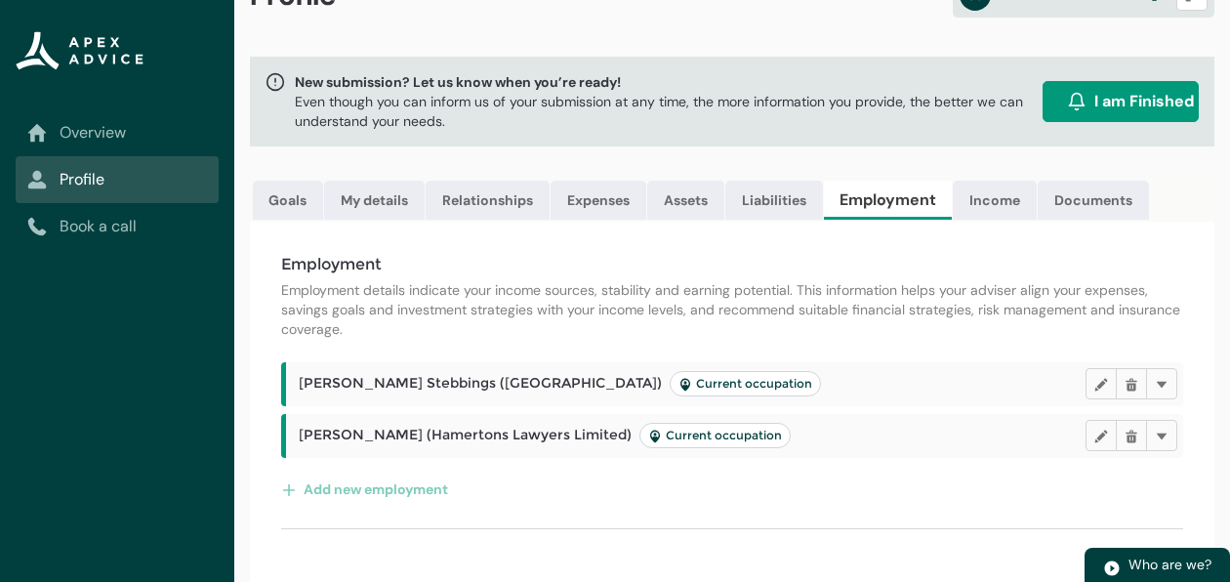
scroll to position [74, 0]
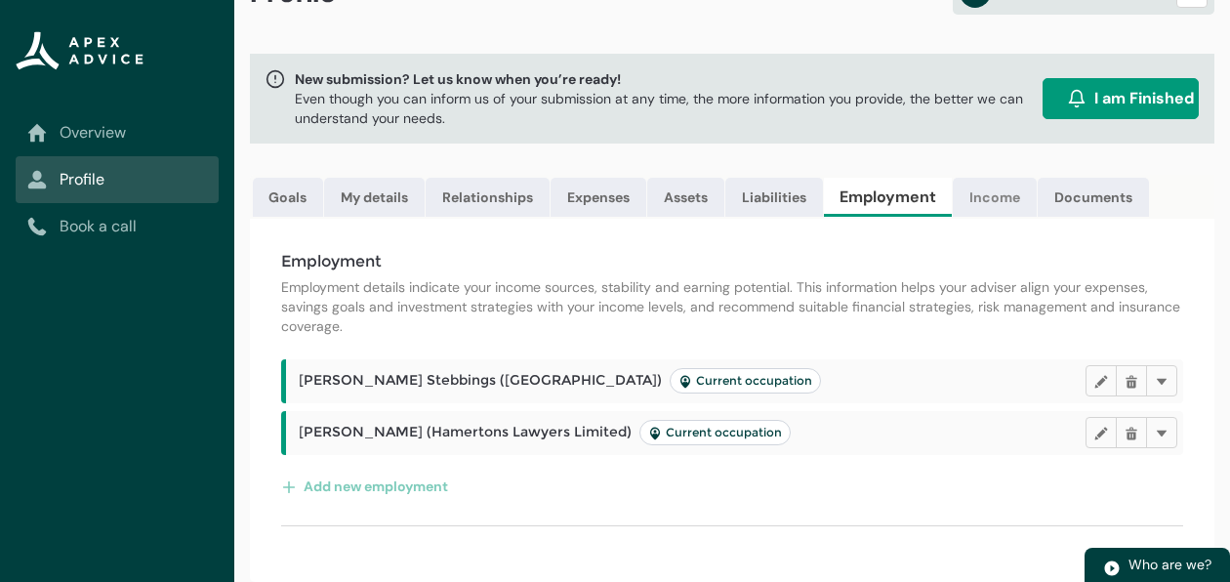
click at [989, 198] on link "Income" at bounding box center [995, 197] width 84 height 39
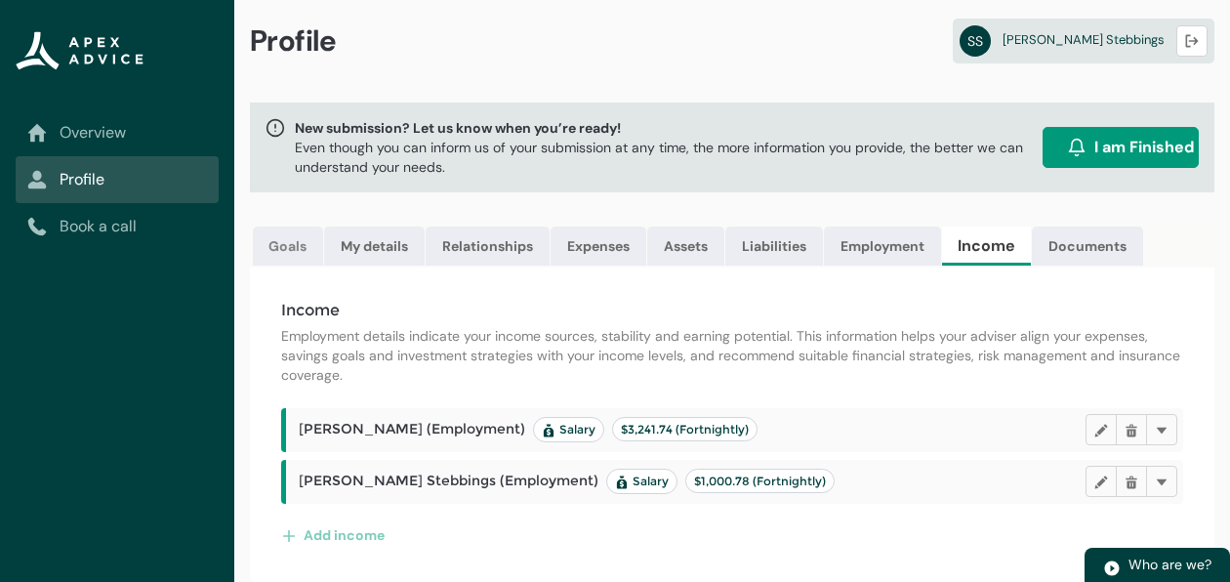
click at [264, 226] on link "Goals" at bounding box center [288, 245] width 70 height 39
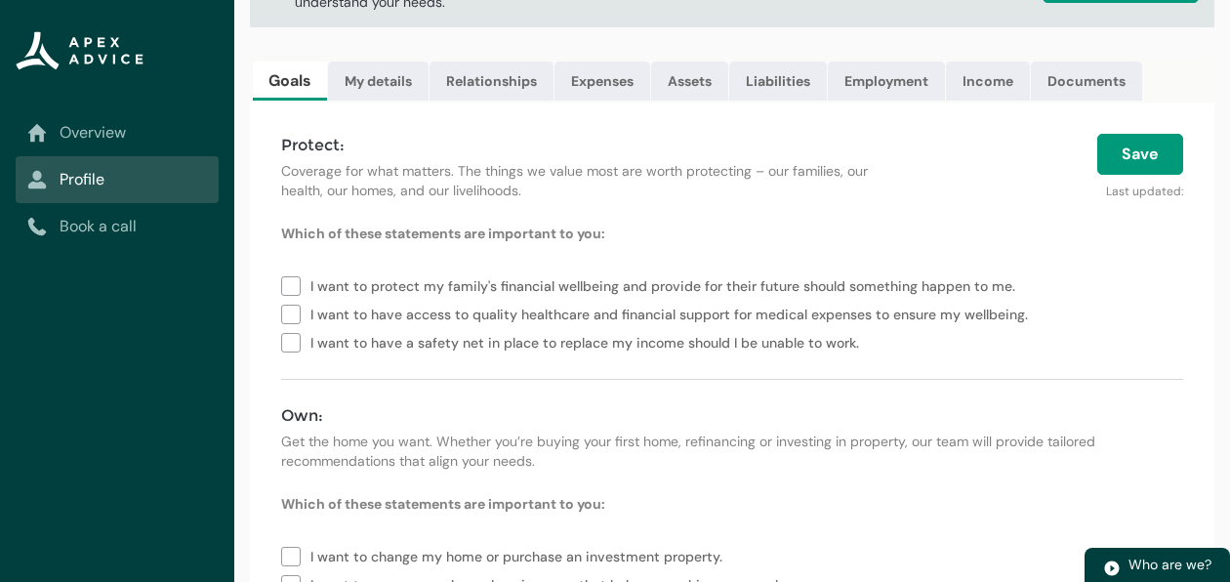
scroll to position [0, 0]
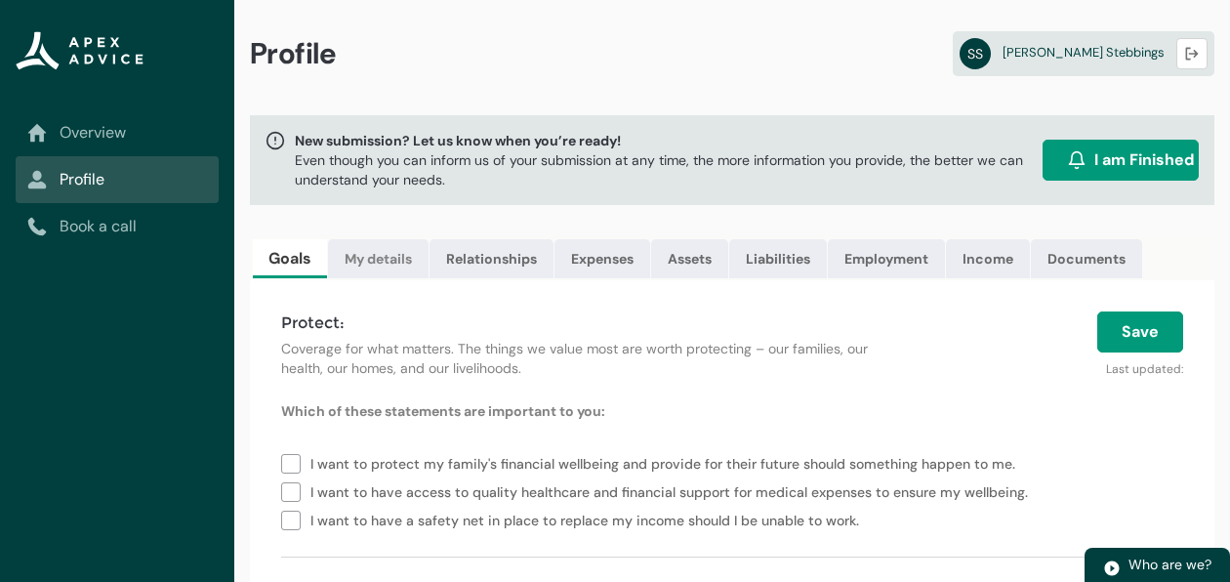
click at [359, 255] on link "My details" at bounding box center [378, 258] width 101 height 39
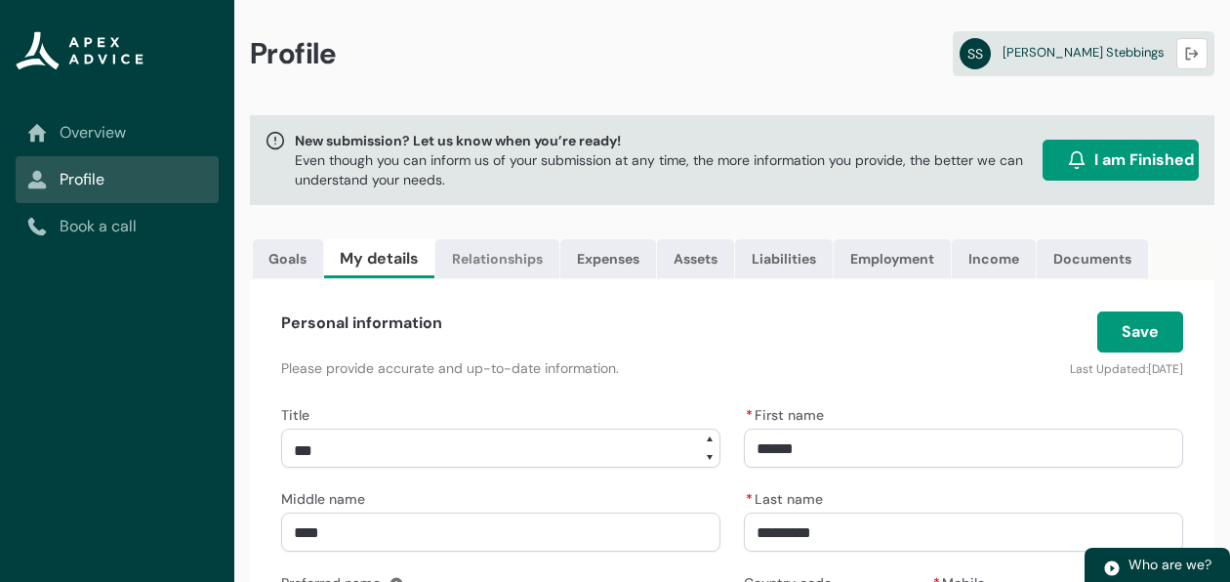
click at [496, 262] on link "Relationships" at bounding box center [497, 258] width 124 height 39
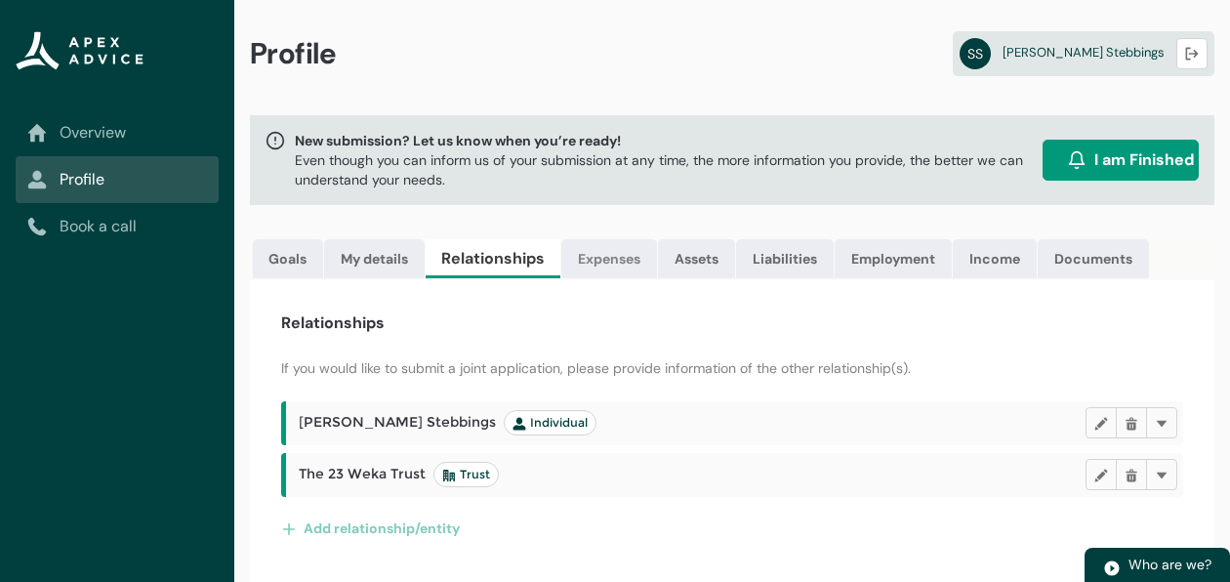
drag, startPoint x: 621, startPoint y: 265, endPoint x: 579, endPoint y: 249, distance: 44.8
click at [579, 249] on link "Expenses" at bounding box center [609, 258] width 96 height 39
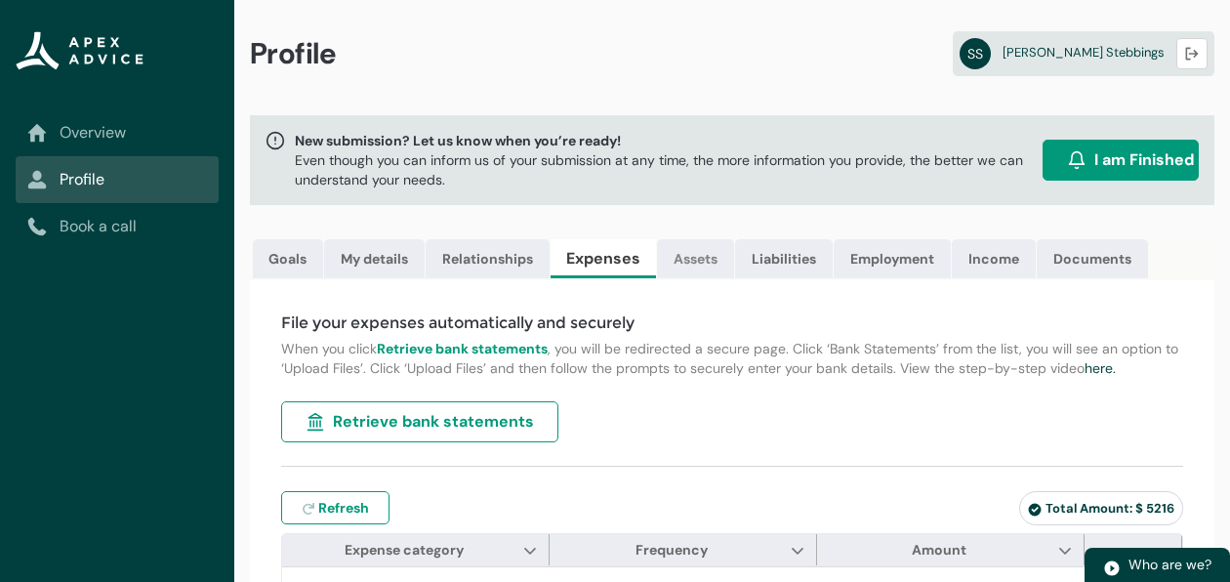
click at [705, 257] on link "Assets" at bounding box center [695, 258] width 77 height 39
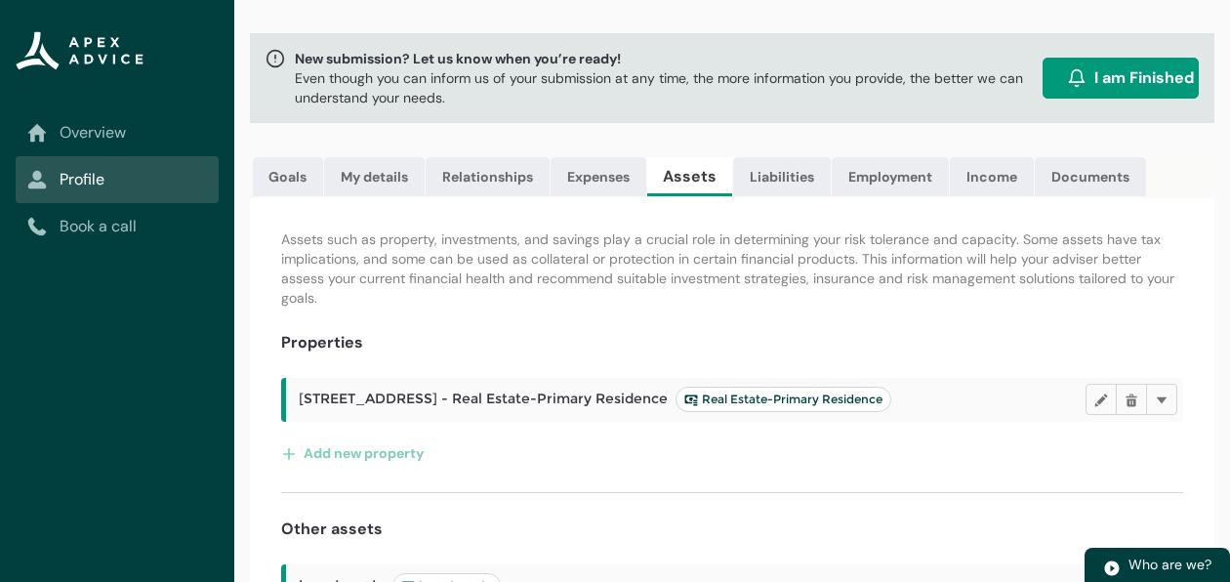
scroll to position [82, 0]
click at [791, 173] on link "Liabilities" at bounding box center [782, 176] width 98 height 39
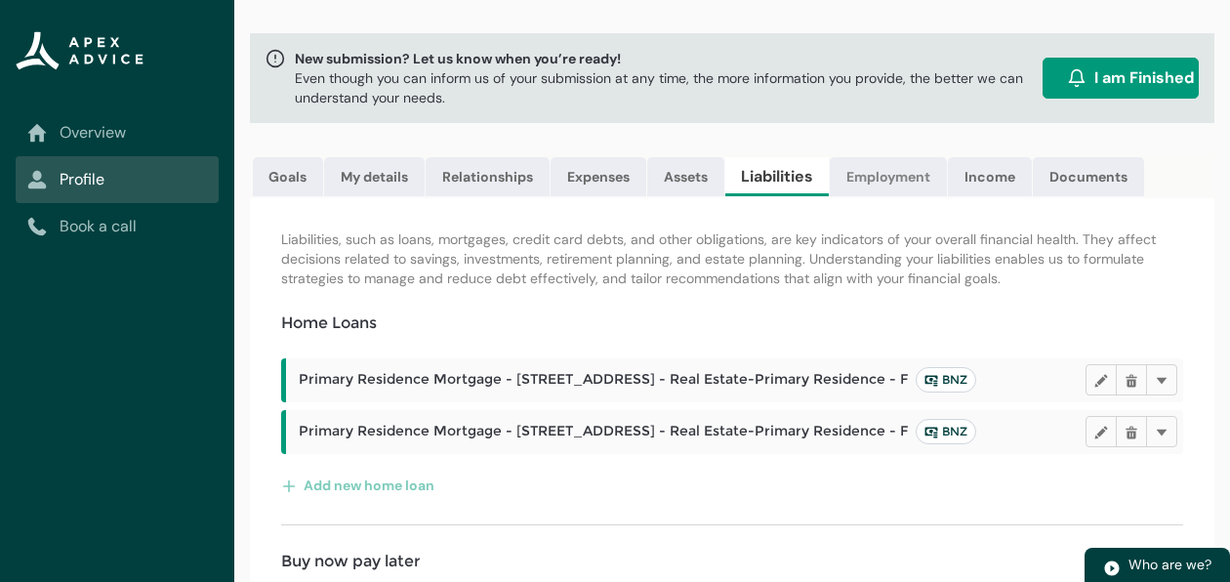
click at [894, 175] on link "Employment" at bounding box center [888, 176] width 117 height 39
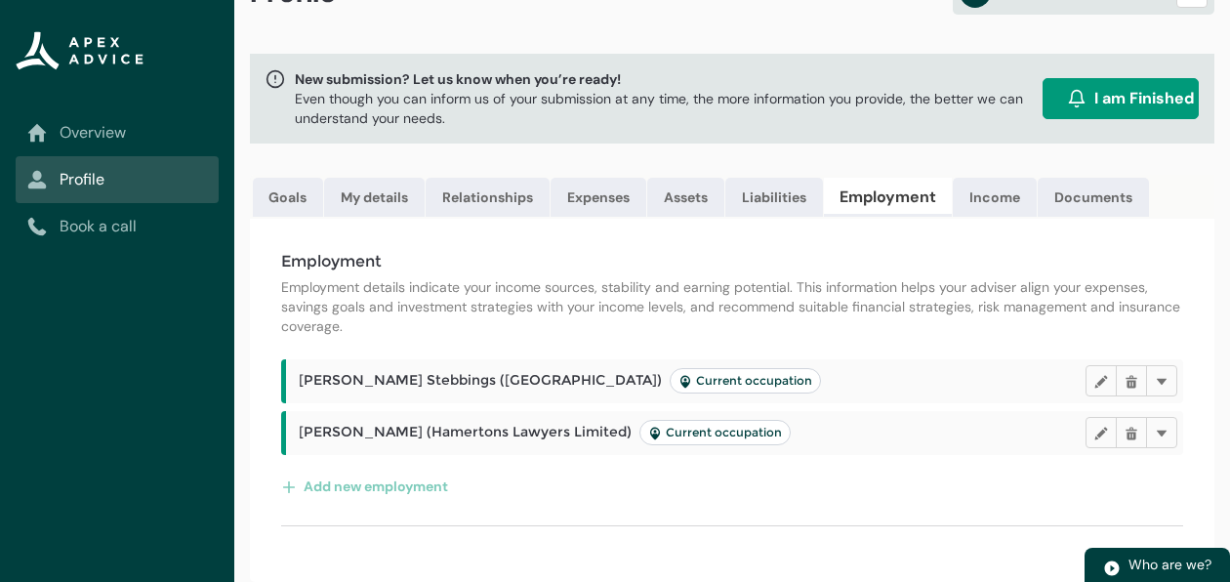
scroll to position [74, 0]
click at [969, 192] on link "Income" at bounding box center [995, 197] width 84 height 39
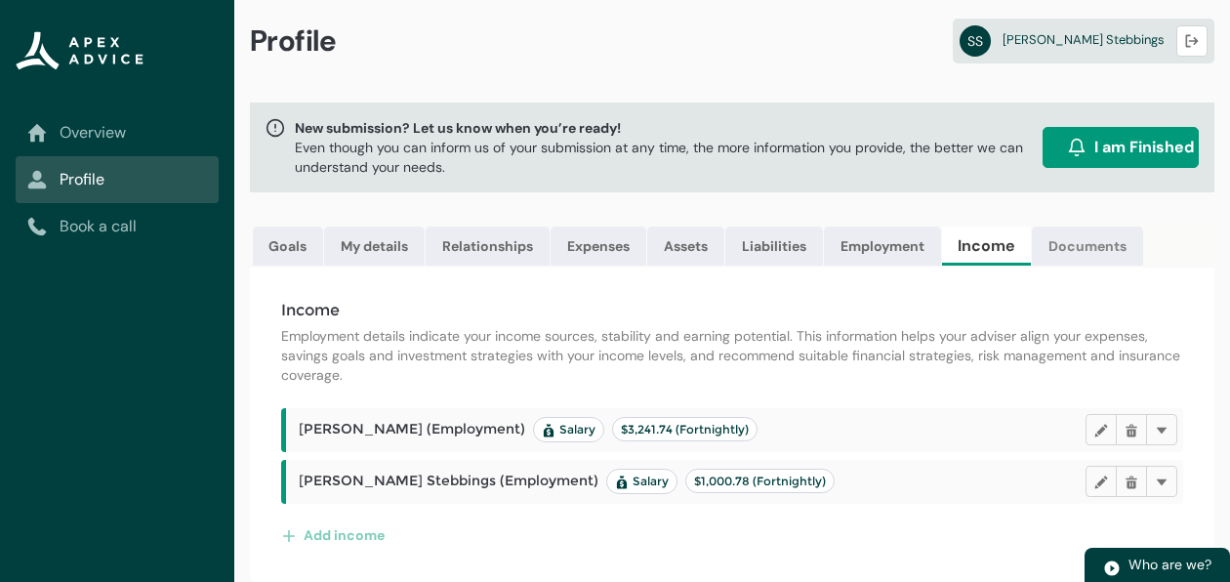
click at [1093, 237] on link "Documents" at bounding box center [1087, 245] width 111 height 39
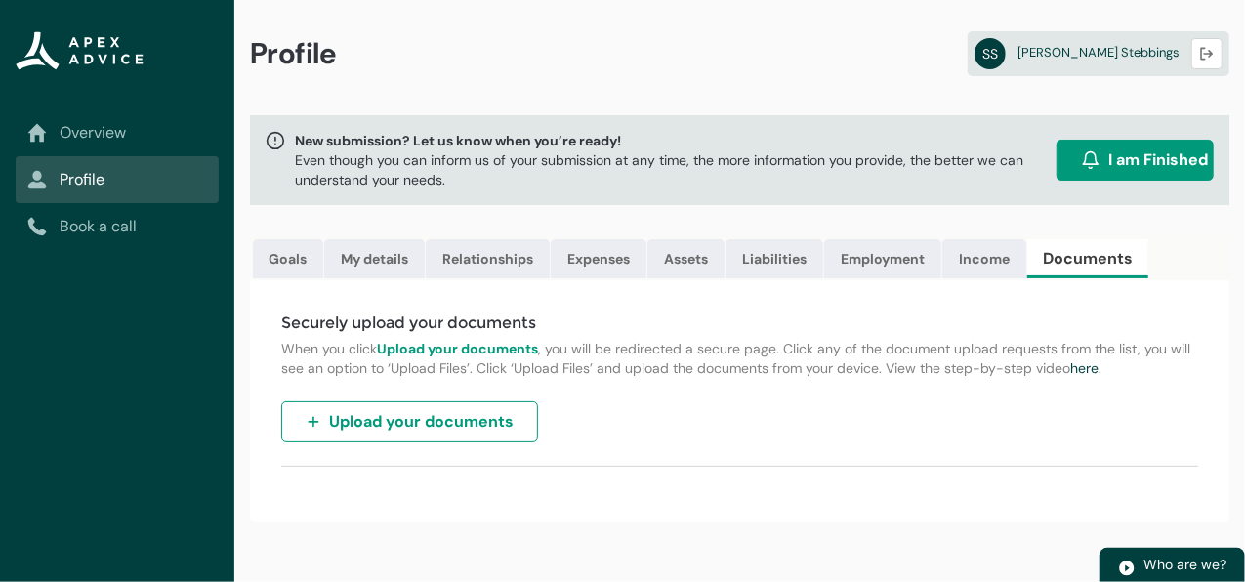
click at [1109, 169] on span "I am Finished" at bounding box center [1158, 159] width 100 height 23
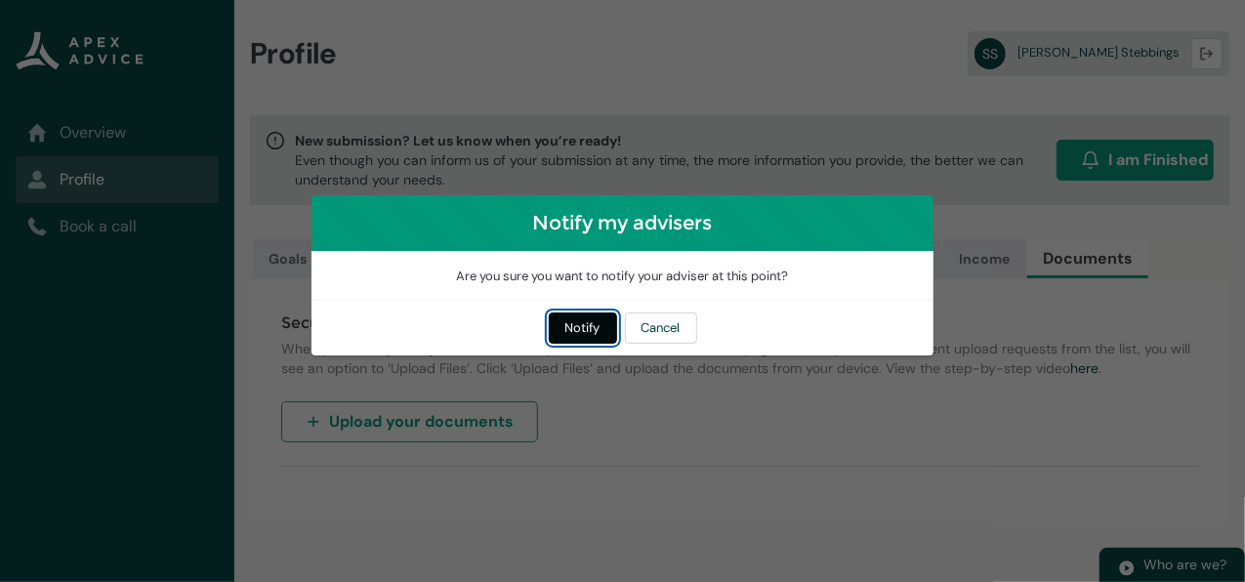
click at [581, 326] on button "Notify" at bounding box center [583, 327] width 68 height 31
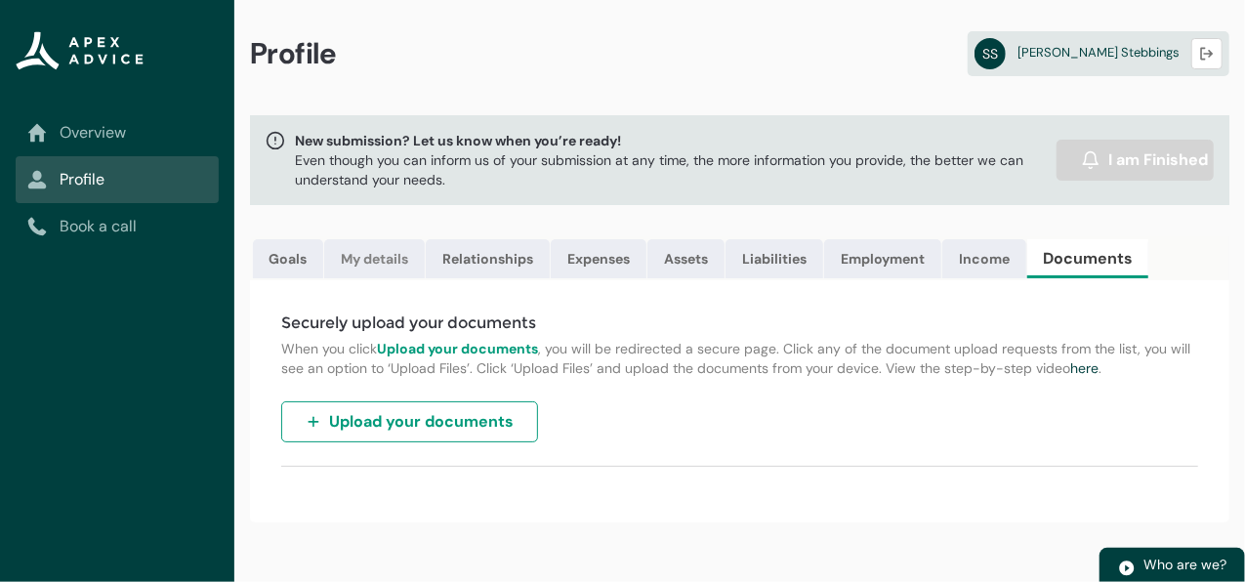
click at [379, 262] on link "My details" at bounding box center [374, 258] width 101 height 39
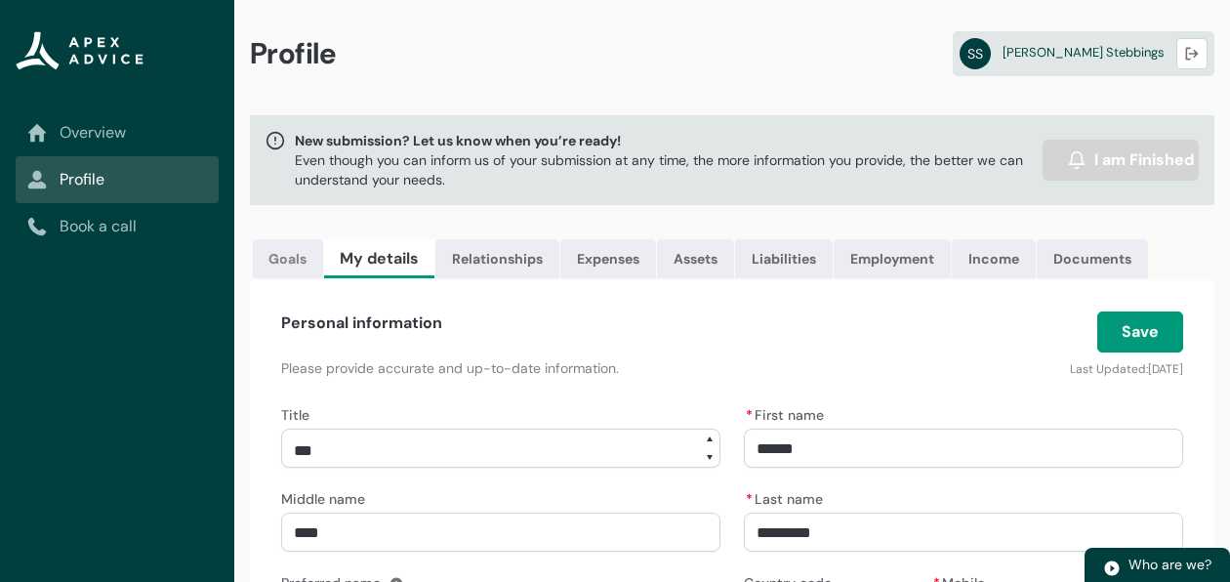
click at [308, 270] on link "Goals" at bounding box center [288, 258] width 70 height 39
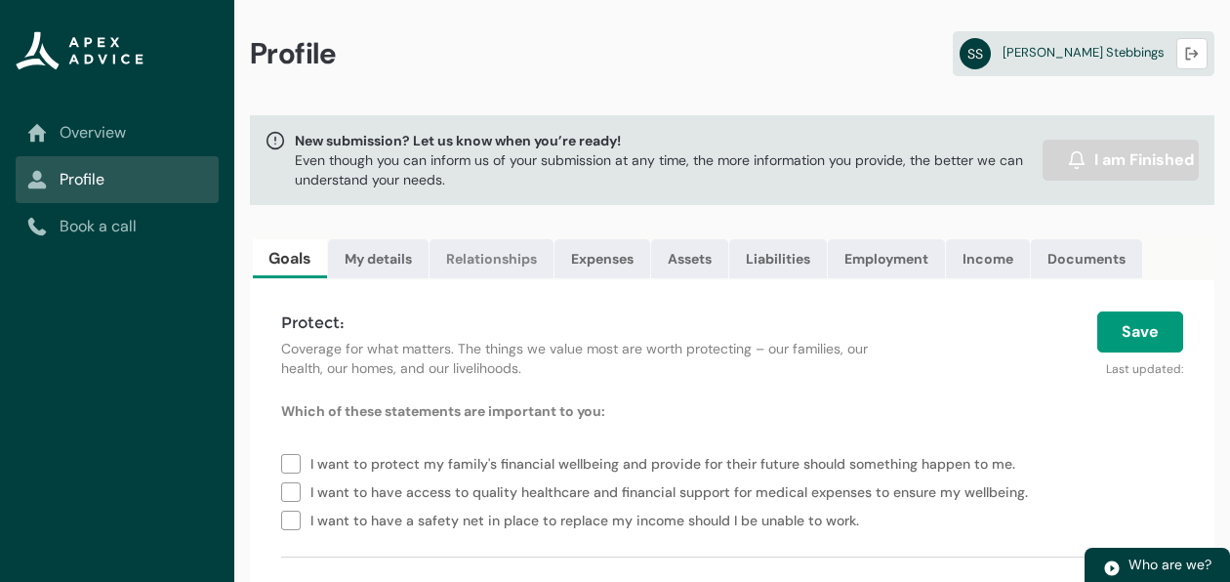
click at [492, 266] on link "Relationships" at bounding box center [491, 258] width 124 height 39
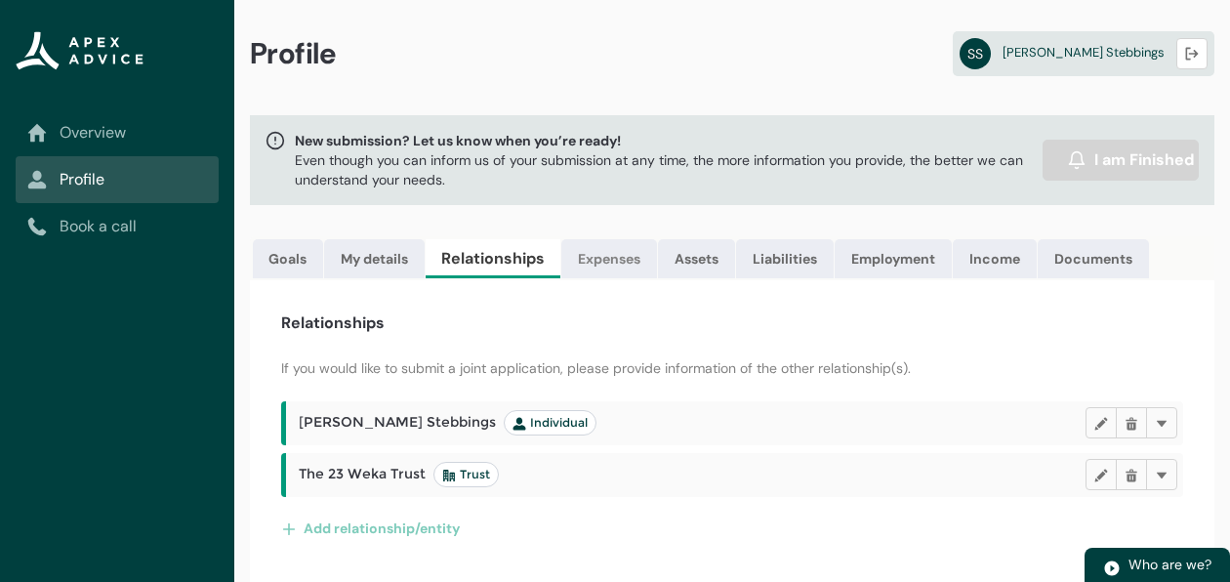
click at [591, 245] on link "Expenses" at bounding box center [609, 258] width 96 height 39
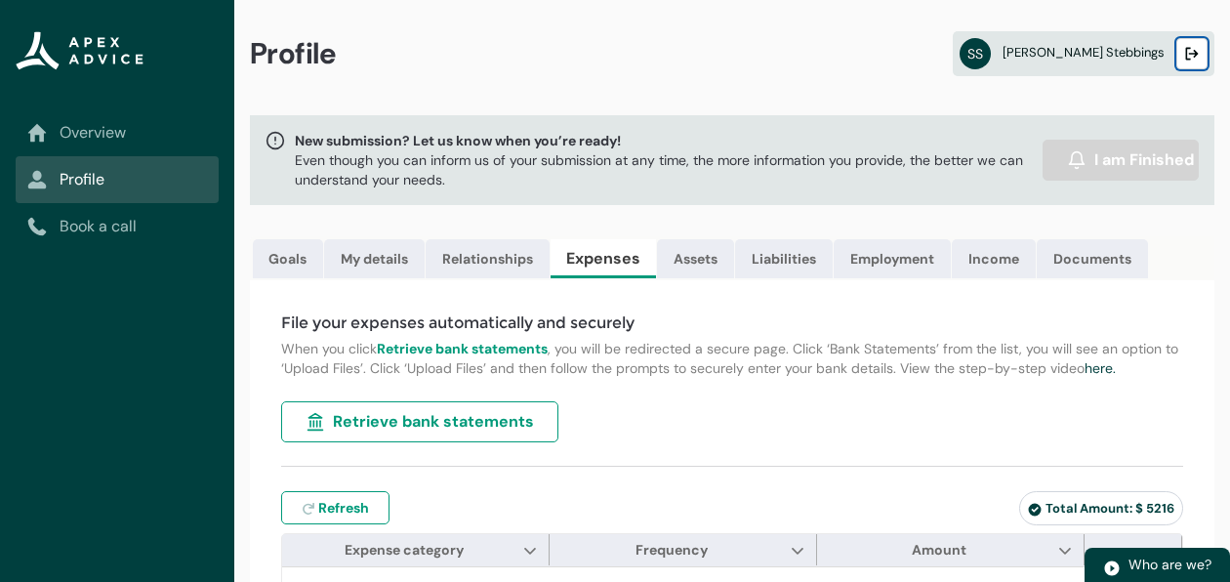
click at [1188, 48] on lightning-primitive-icon "button" at bounding box center [1192, 54] width 14 height 15
